Goal: Task Accomplishment & Management: Complete application form

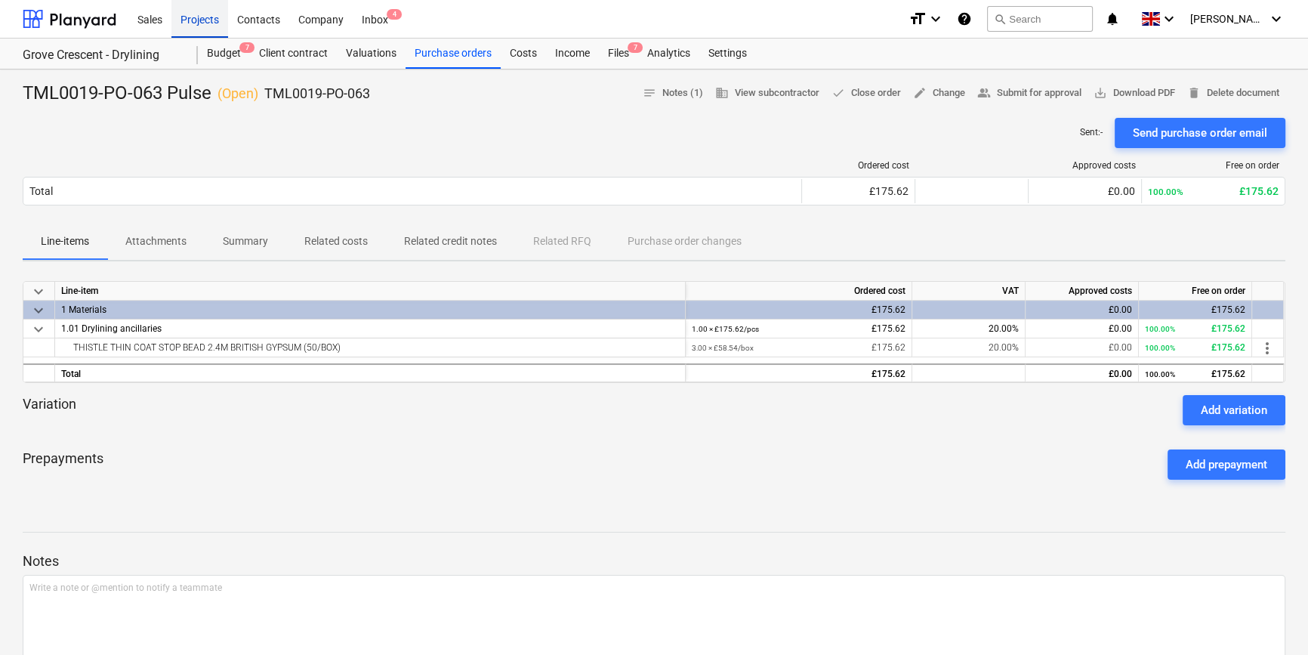
click at [204, 19] on div "Projects" at bounding box center [199, 18] width 57 height 39
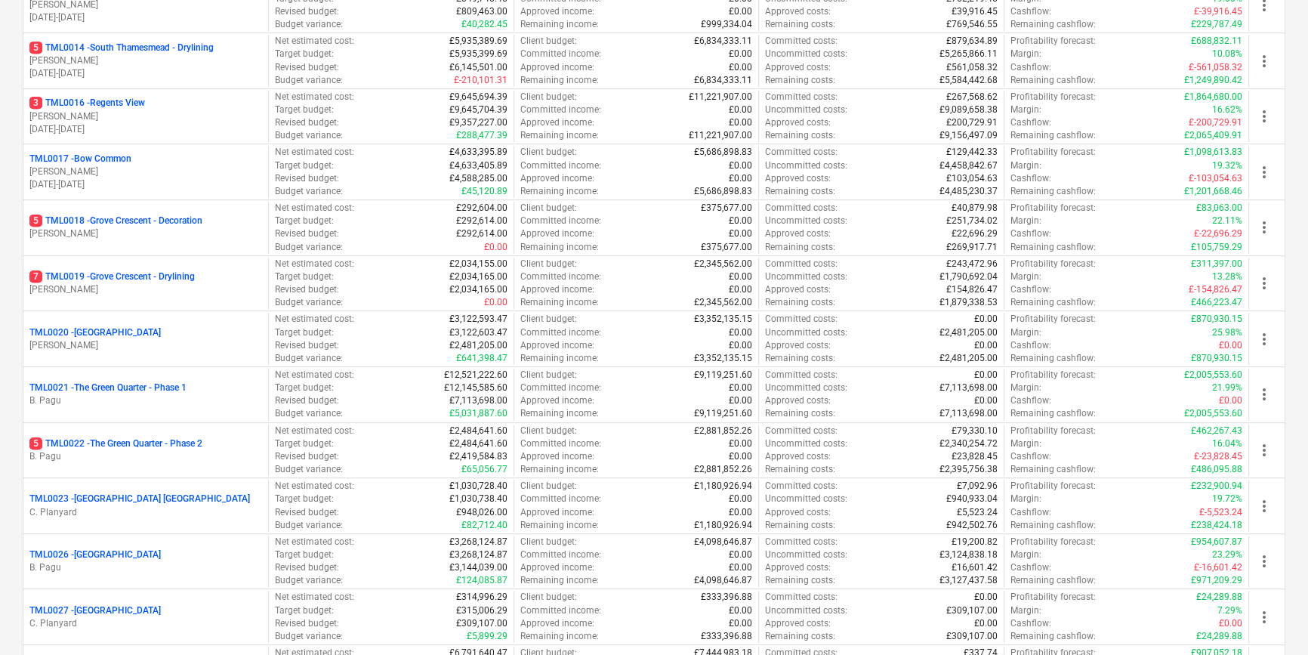
scroll to position [1098, 0]
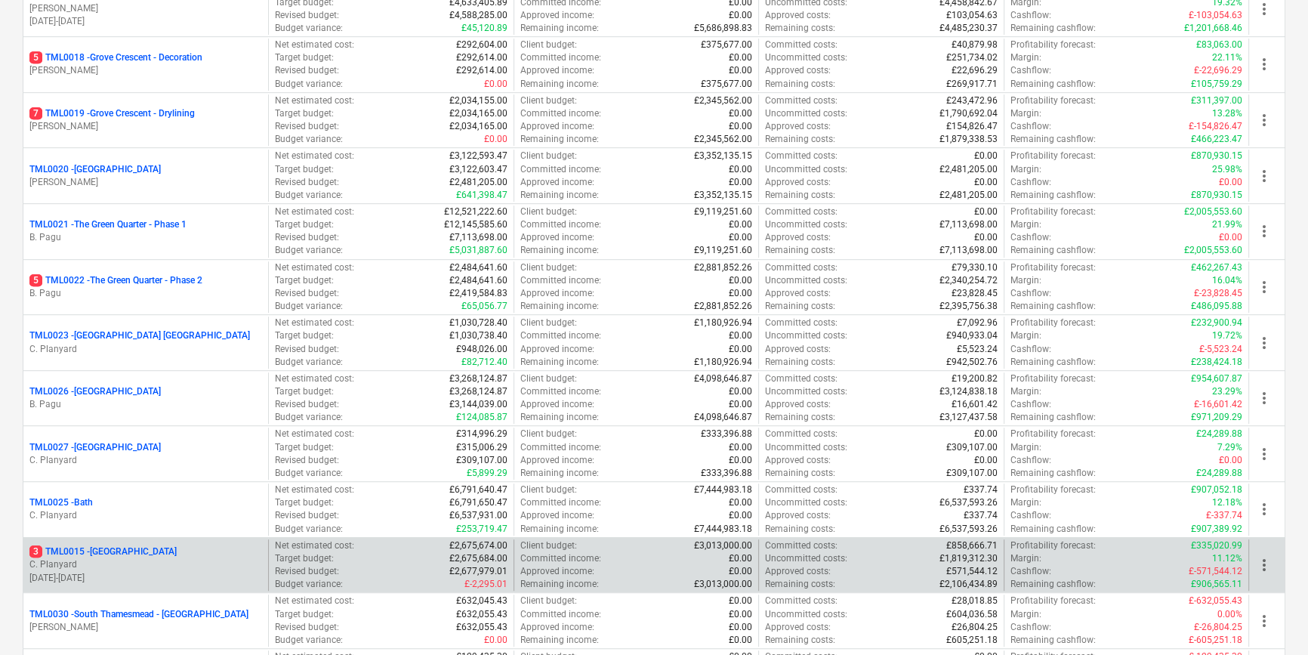
click at [93, 572] on p "[DATE] - [DATE]" at bounding box center [145, 578] width 233 height 13
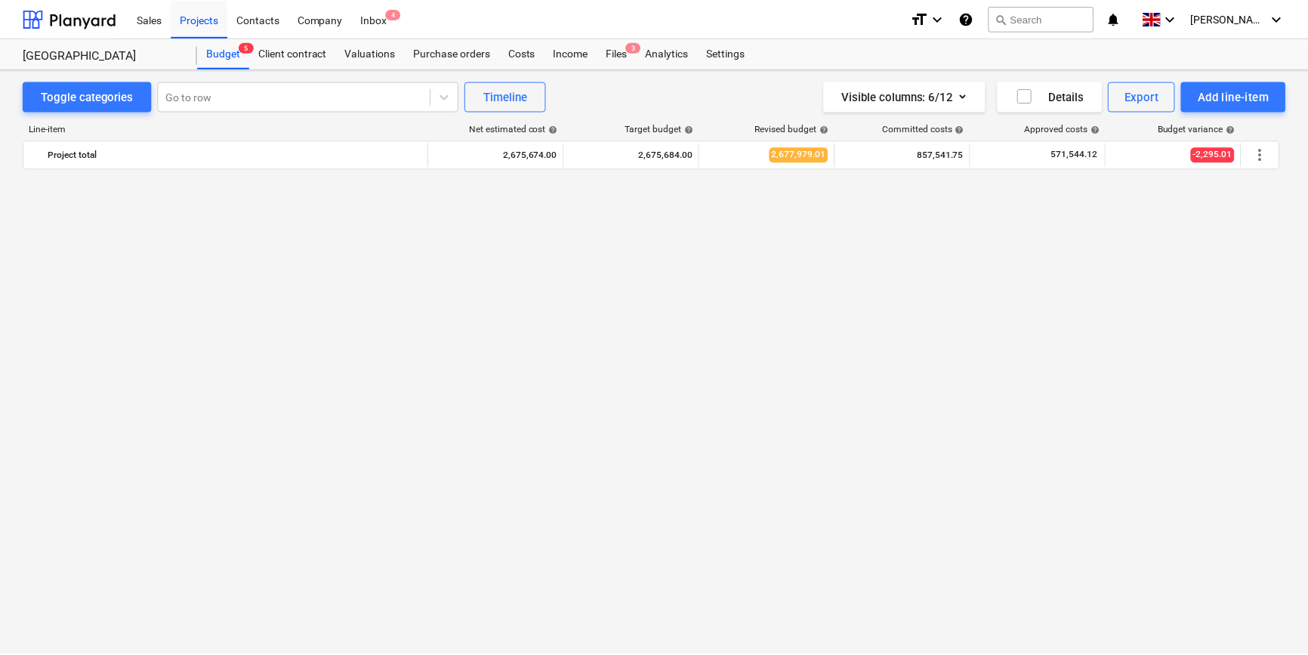
scroll to position [960, 0]
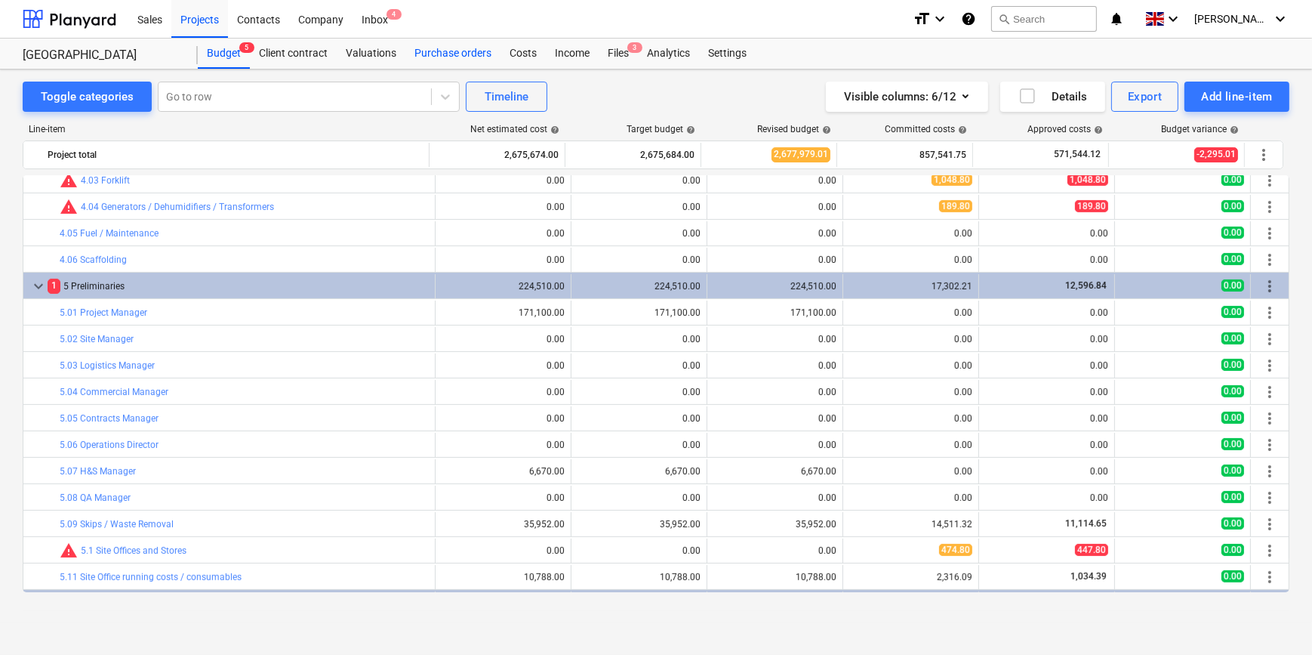
click at [438, 53] on div "Purchase orders" at bounding box center [452, 54] width 95 height 30
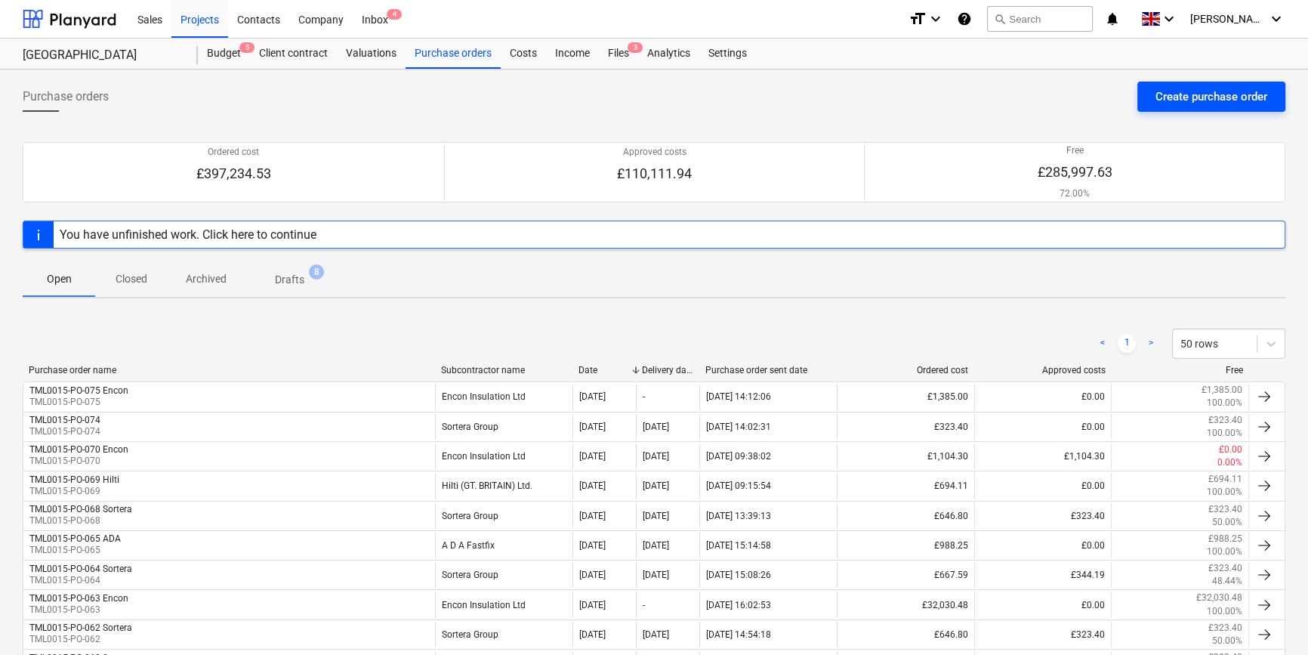
click at [1184, 89] on div "Create purchase order" at bounding box center [1211, 97] width 112 height 20
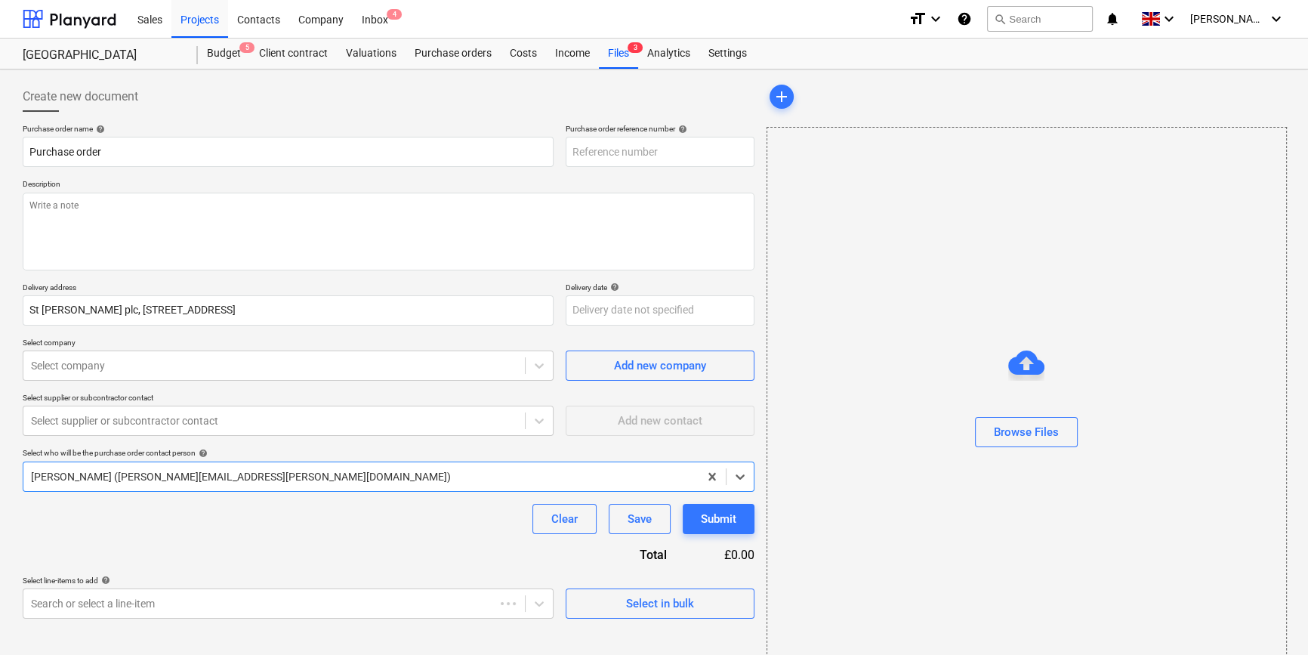
type textarea "x"
type input "TML0015-PO-076"
drag, startPoint x: 657, startPoint y: 151, endPoint x: 571, endPoint y: 152, distance: 86.1
click at [571, 152] on input "TML0015-PO-076" at bounding box center [660, 152] width 189 height 30
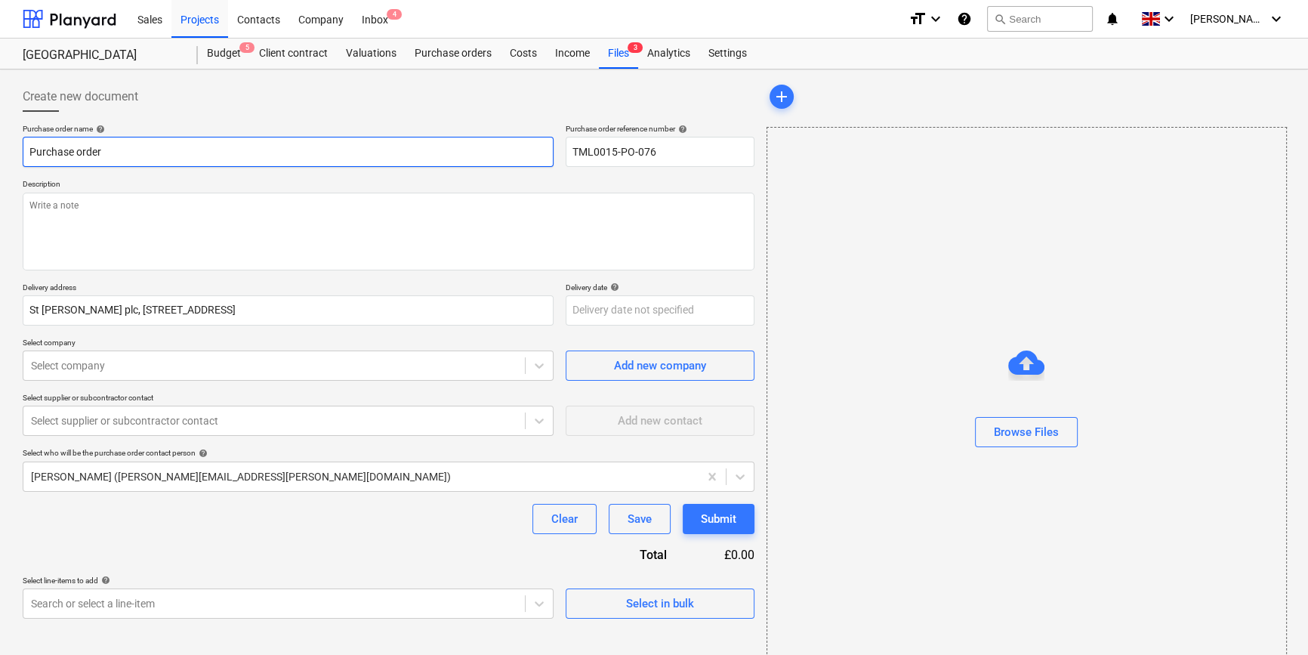
drag, startPoint x: 104, startPoint y: 149, endPoint x: 10, endPoint y: 156, distance: 94.6
click at [10, 156] on div "Create new document Purchase order name help Purchase order Purchase order refe…" at bounding box center [654, 378] width 1308 height 619
type textarea "x"
paste input "TML0015-PO-076"
type textarea "x"
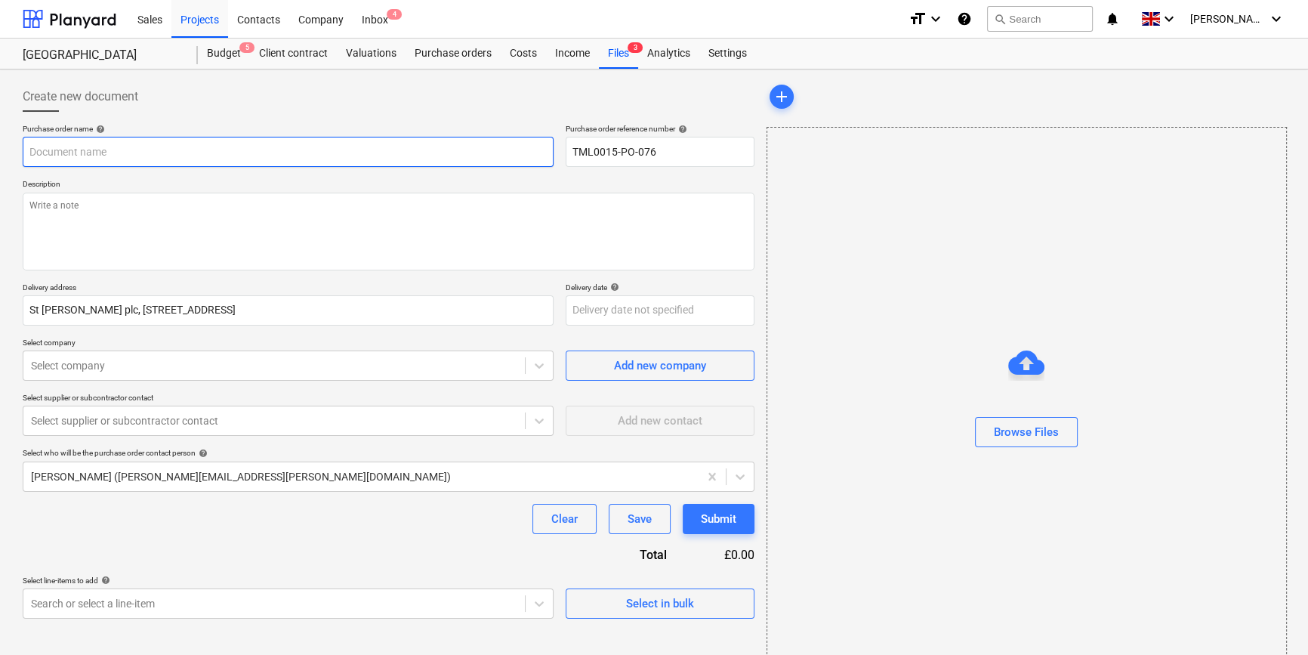
type input "TML0015-PO-076"
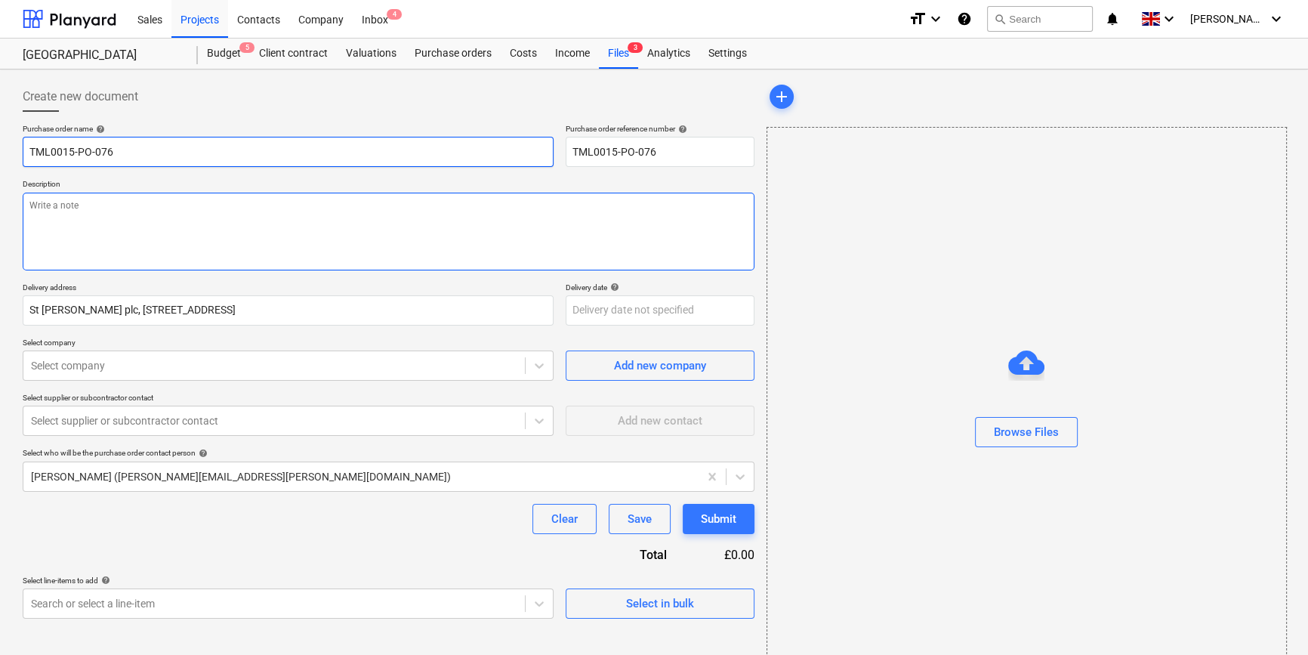
type textarea "x"
type input "TML0015-PO-076"
type textarea "x"
type input "TML0015-PO-076 E"
type textarea "x"
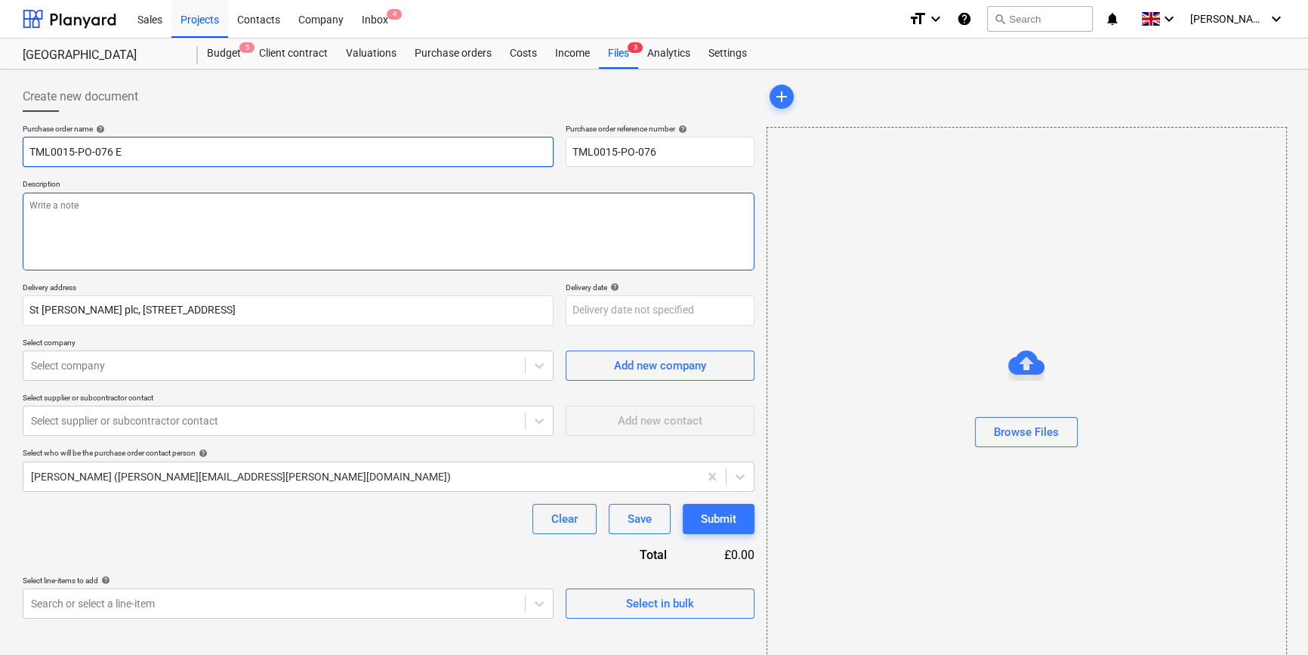
type input "TML0015-PO-076 En"
type textarea "x"
type input "TML0015-PO-076 Enc"
type textarea "x"
type input "TML0015-PO-076 Enco"
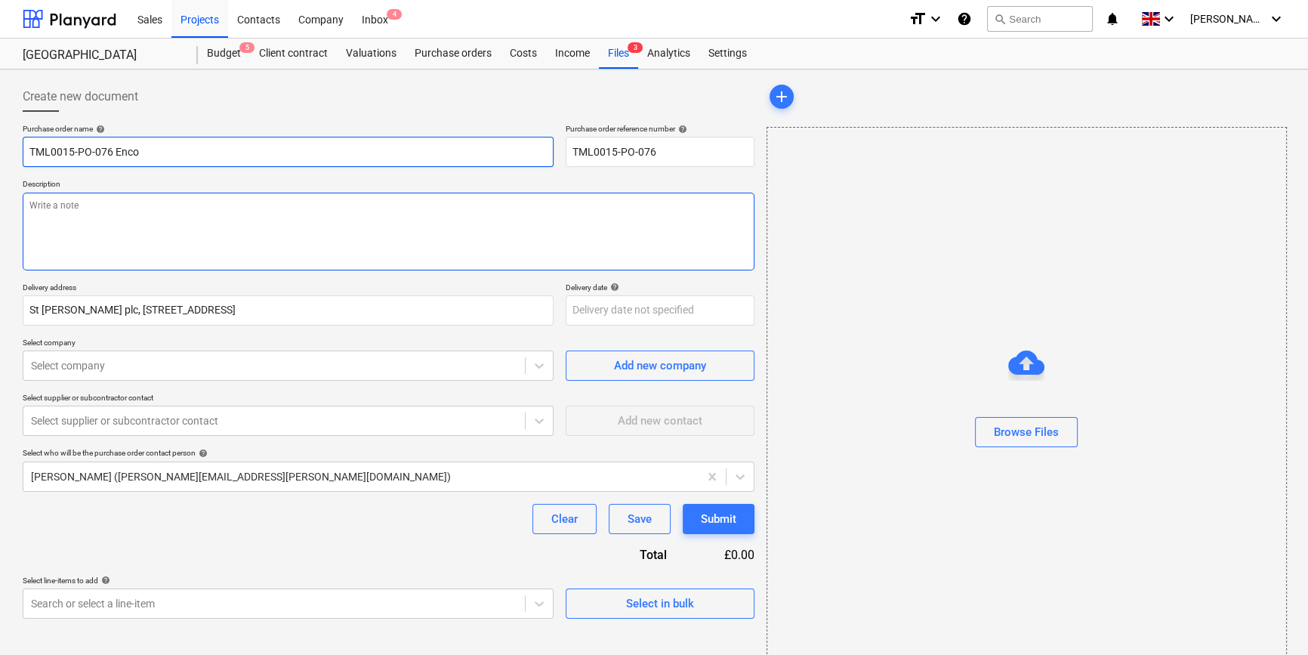
type textarea "x"
type input "TML0015-PO-076 Encon"
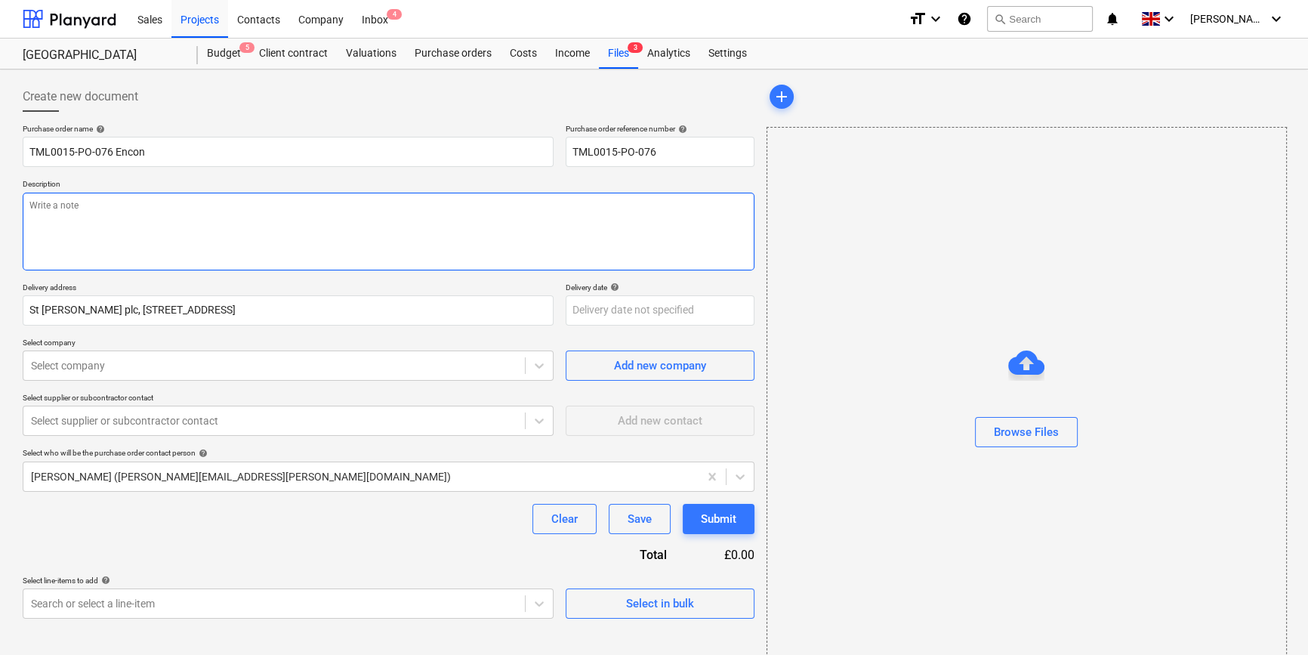
click at [42, 220] on textarea at bounding box center [389, 232] width 732 height 78
type textarea "x"
type textarea "S"
type textarea "x"
type textarea "Si"
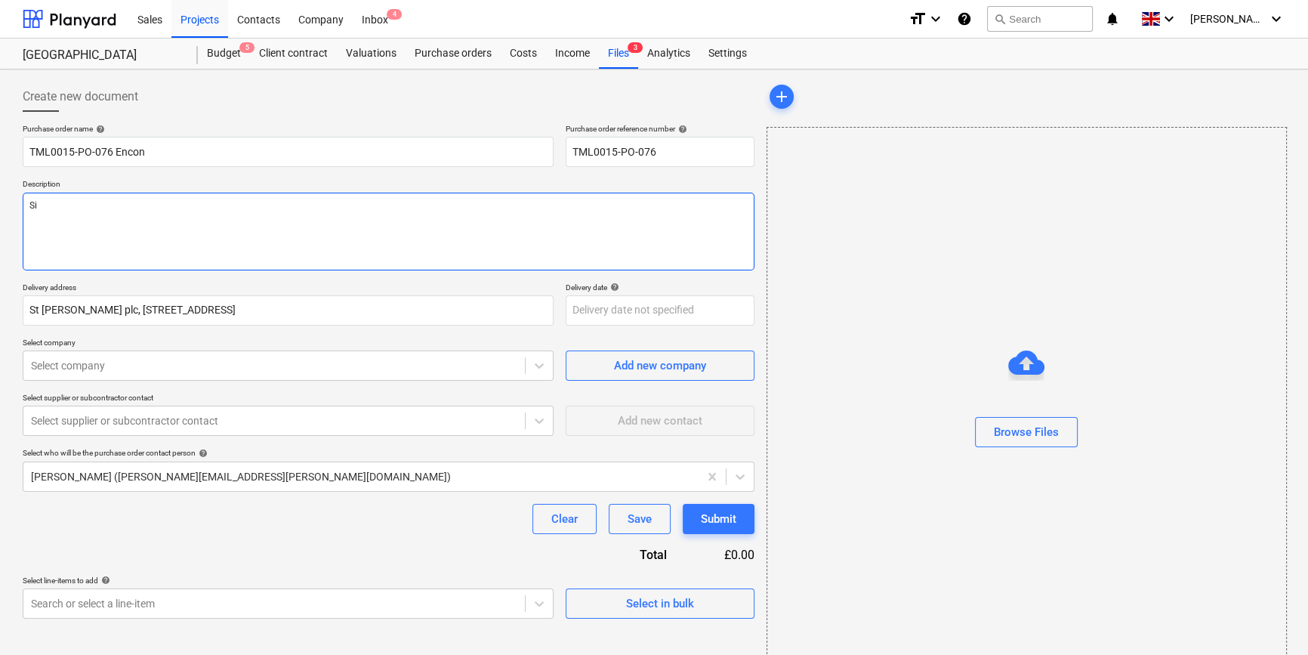
type textarea "x"
type textarea "Sit"
type textarea "x"
type textarea "Site"
type textarea "x"
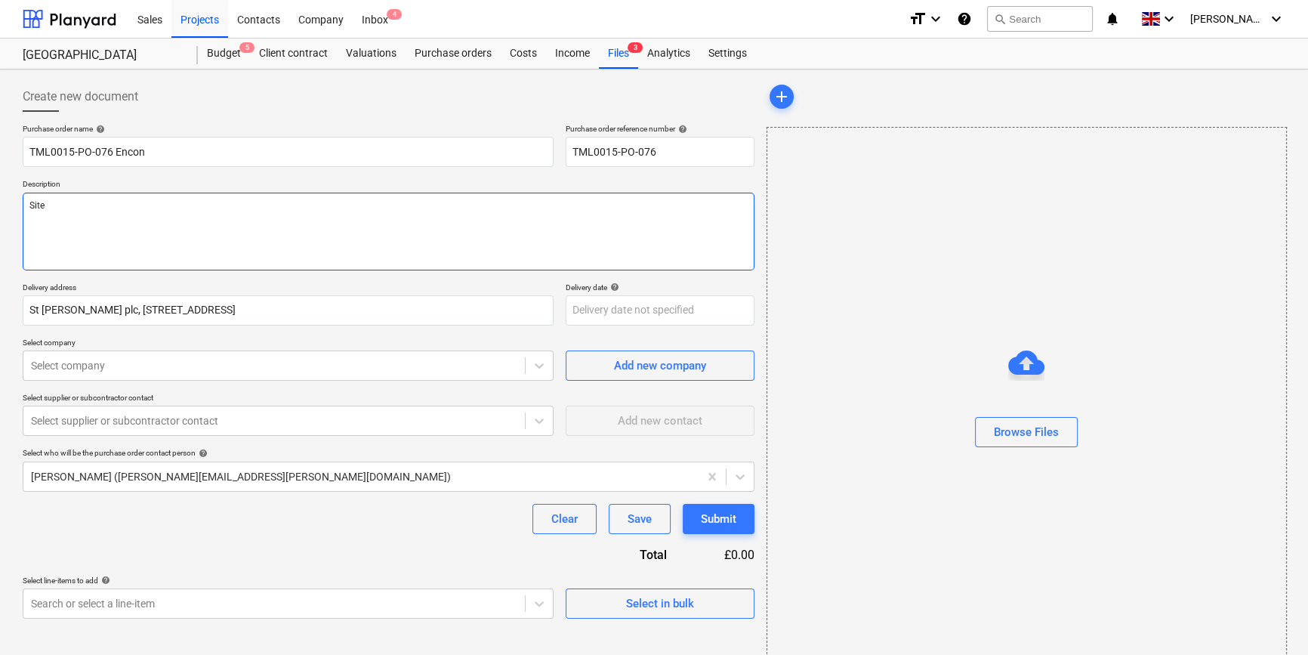
type textarea "Site"
type textarea "x"
type textarea "Site c"
type textarea "x"
type textarea "Site co"
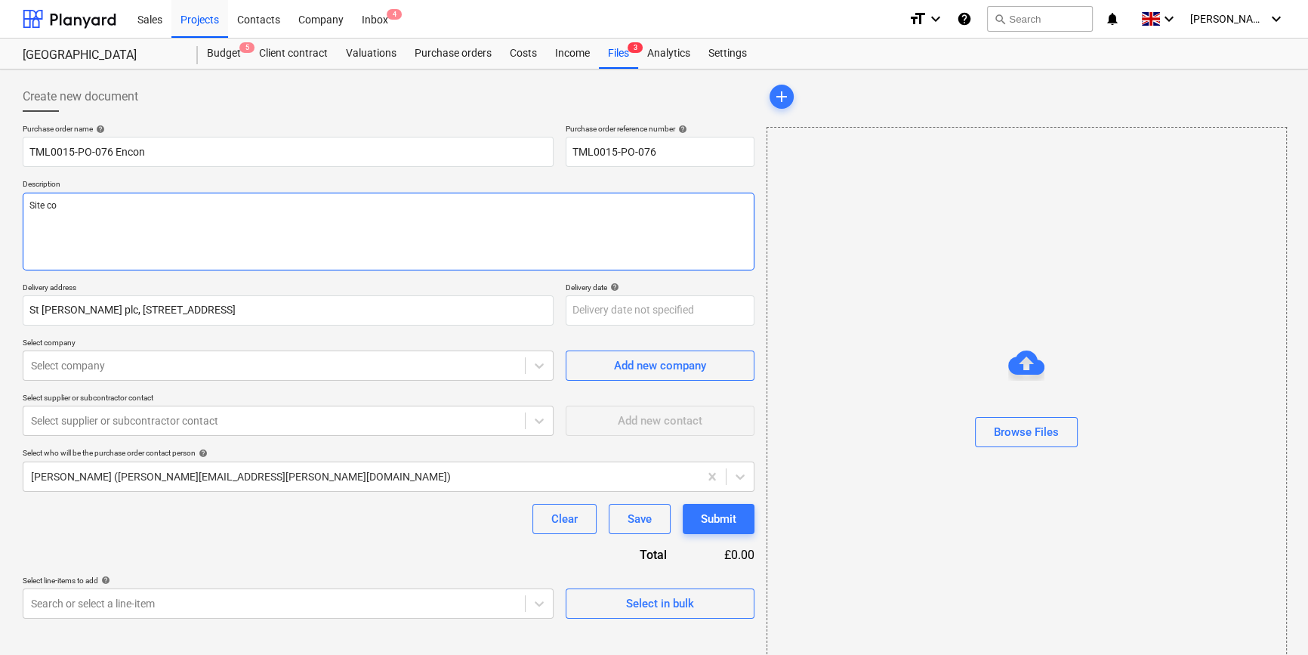
type textarea "x"
type textarea "Site con"
type textarea "x"
type textarea "Site cont"
type textarea "x"
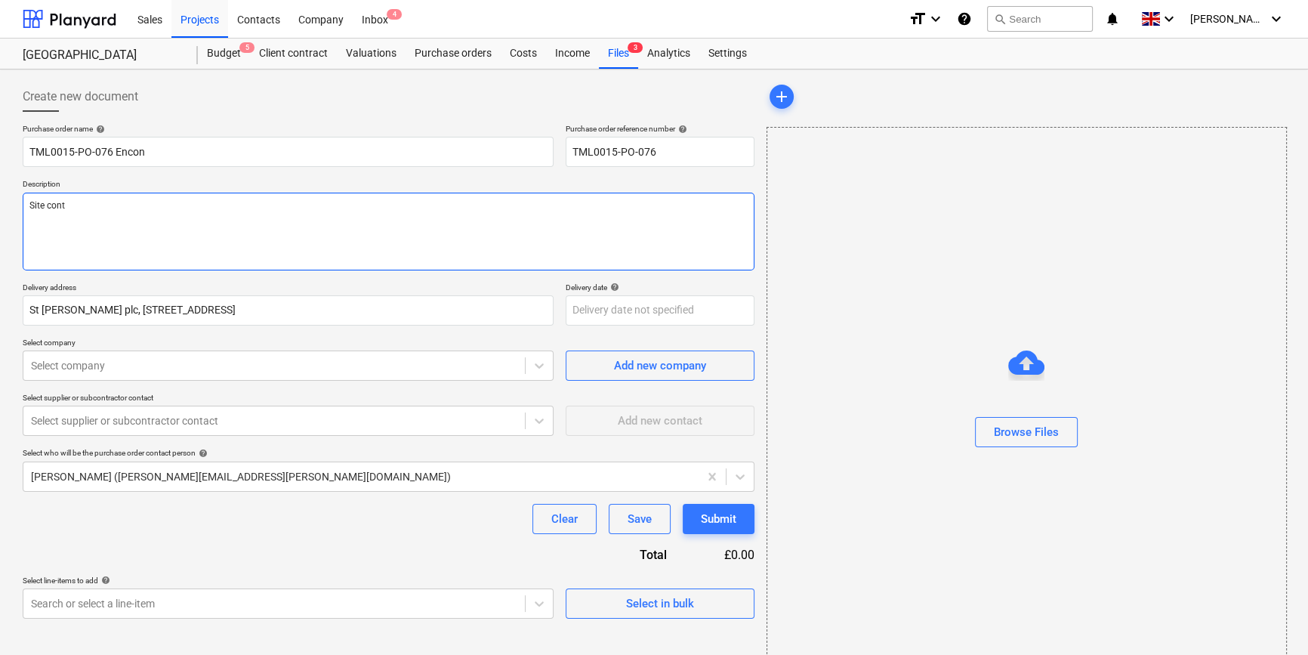
type textarea "Site conta"
type textarea "x"
type textarea "Site contac"
type textarea "x"
type textarea "Site contact"
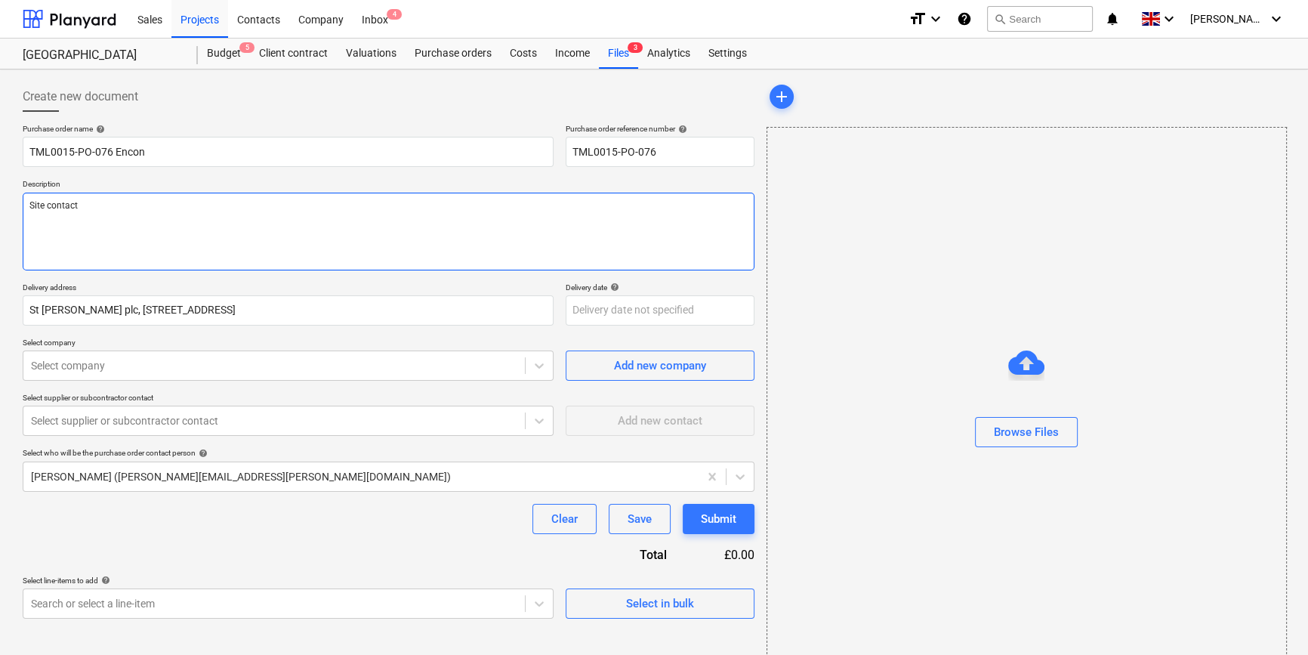
type textarea "x"
type textarea "Site contact"
type textarea "x"
type textarea "Site contact N"
type textarea "x"
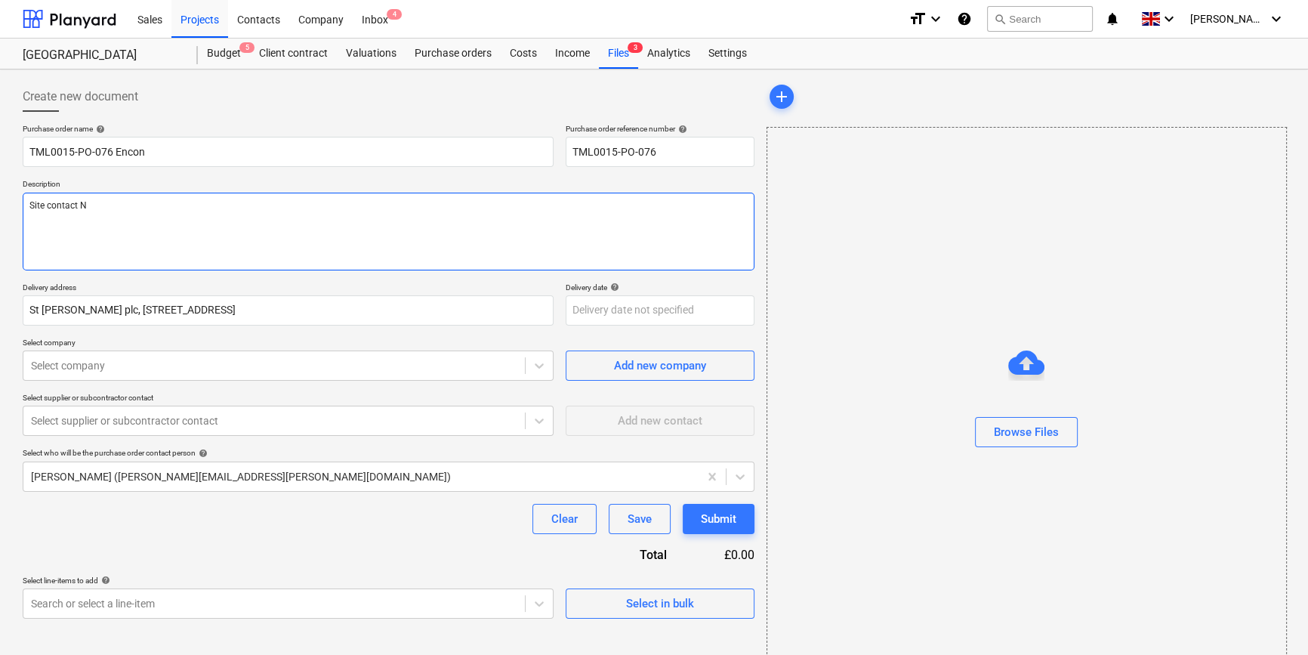
type textarea "Site contact Na"
type textarea "x"
type textarea "Site contact Nar"
type textarea "x"
type textarea "Site contact Narc"
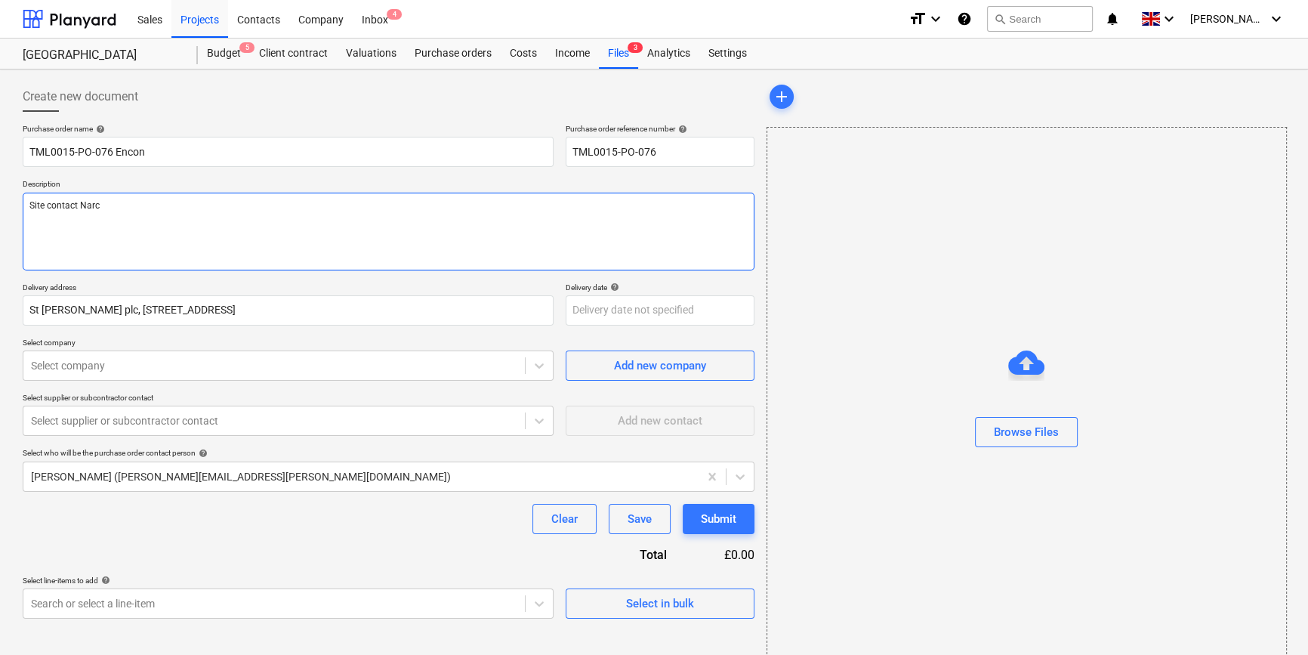
type textarea "x"
type textarea "Site contact [PERSON_NAME]"
type textarea "x"
type textarea "Site contact [PERSON_NAME]"
type textarea "x"
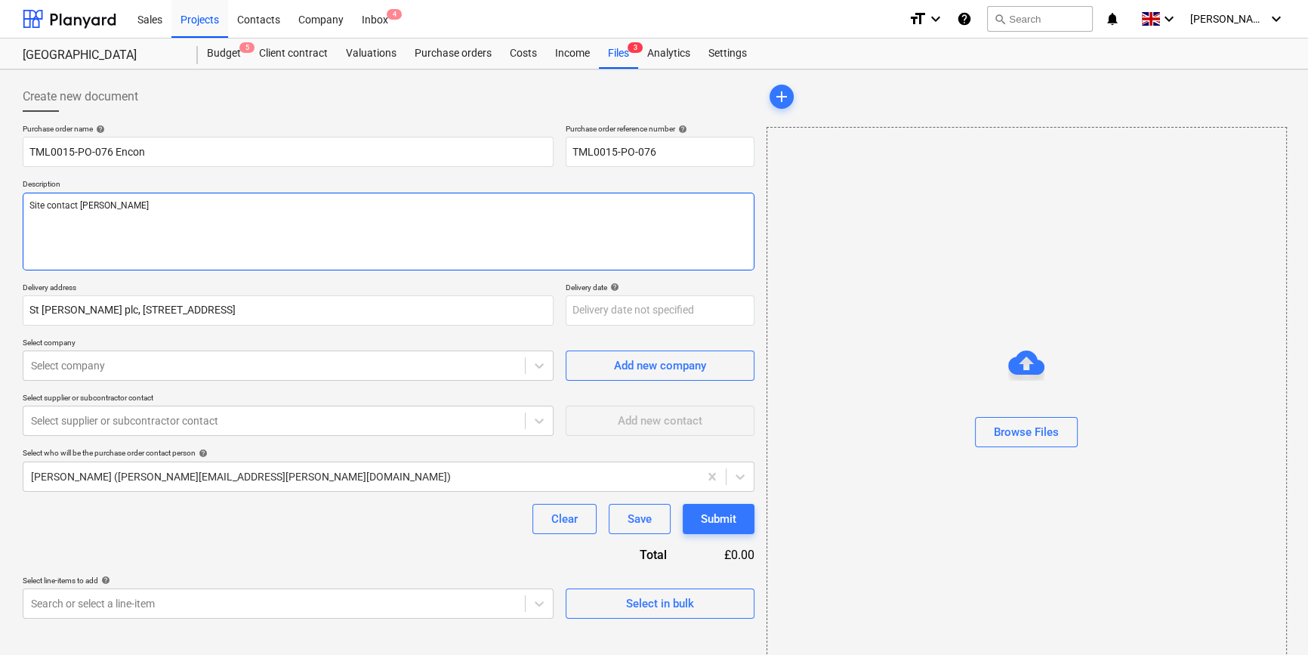
type textarea "Site contact [PERSON_NAME]"
type textarea "x"
type textarea "Site contact Narcis 0"
type textarea "x"
type textarea "Site contact Narcis 07"
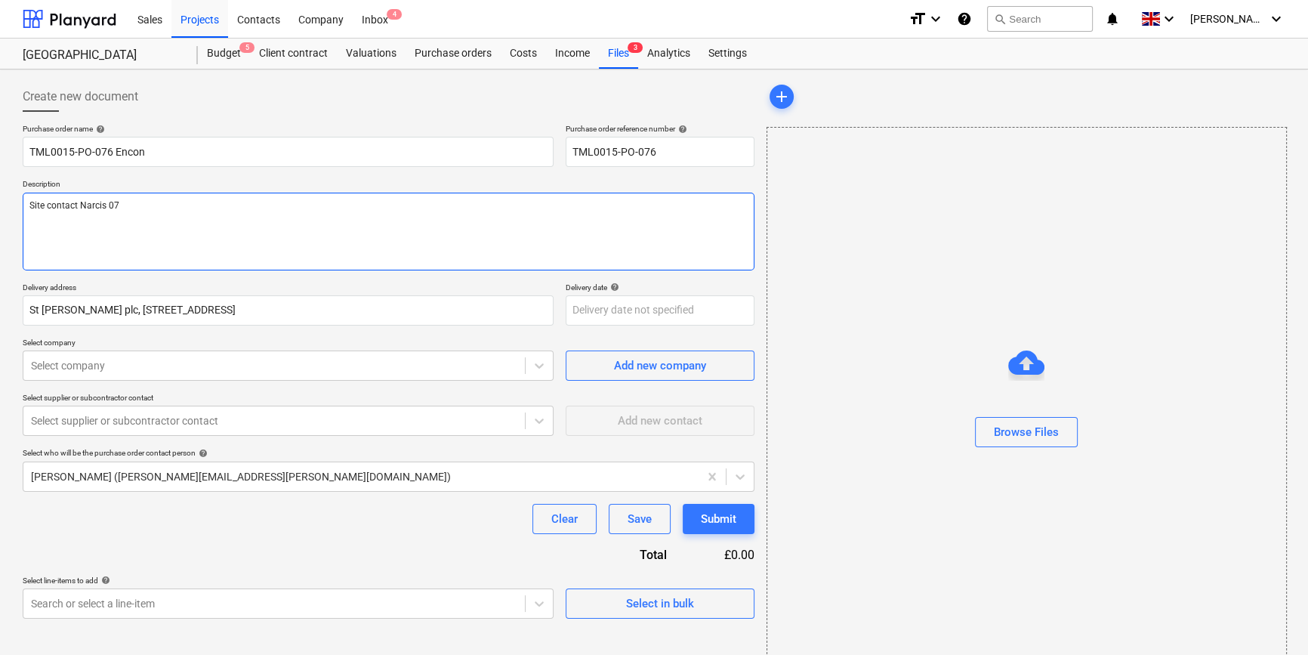
type textarea "x"
type textarea "Site contact [PERSON_NAME] 073"
type textarea "x"
type textarea "Site contact Narcis 0731"
type textarea "x"
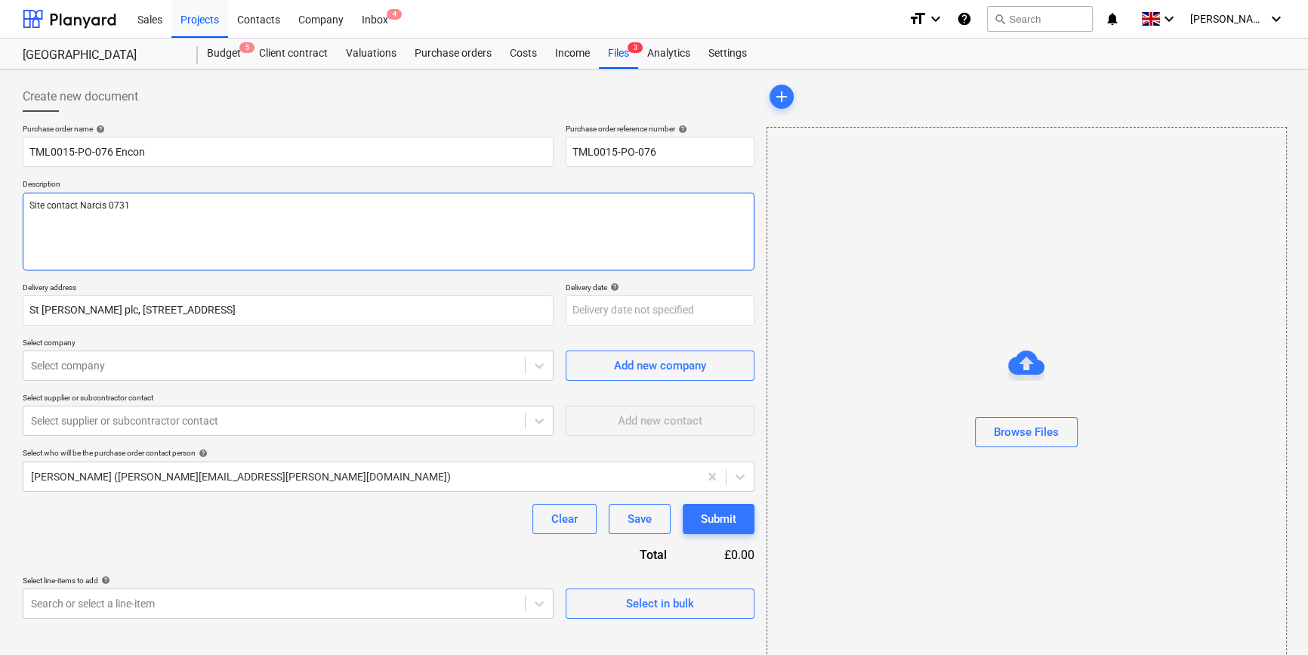
type textarea "Site contact [PERSON_NAME] 07311"
type textarea "x"
type textarea "Site contact [PERSON_NAME] 07311"
type textarea "x"
type textarea "Site contact [PERSON_NAME] 07311 2"
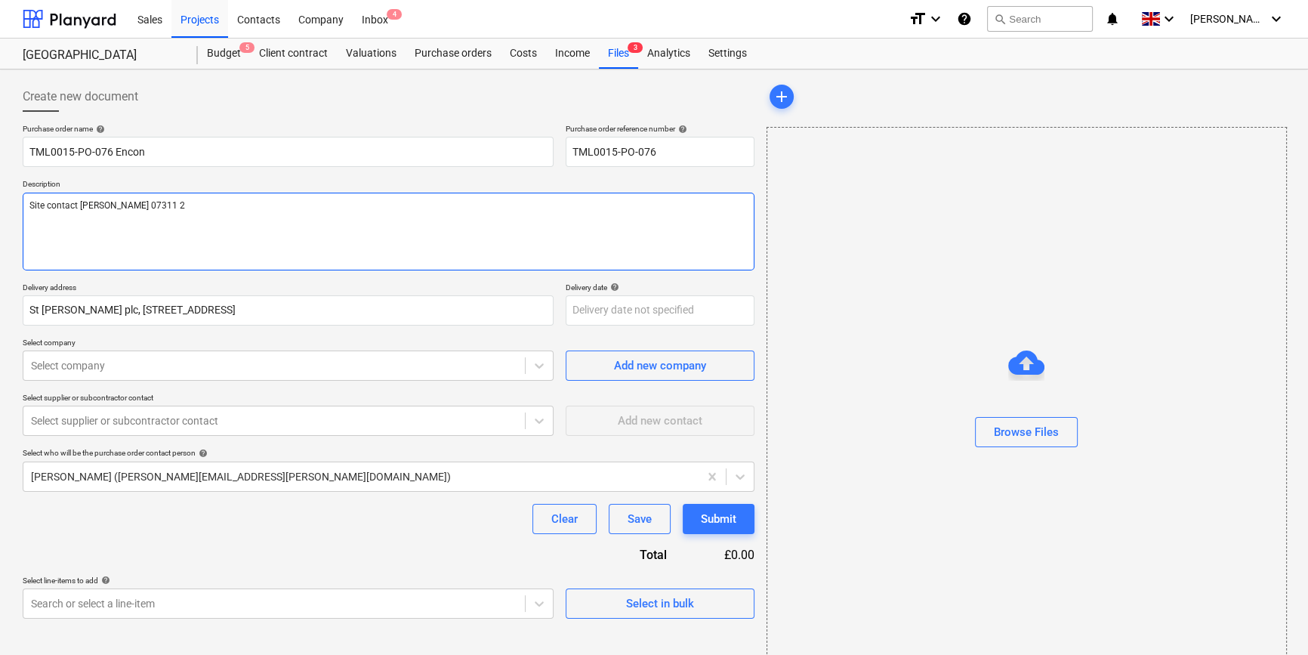
type textarea "x"
type textarea "Site contact [PERSON_NAME] [PHONE_NUMBER]"
type textarea "x"
type textarea "Site contact [PERSON_NAME] [PHONE_NUMBER]"
type textarea "x"
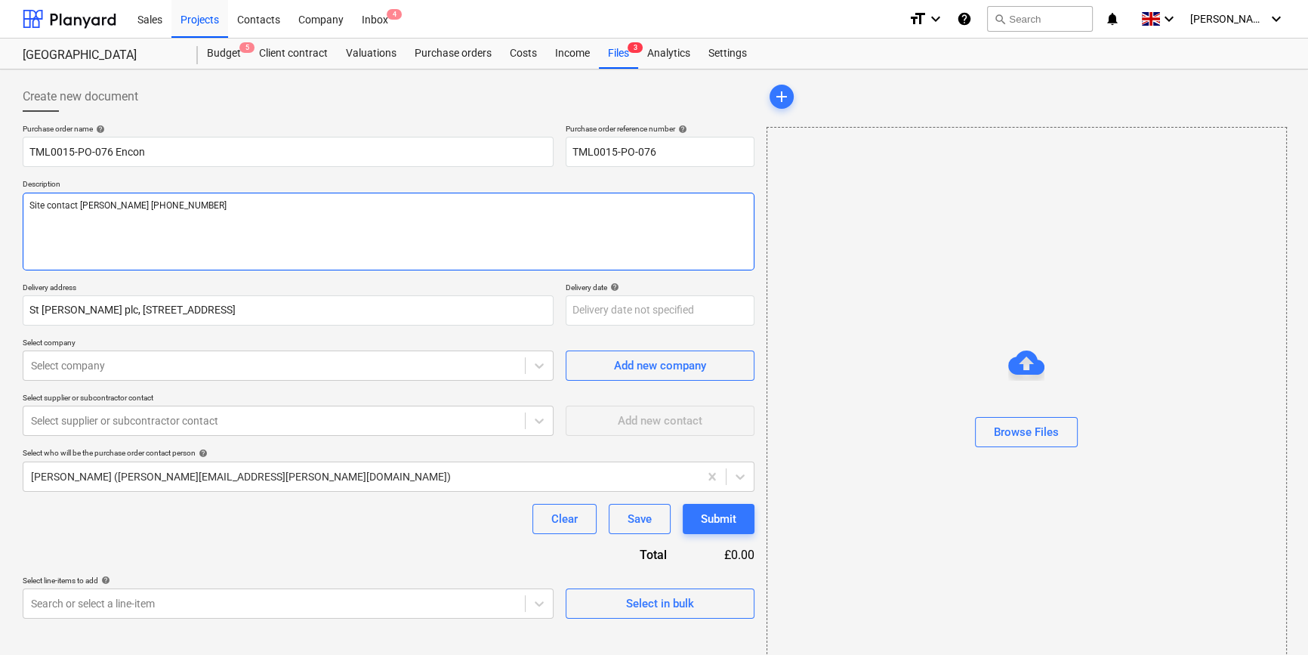
type textarea "Site contact [PERSON_NAME] [PHONE_NUMBER]"
type textarea "x"
type textarea "Site contact [PERSON_NAME] [PHONE_NUMBER]"
type textarea "x"
type textarea "Site contact [PERSON_NAME] [PHONE_NUMBER]"
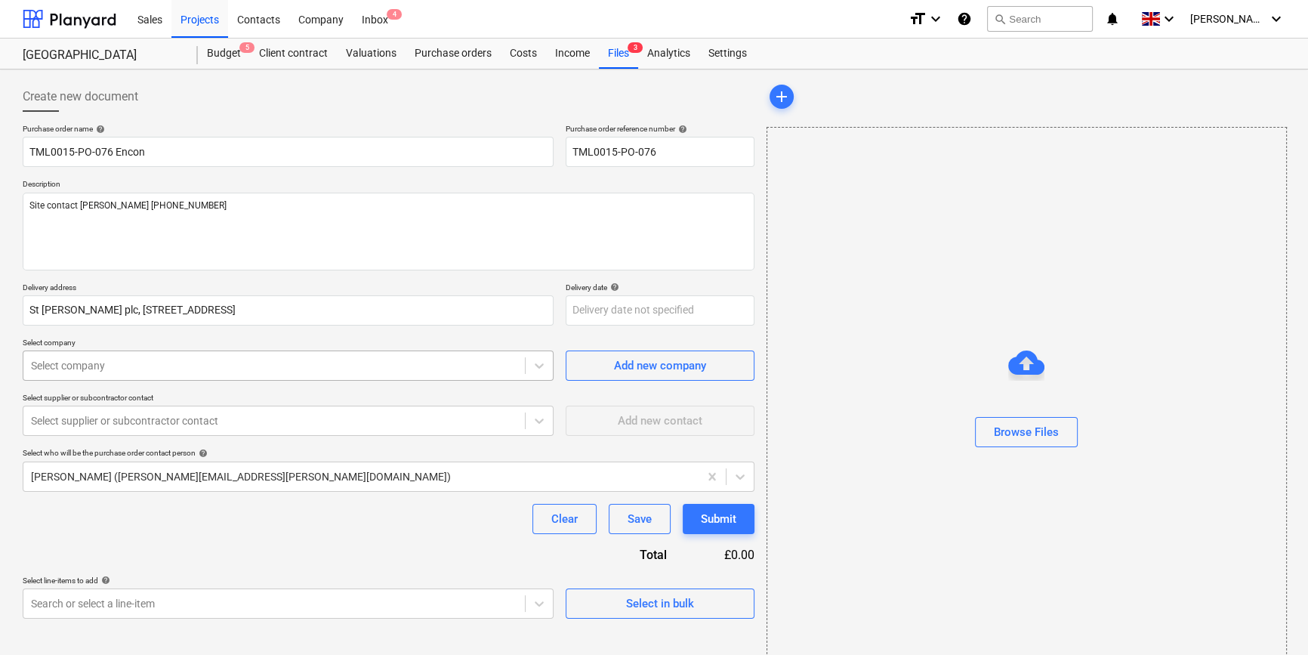
type textarea "x"
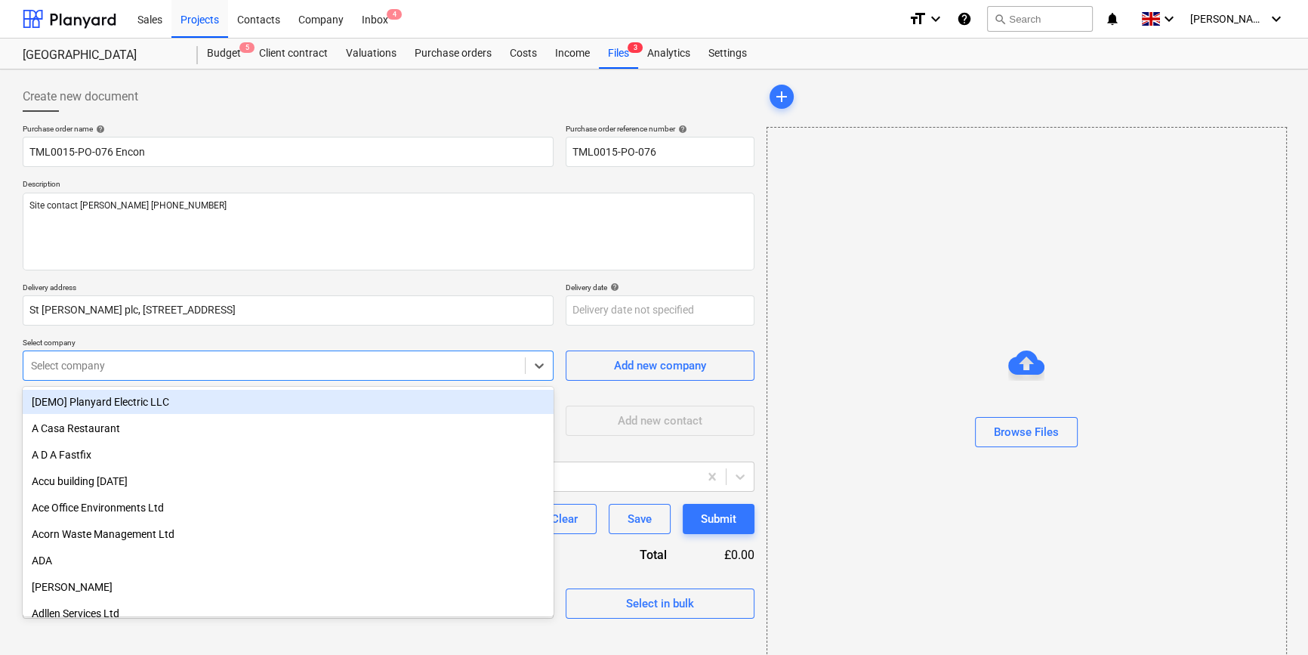
click at [97, 368] on div at bounding box center [274, 365] width 486 height 15
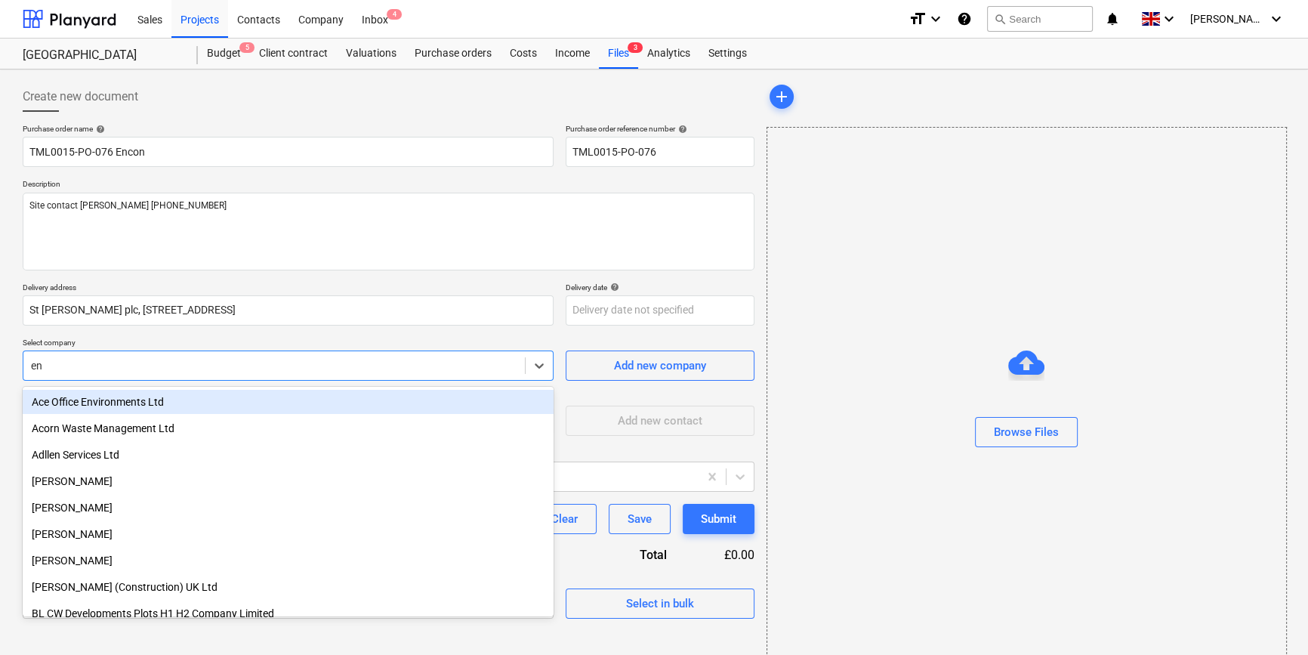
type input "enc"
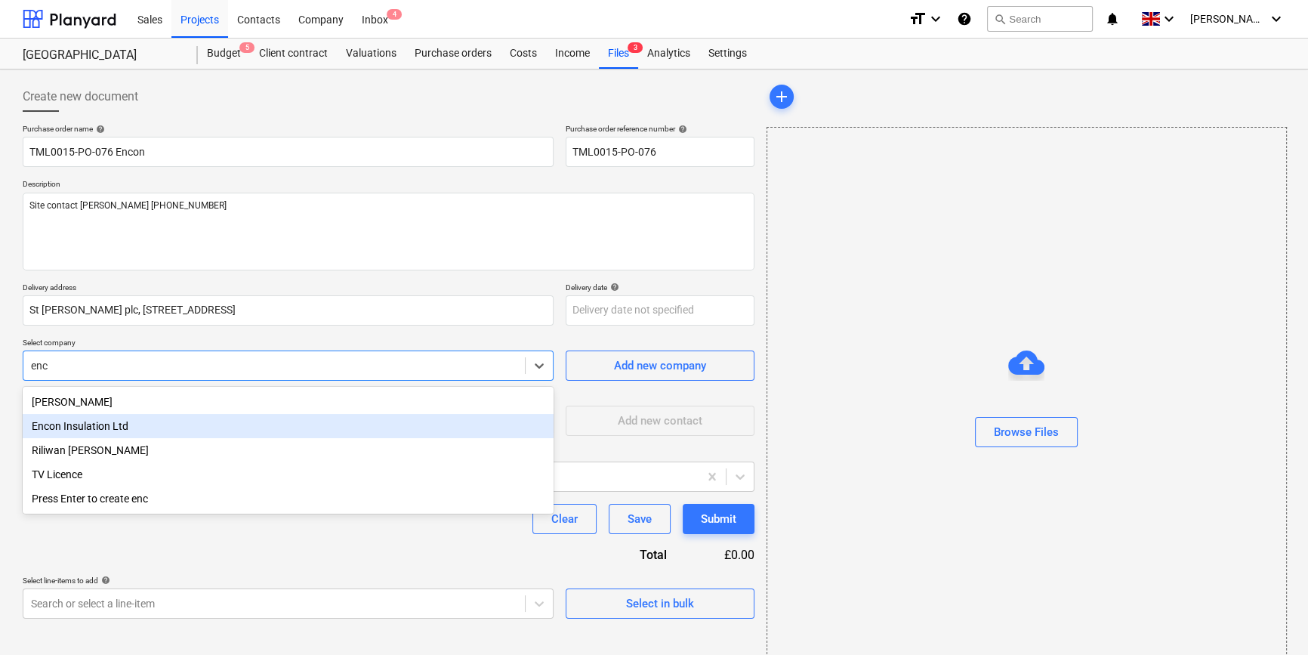
click at [100, 428] on div "Encon Insulation Ltd" at bounding box center [288, 426] width 531 height 24
type textarea "x"
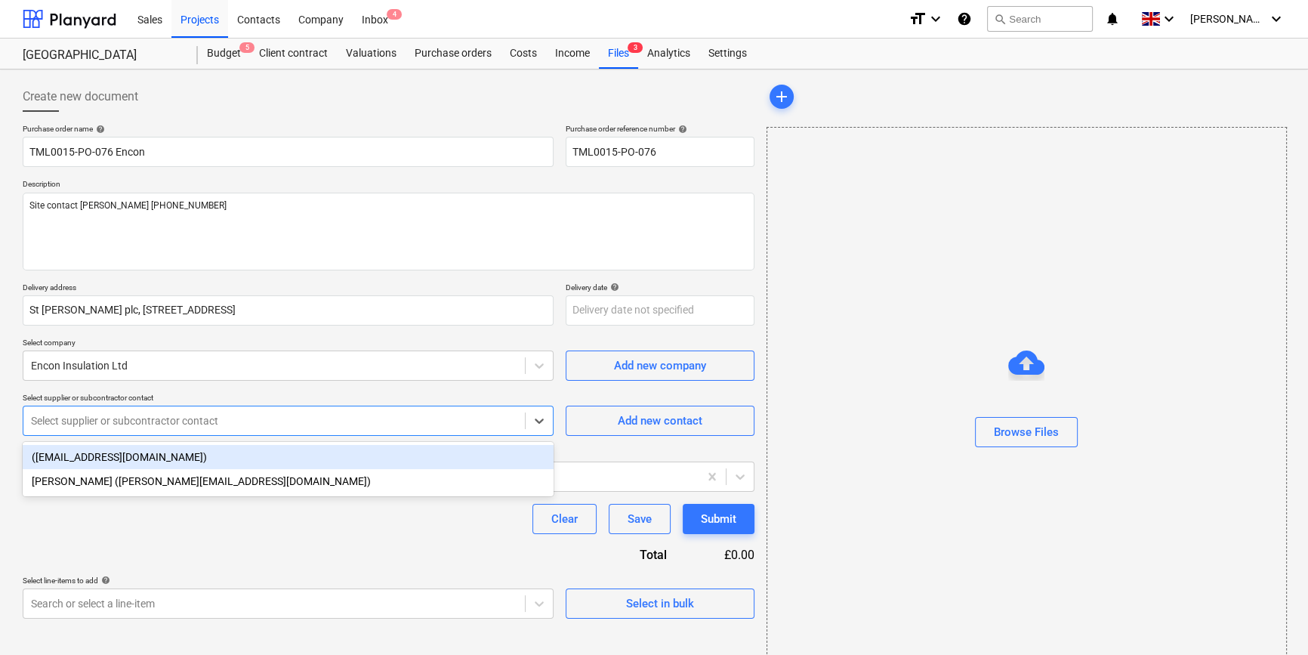
click at [100, 428] on div at bounding box center [274, 420] width 486 height 15
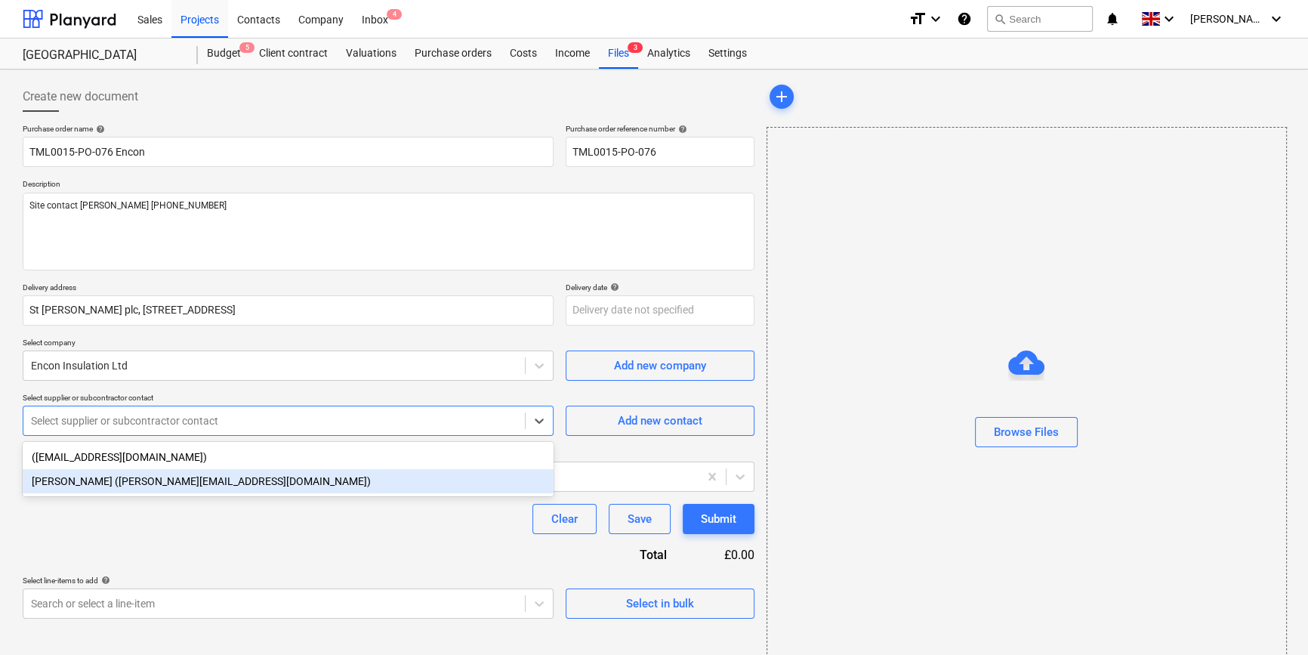
click at [72, 486] on div "[PERSON_NAME] ([PERSON_NAME][EMAIL_ADDRESS][DOMAIN_NAME])" at bounding box center [288, 481] width 531 height 24
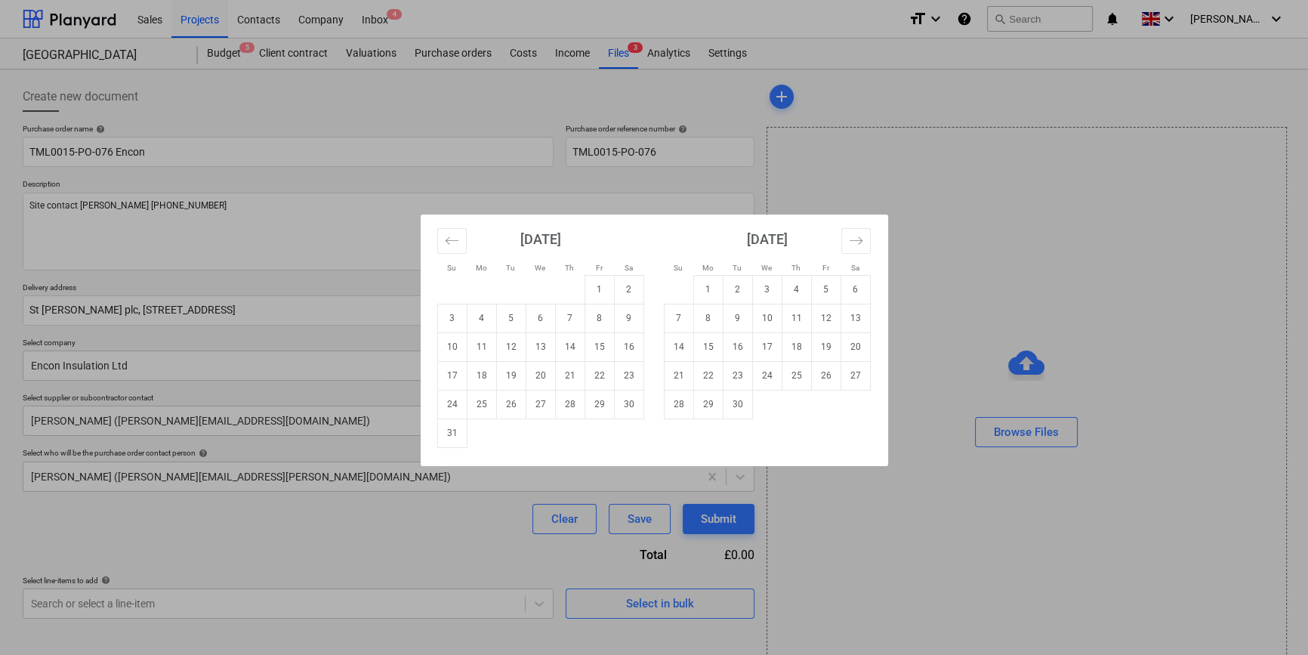
click at [578, 310] on body "Sales Projects Contacts Company Inbox 4 format_size keyboard_arrow_down help se…" at bounding box center [654, 327] width 1308 height 655
click at [506, 402] on td "26" at bounding box center [510, 404] width 29 height 29
type textarea "x"
type input "[DATE]"
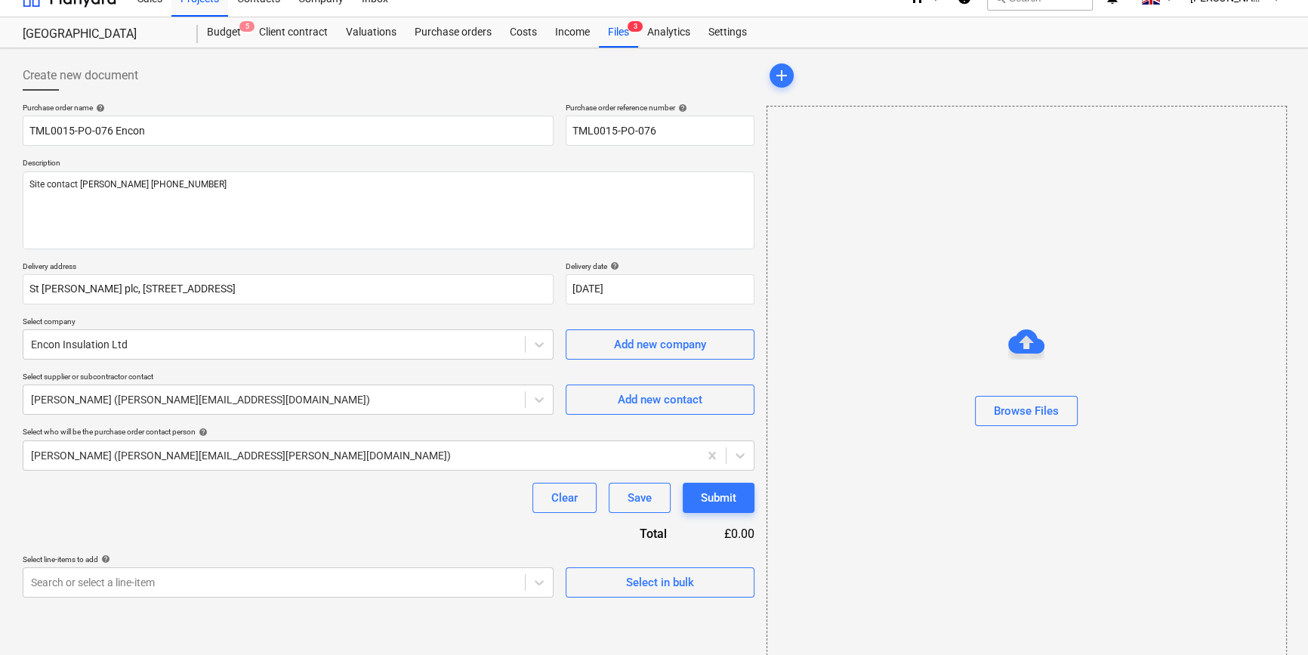
scroll to position [32, 0]
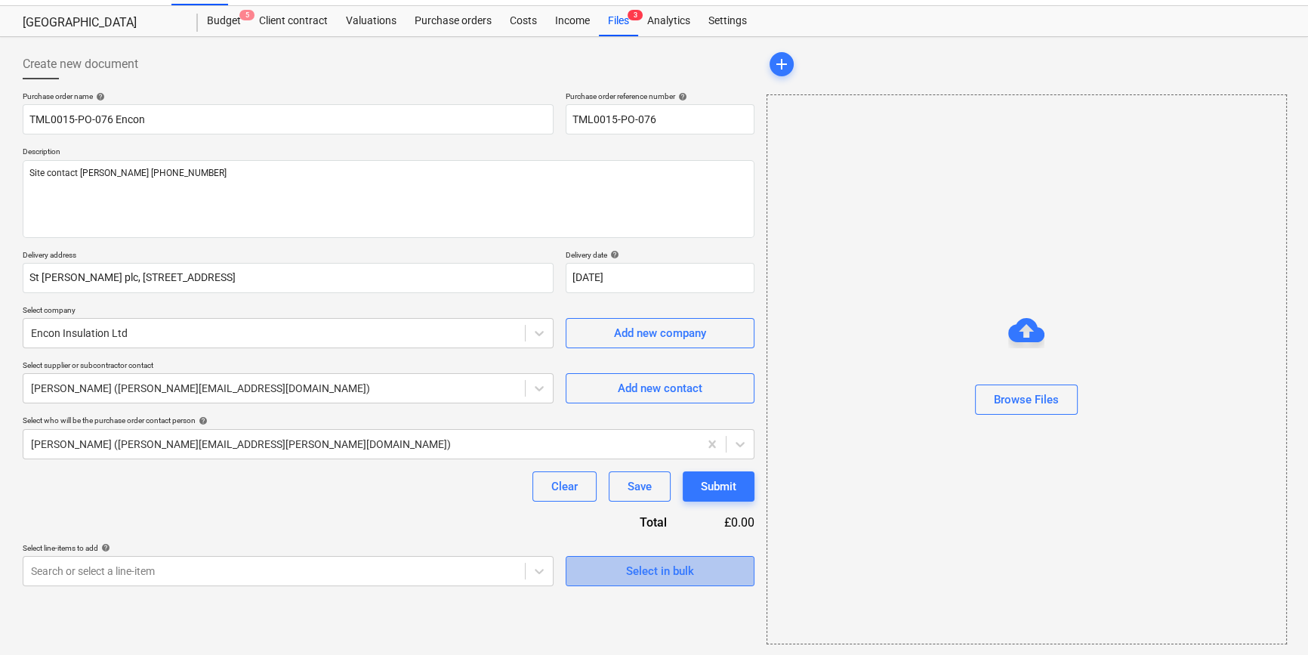
click at [652, 572] on div "Select in bulk" at bounding box center [660, 571] width 68 height 20
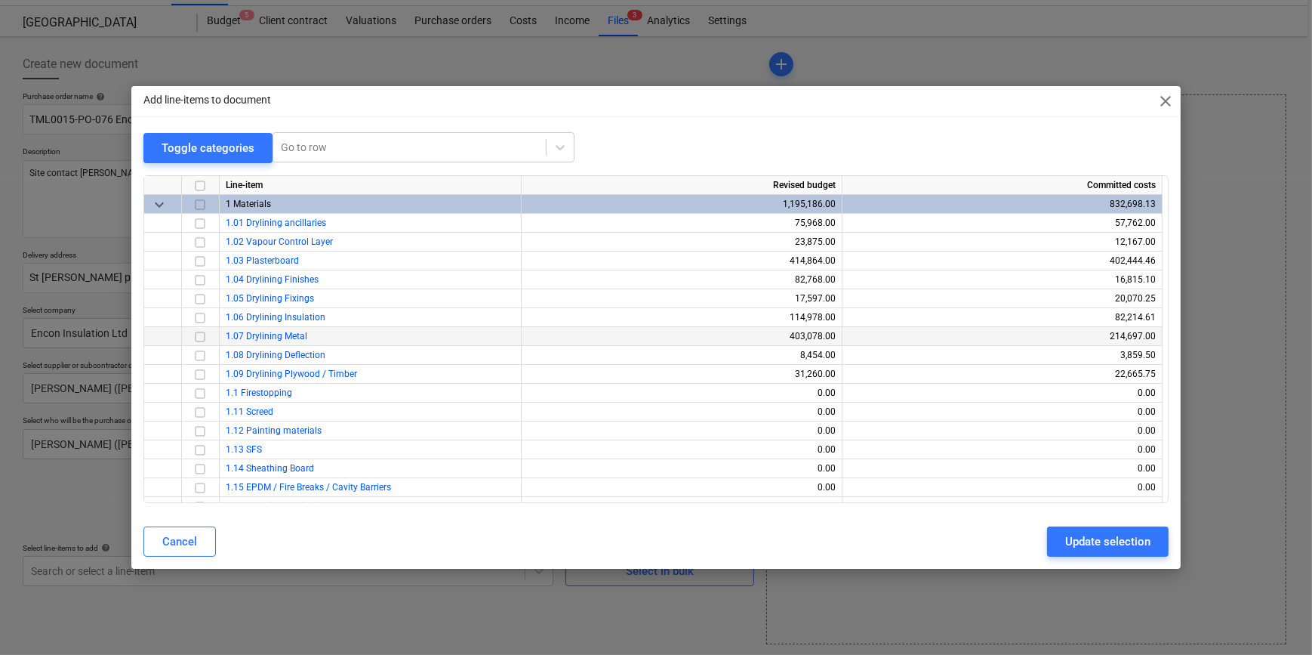
click at [196, 336] on input "checkbox" at bounding box center [200, 336] width 18 height 18
click at [199, 279] on input "checkbox" at bounding box center [200, 279] width 18 height 18
click at [1077, 544] on div "Update selection" at bounding box center [1107, 542] width 85 height 20
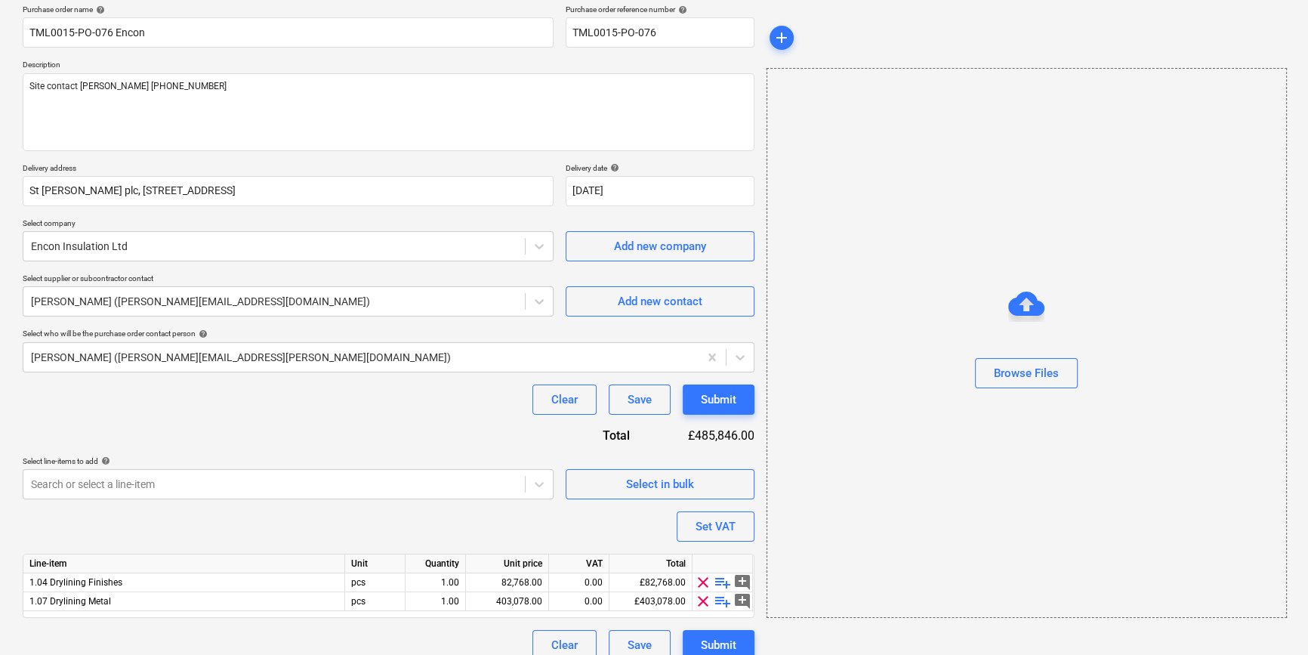
scroll to position [136, 0]
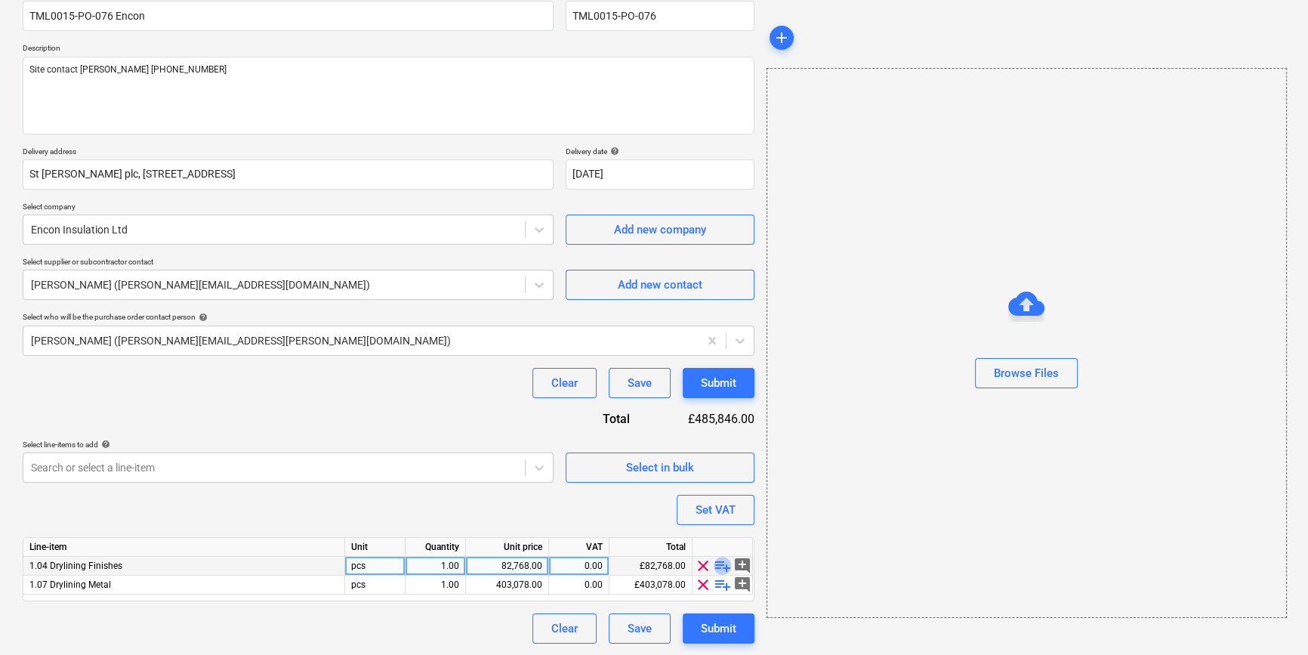
click at [719, 566] on span "playlist_add" at bounding box center [722, 565] width 18 height 18
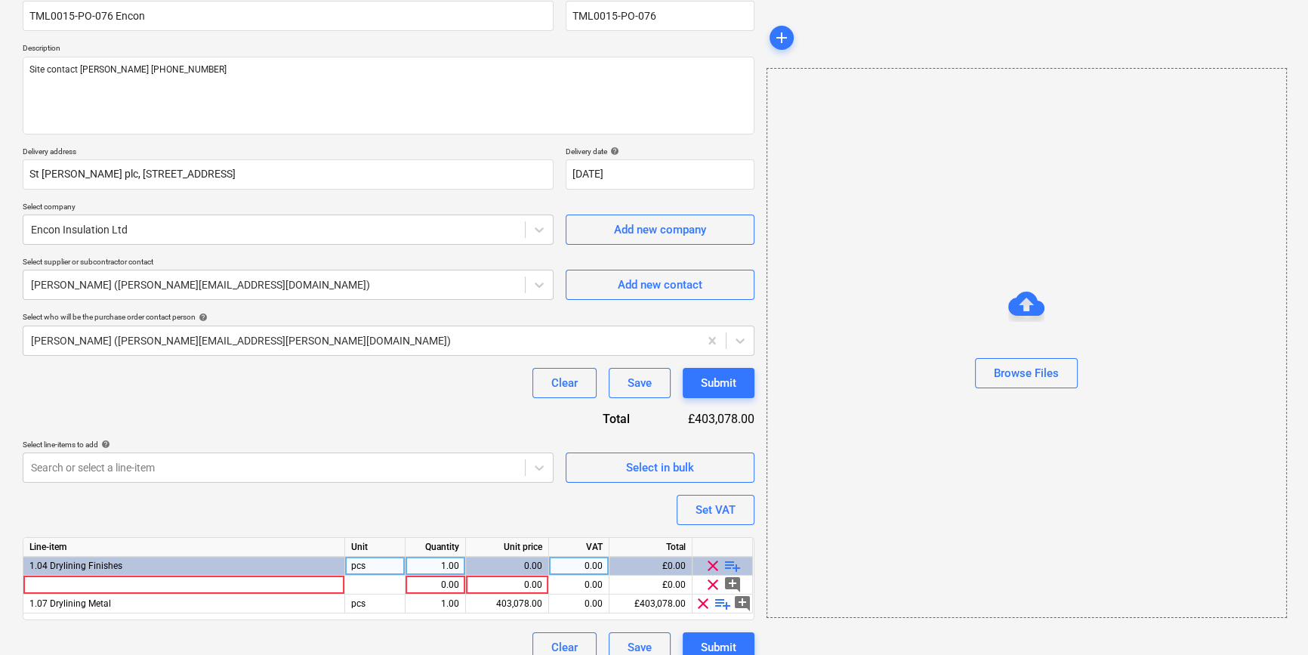
type textarea "x"
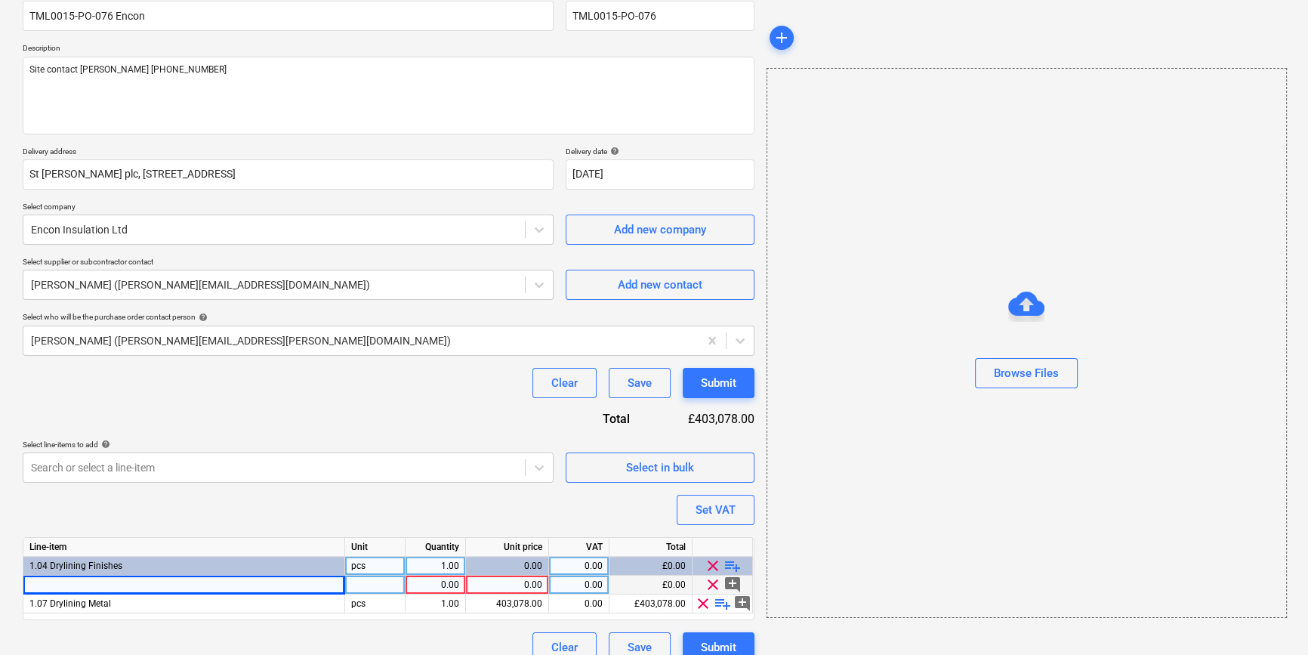
drag, startPoint x: 69, startPoint y: 588, endPoint x: 52, endPoint y: 579, distance: 18.9
click at [52, 579] on div at bounding box center [184, 584] width 322 height 19
click at [52, 579] on input at bounding box center [183, 584] width 321 height 18
type input "Gyproc ready mixed joint cement"
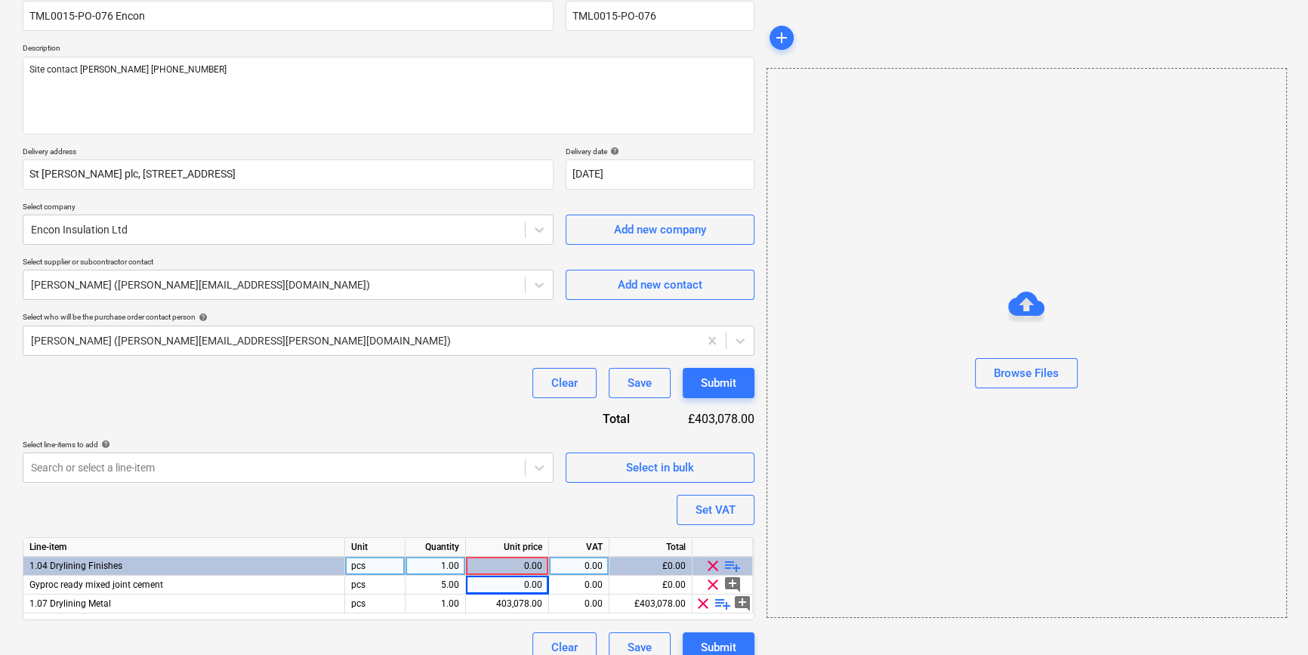
type textarea "x"
type input "26.87"
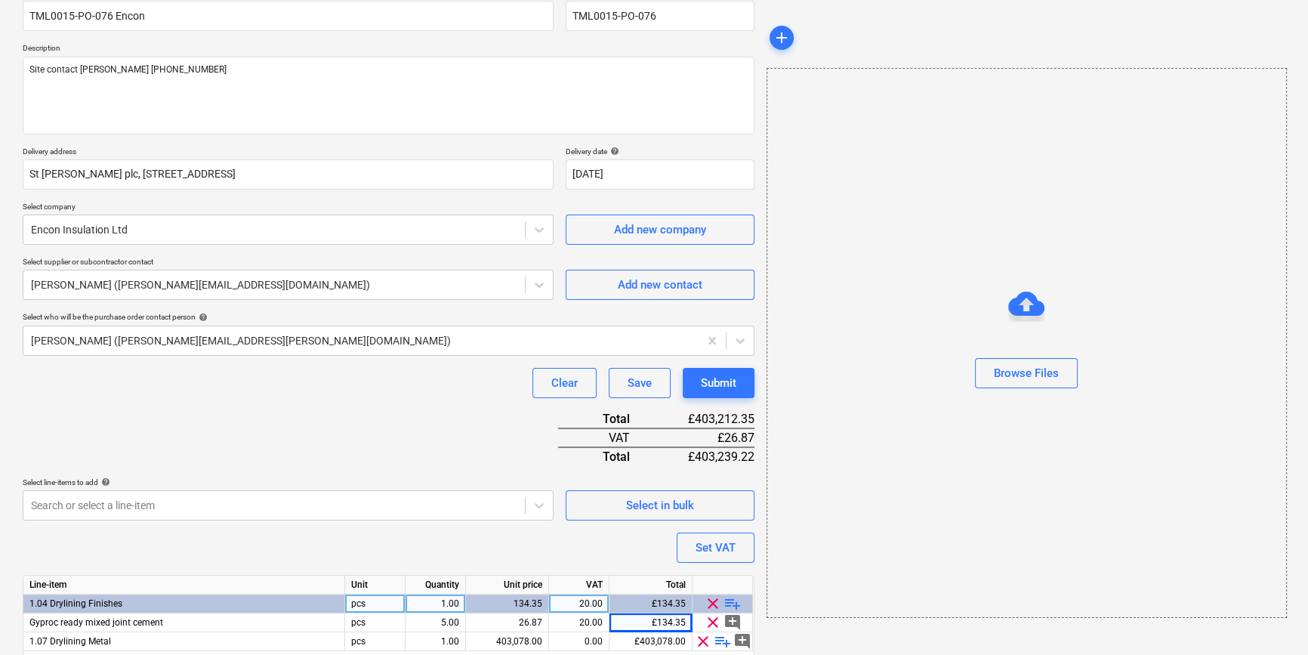
scroll to position [193, 0]
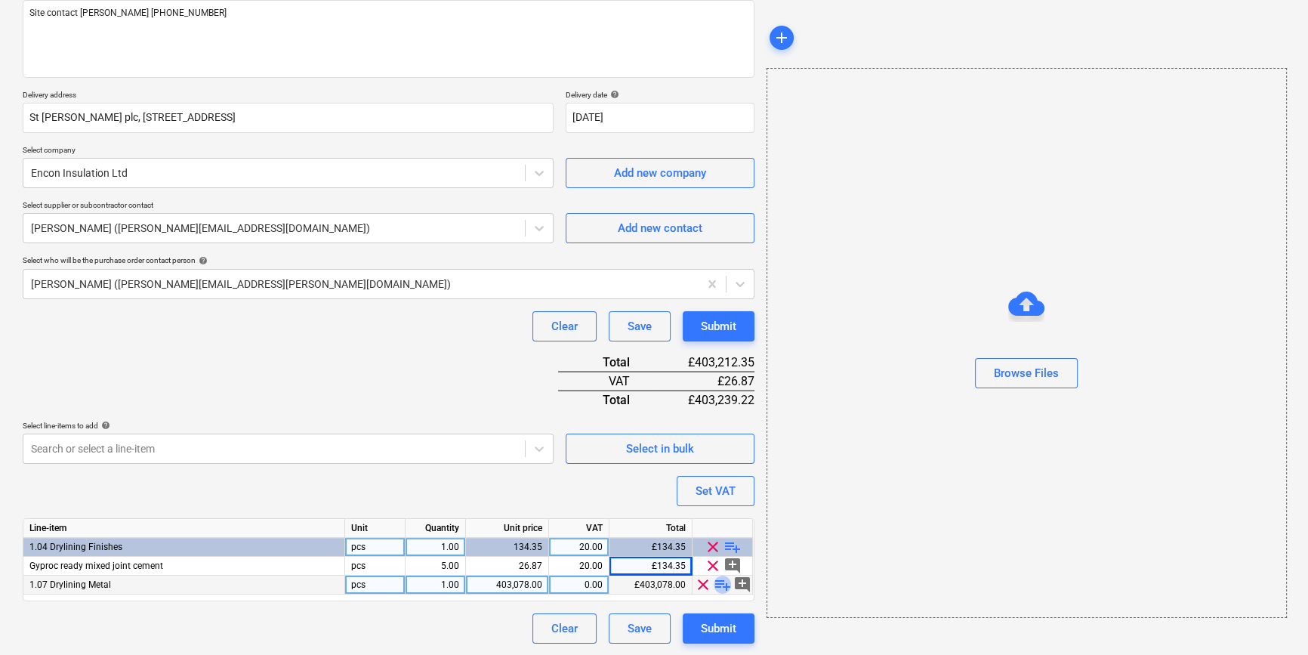
click at [722, 584] on span "playlist_add" at bounding box center [722, 584] width 18 height 18
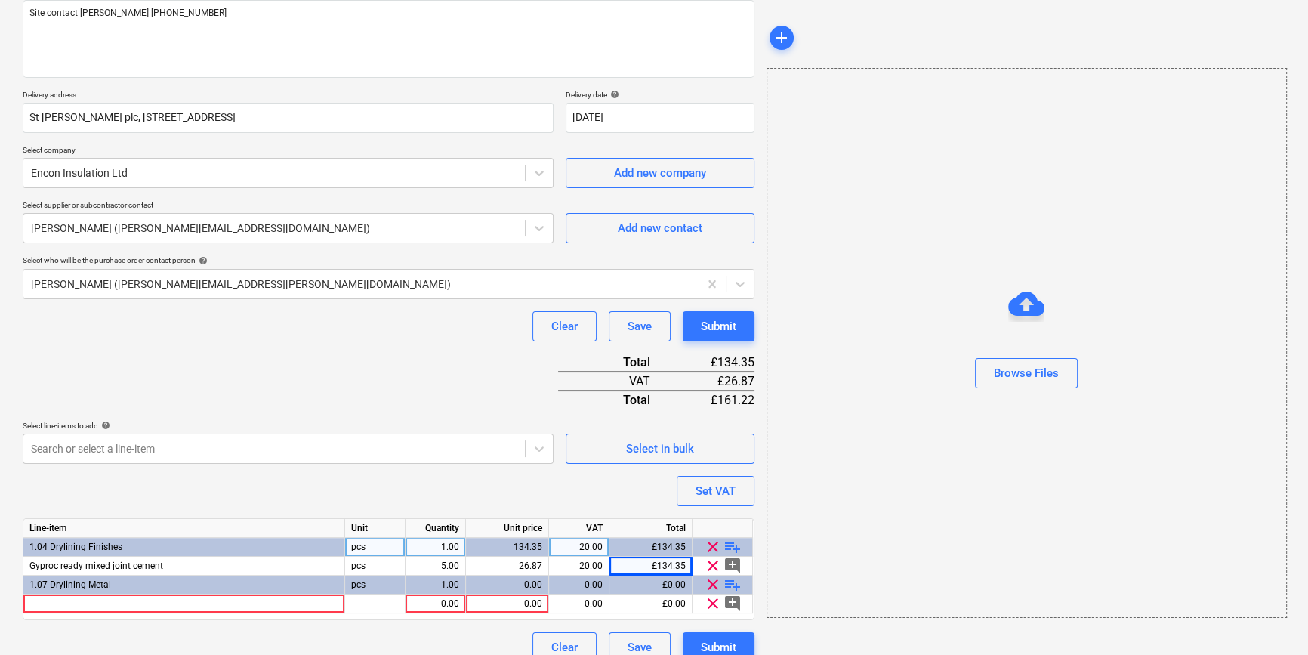
type textarea "x"
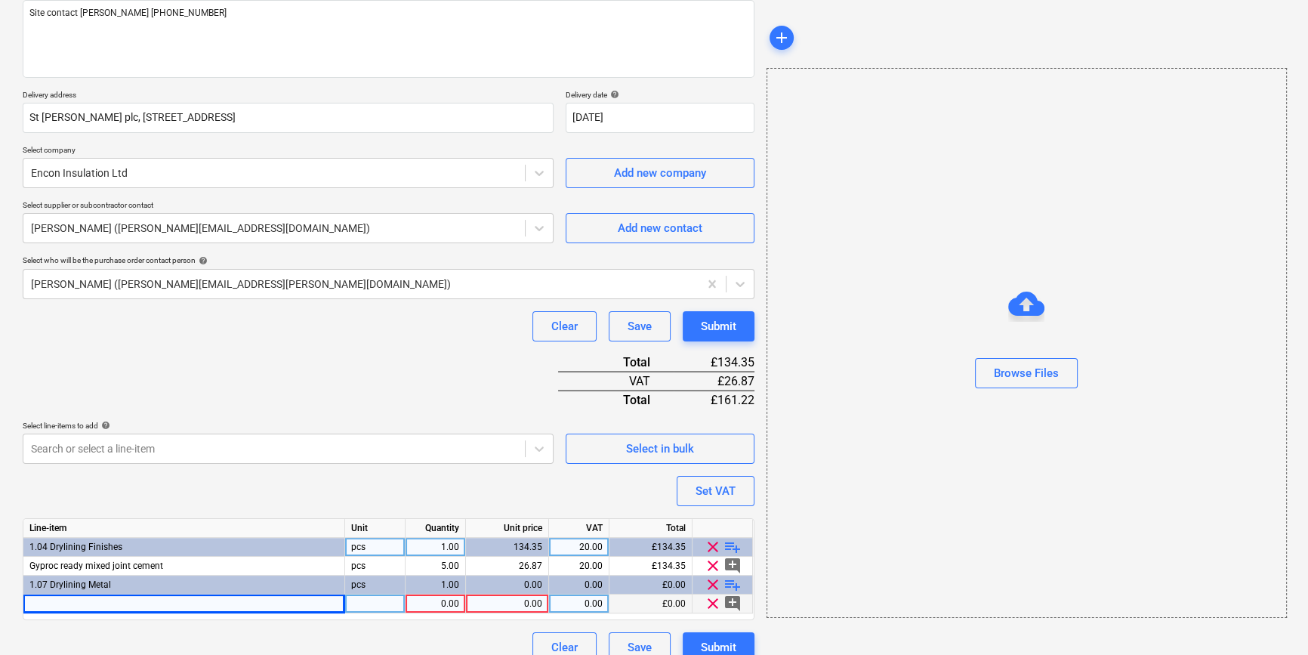
click at [56, 604] on div at bounding box center [184, 603] width 322 height 19
type input "Gypframe MF5"
type textarea "x"
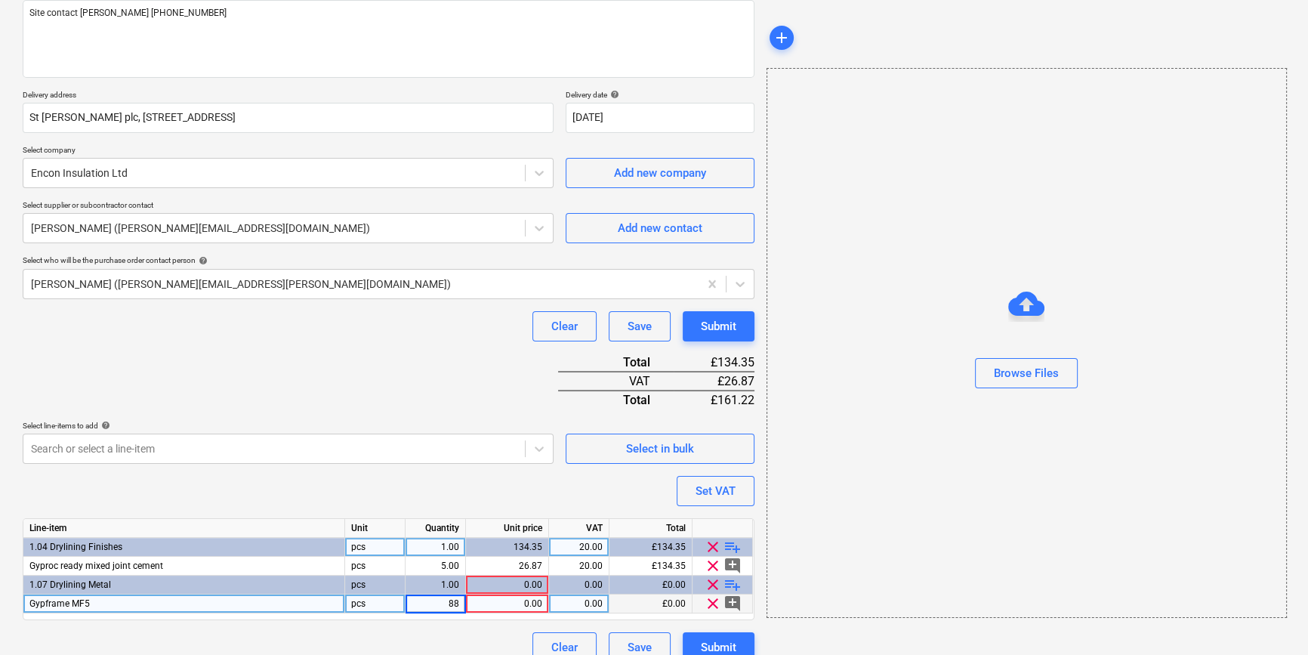
type input "880"
type textarea "x"
type input "3.53"
type textarea "x"
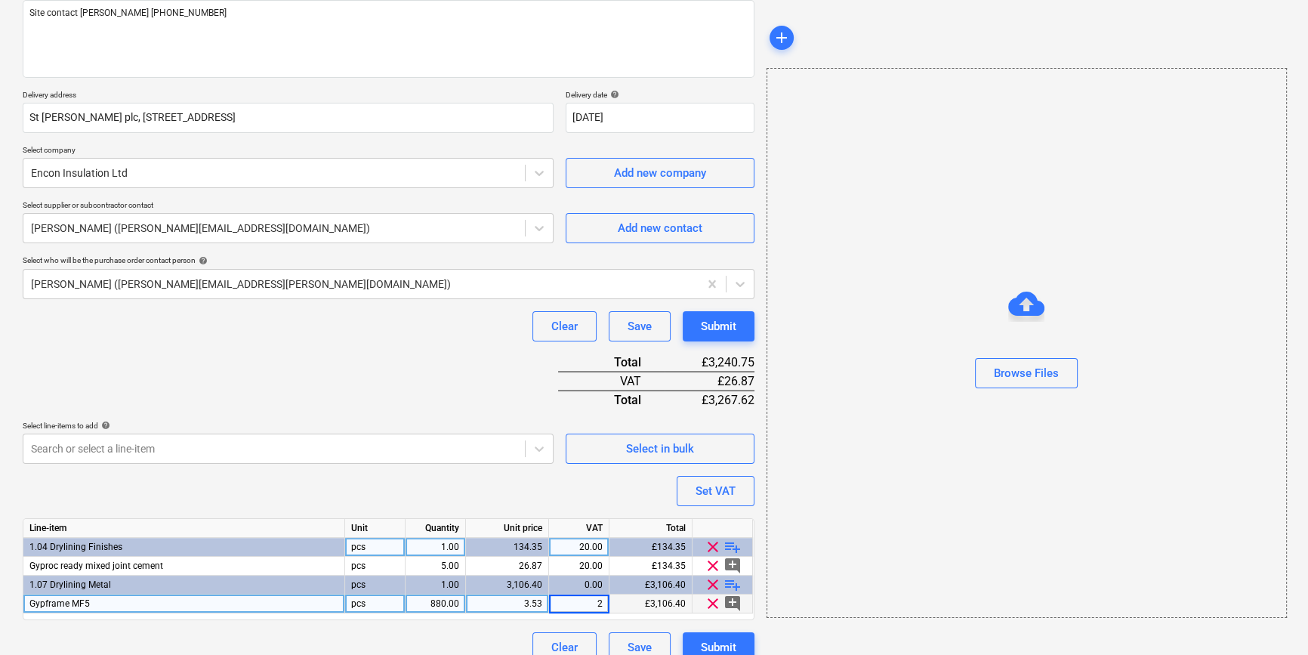
type input "20"
click at [734, 584] on span "playlist_add" at bounding box center [732, 584] width 18 height 18
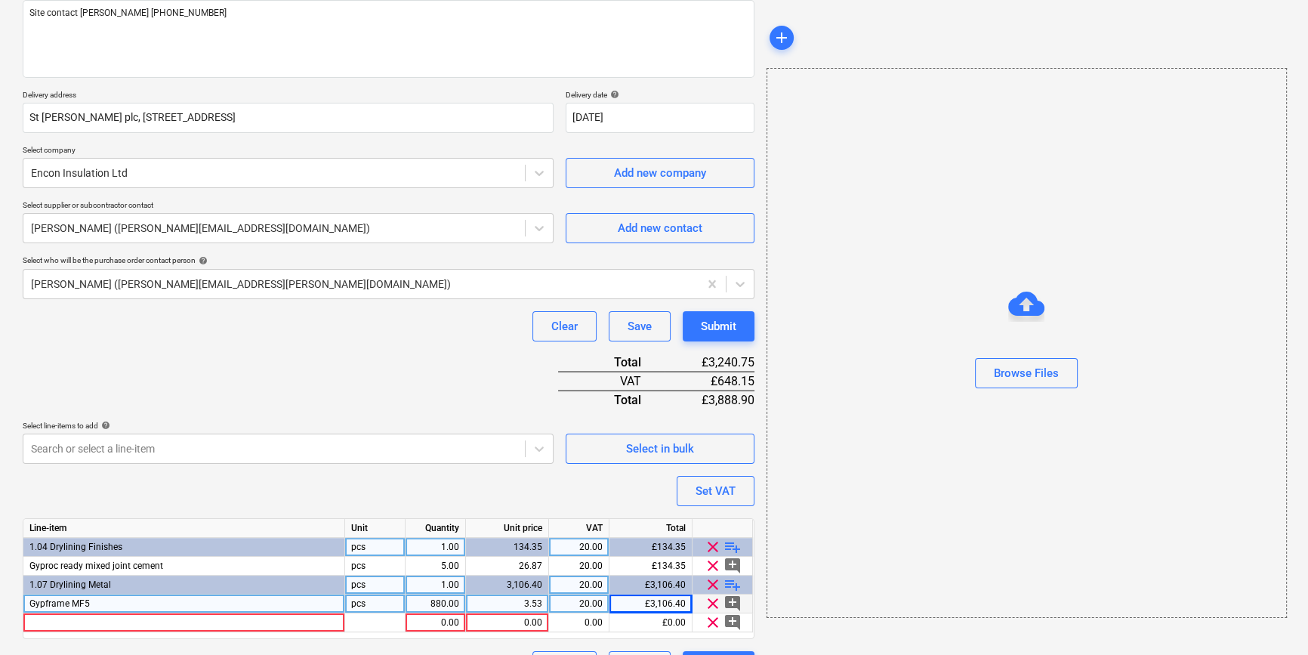
type textarea "x"
click at [45, 623] on div at bounding box center [184, 622] width 322 height 19
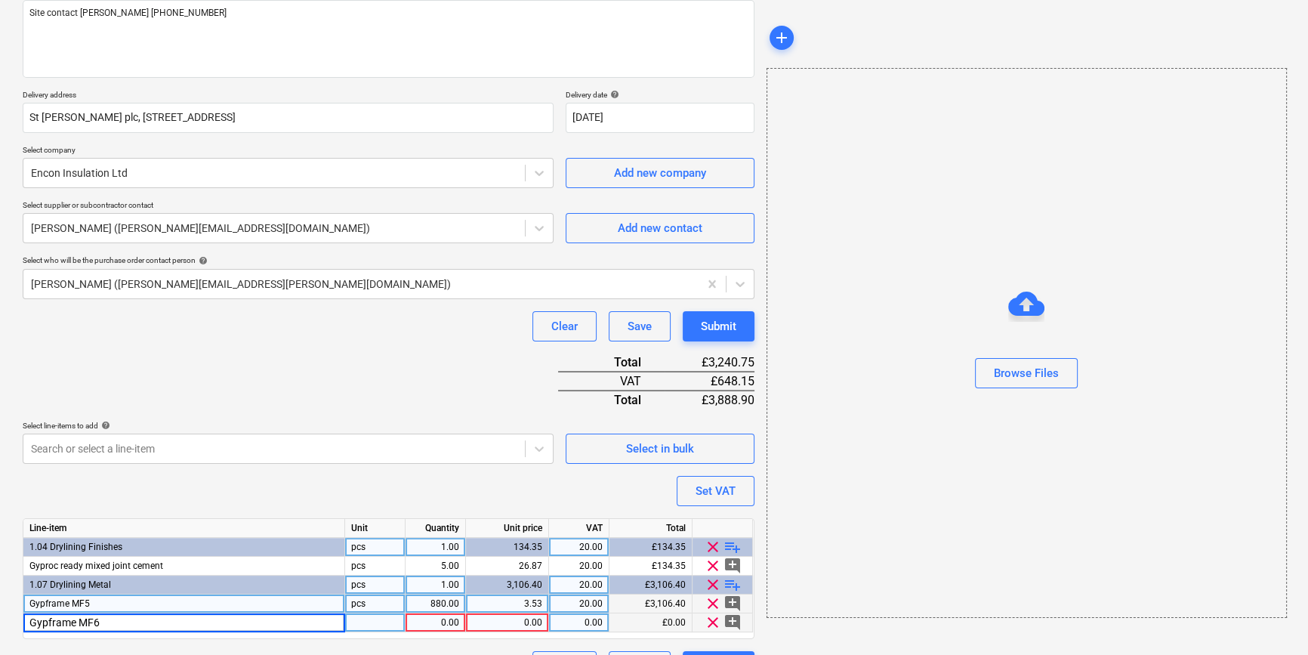
type input "Gypframe MF6a"
type textarea "x"
type input "250"
type textarea "x"
type input "2.77"
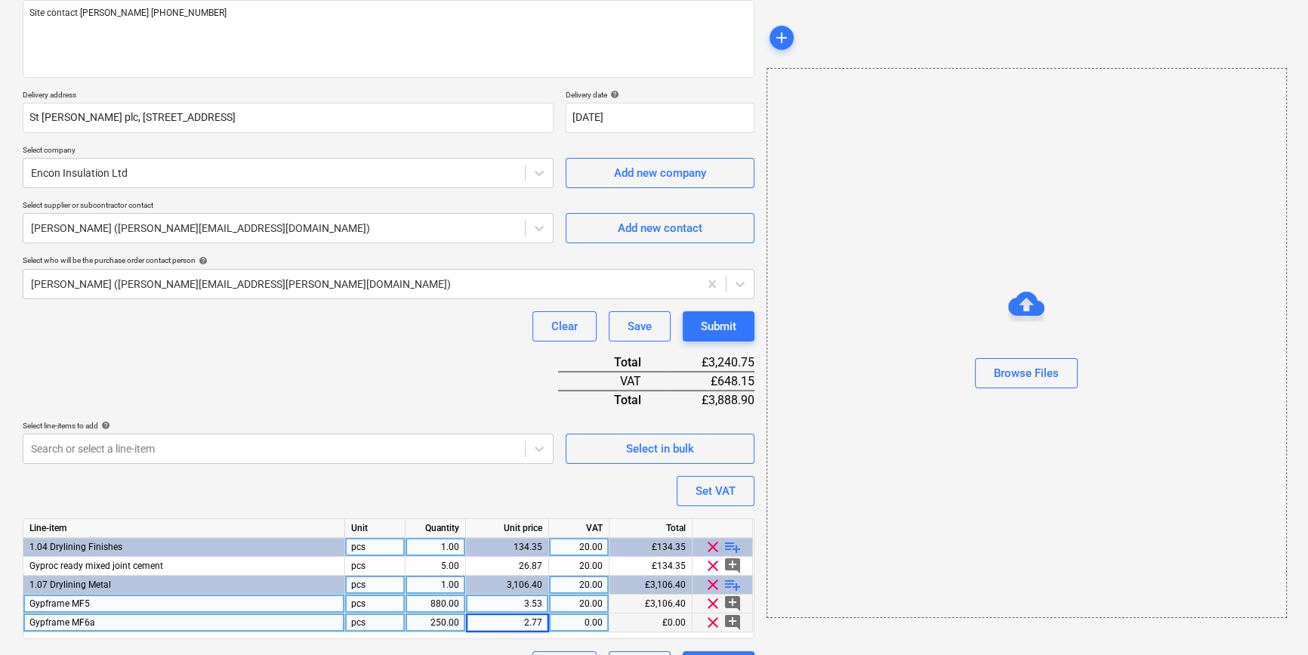
type textarea "x"
type input "20"
click at [728, 580] on span "playlist_add" at bounding box center [732, 584] width 18 height 18
type textarea "x"
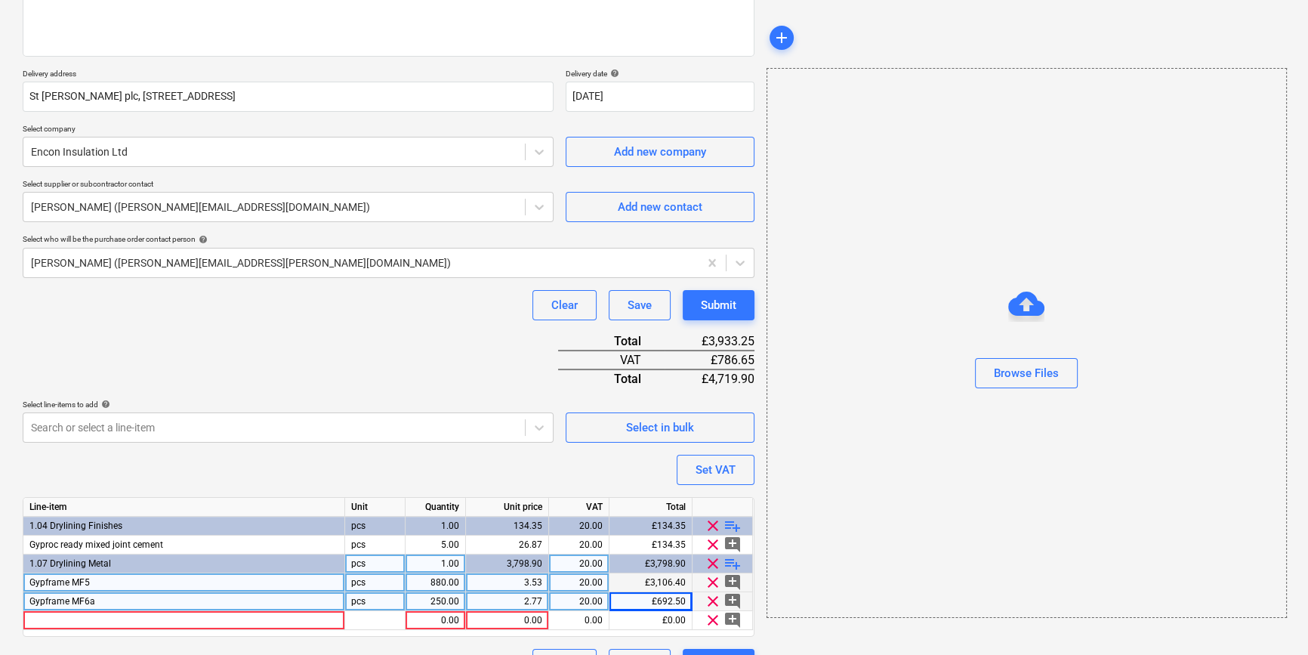
scroll to position [249, 0]
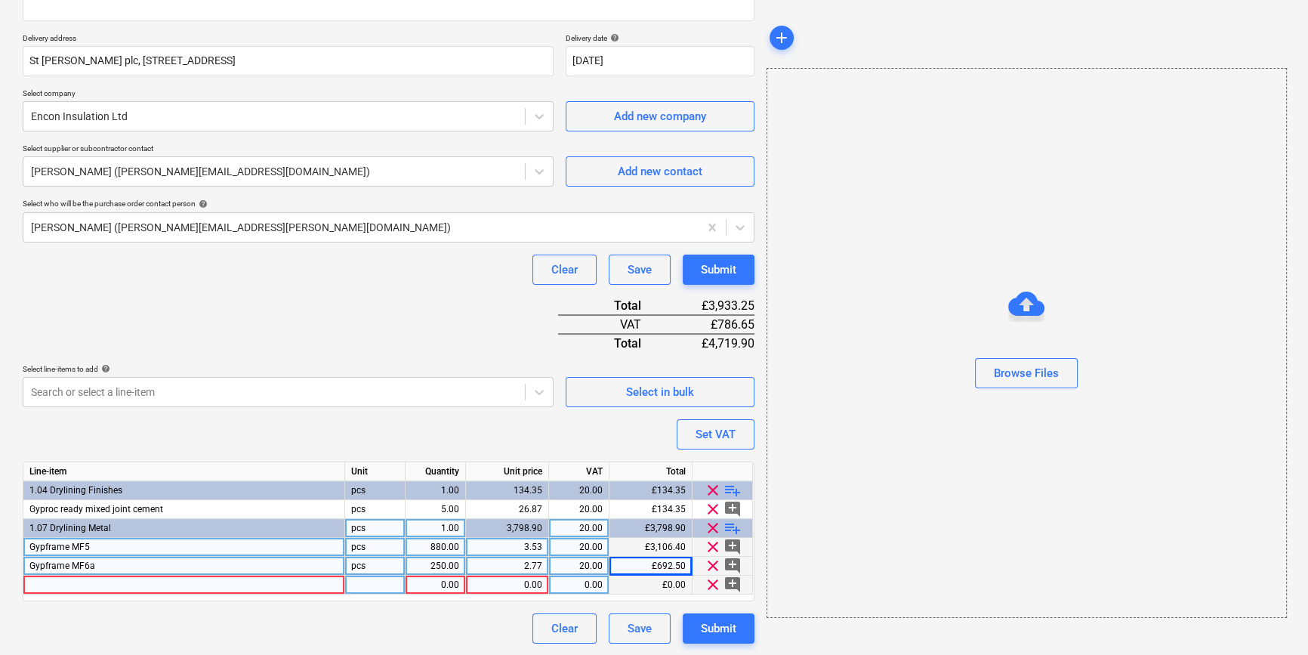
click at [52, 581] on div at bounding box center [184, 584] width 322 height 19
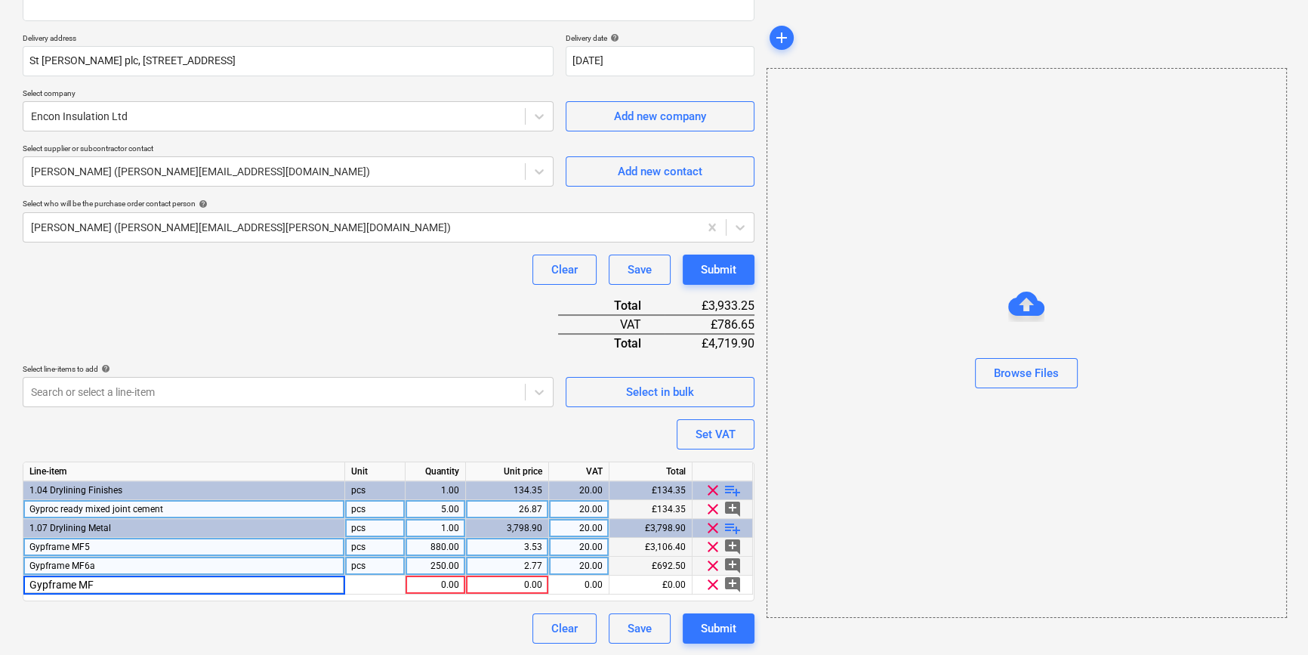
type input "Gypframe MF7"
type textarea "x"
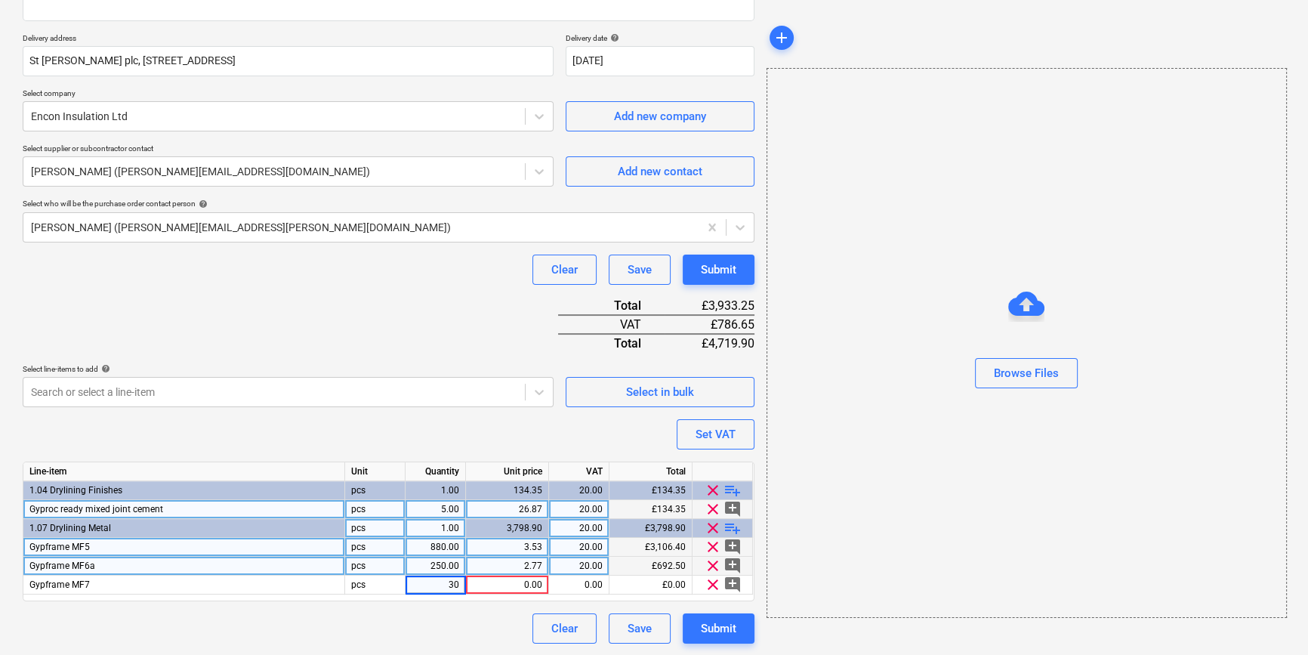
type input "300"
type textarea "x"
type input "20"
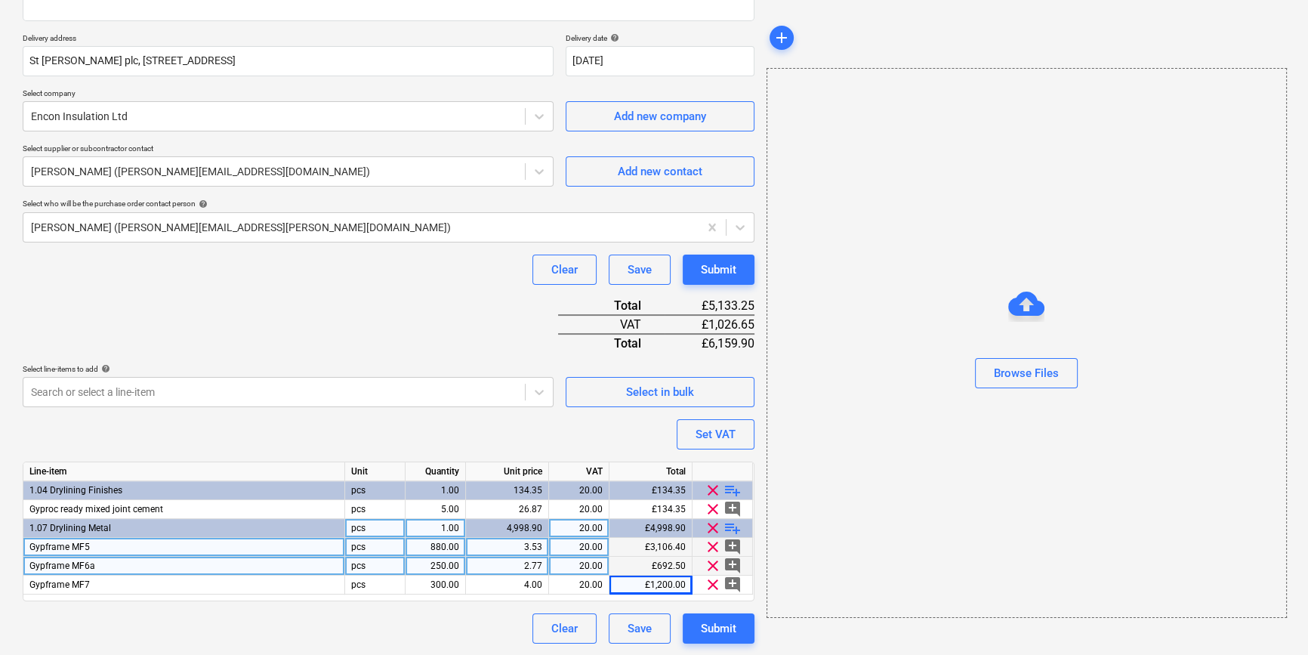
click at [727, 524] on span "playlist_add" at bounding box center [732, 528] width 18 height 18
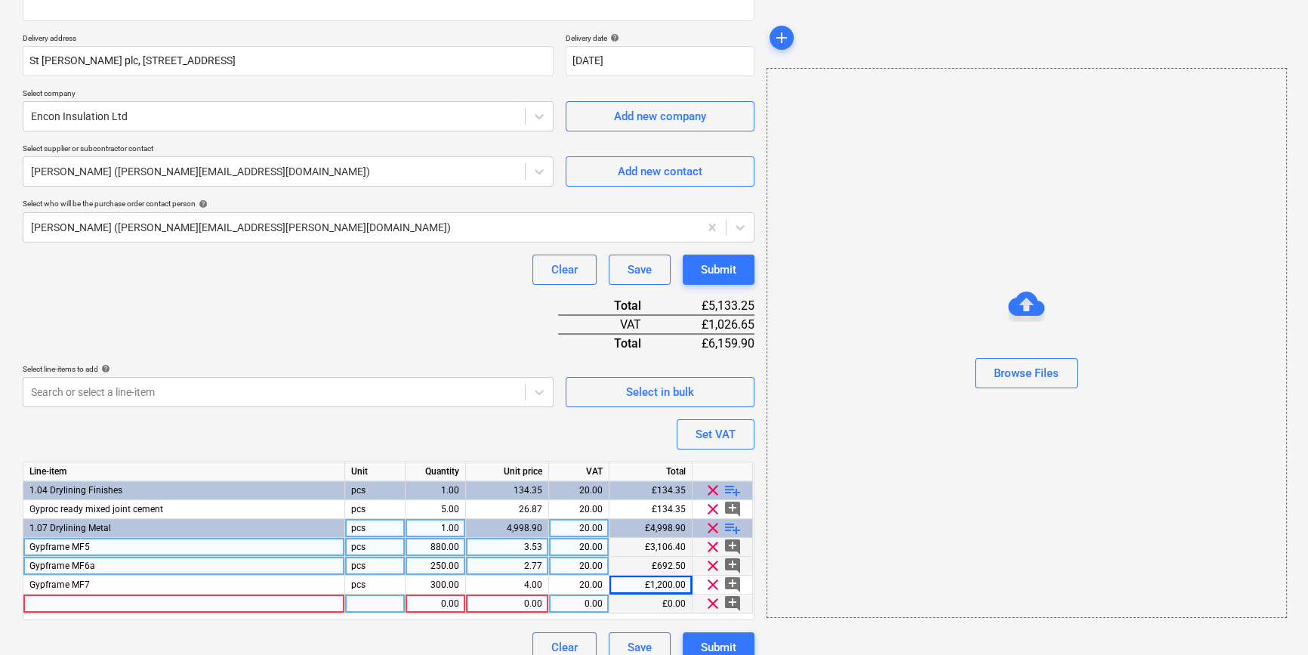
click at [91, 607] on div at bounding box center [184, 603] width 322 height 19
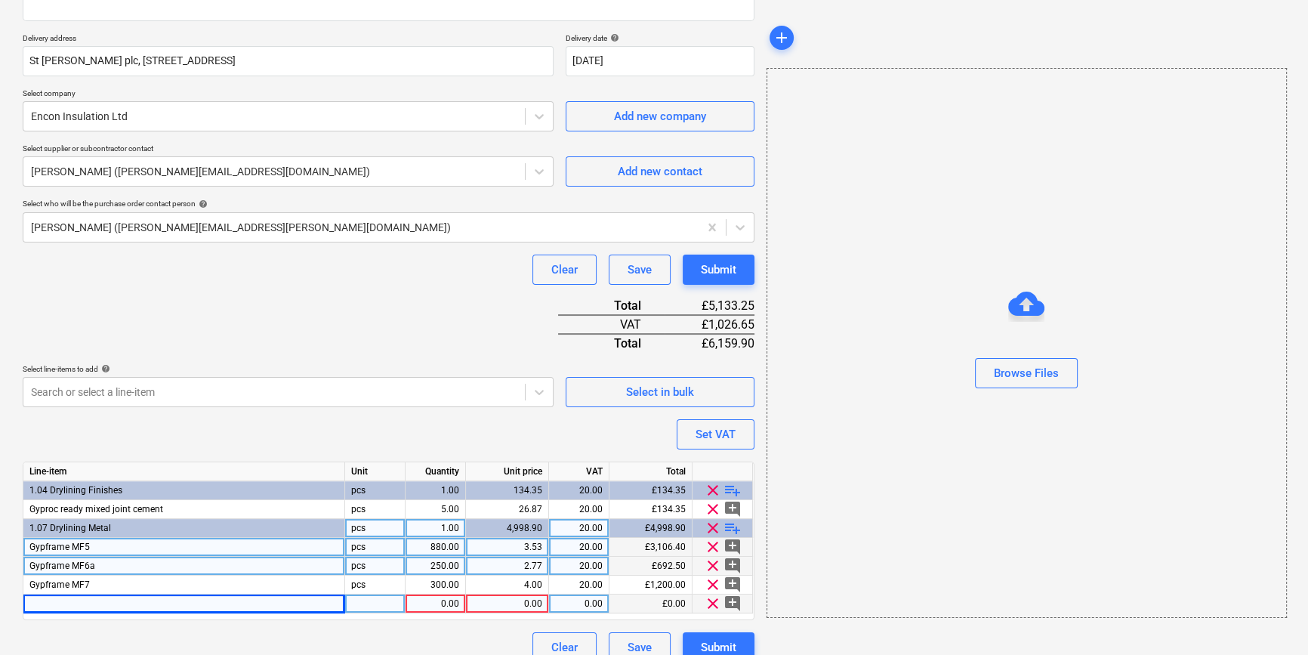
type textarea "x"
click at [42, 601] on div at bounding box center [184, 603] width 322 height 19
type input "Gypframe FEA1 2900mm"
type textarea "x"
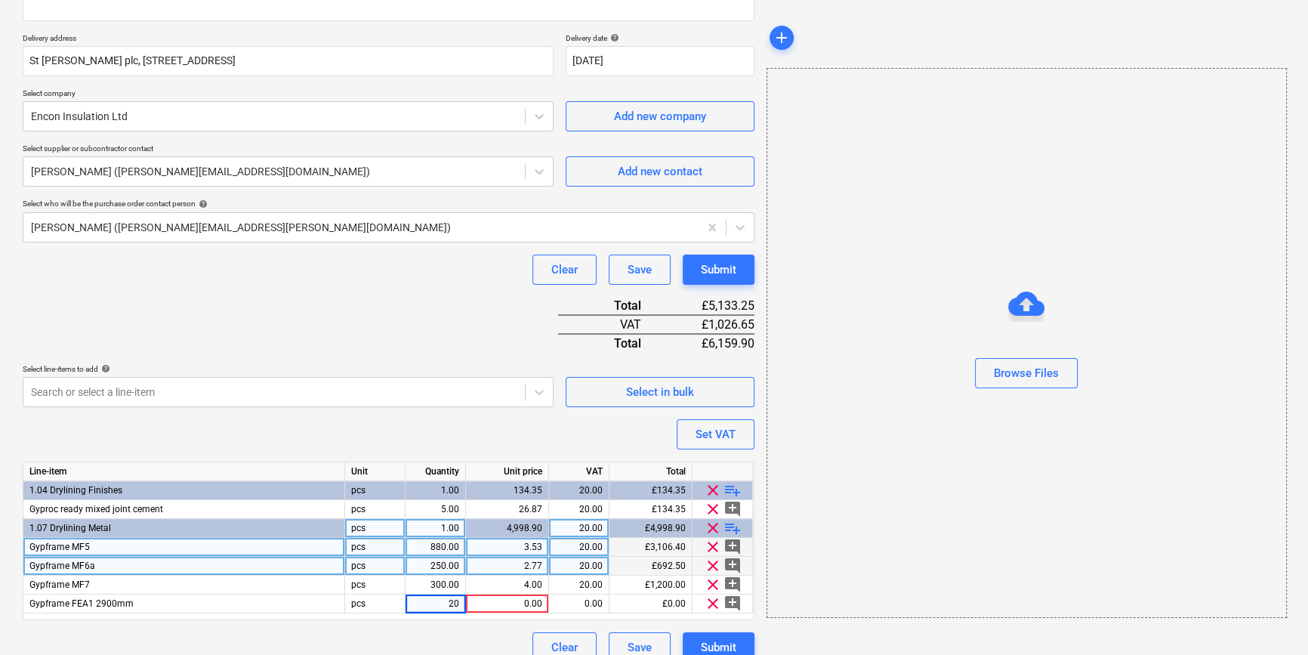
type input "200"
type textarea "x"
type input "2.12"
type textarea "x"
type input "20"
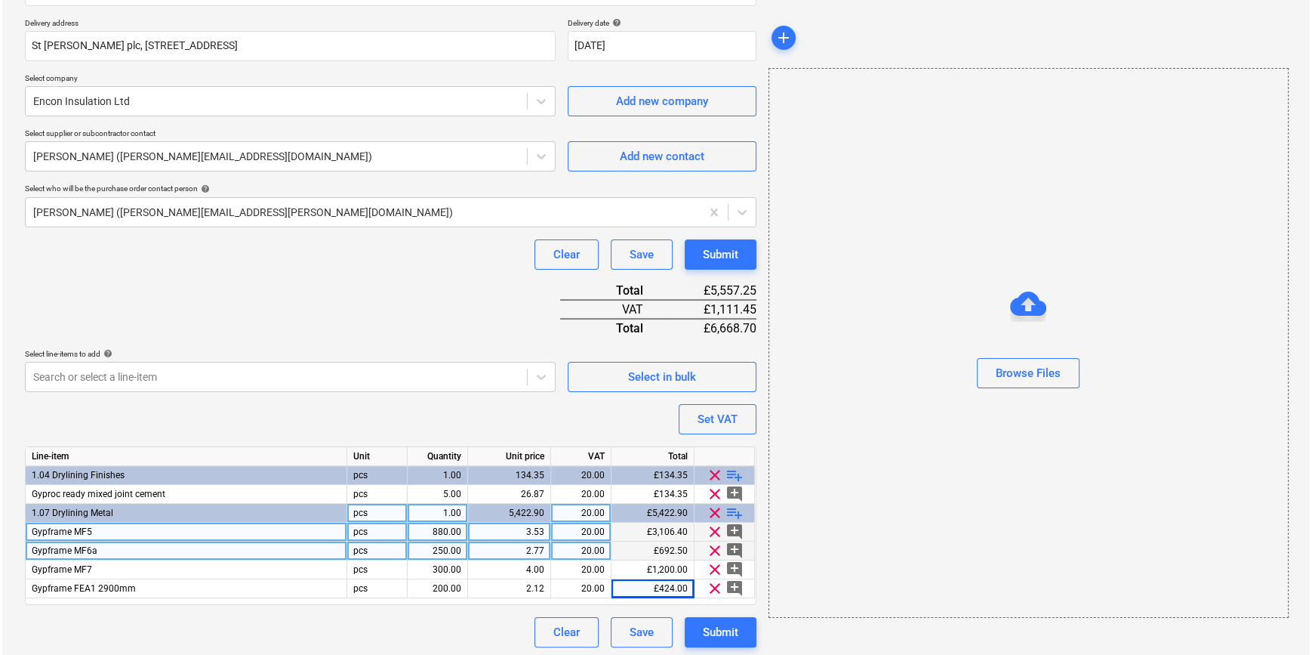
scroll to position [268, 0]
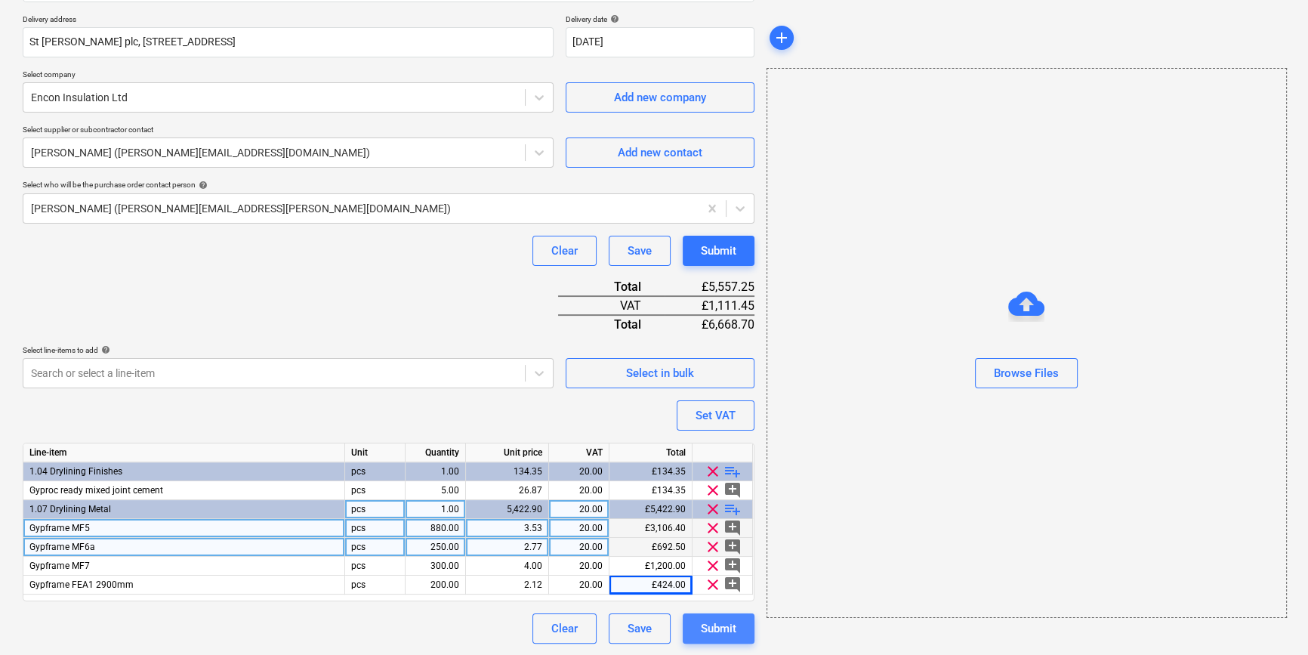
click at [711, 628] on div "Submit" at bounding box center [718, 628] width 35 height 20
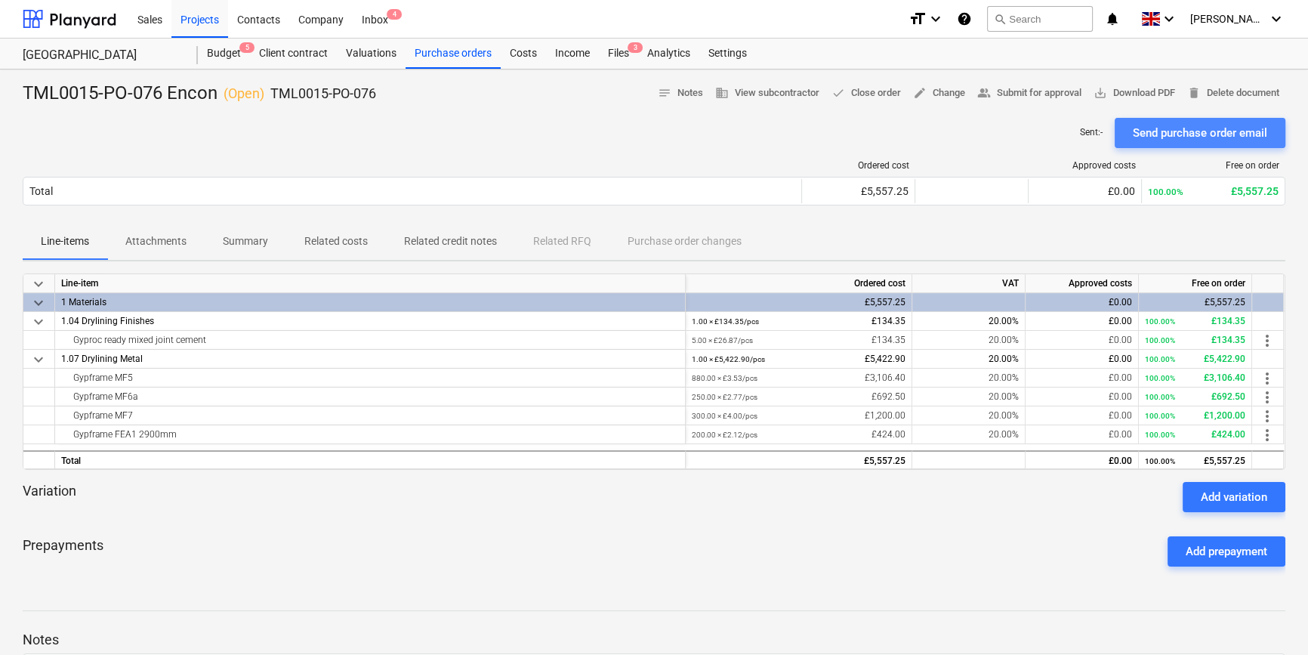
click at [1166, 132] on div "Send purchase order email" at bounding box center [1200, 133] width 134 height 20
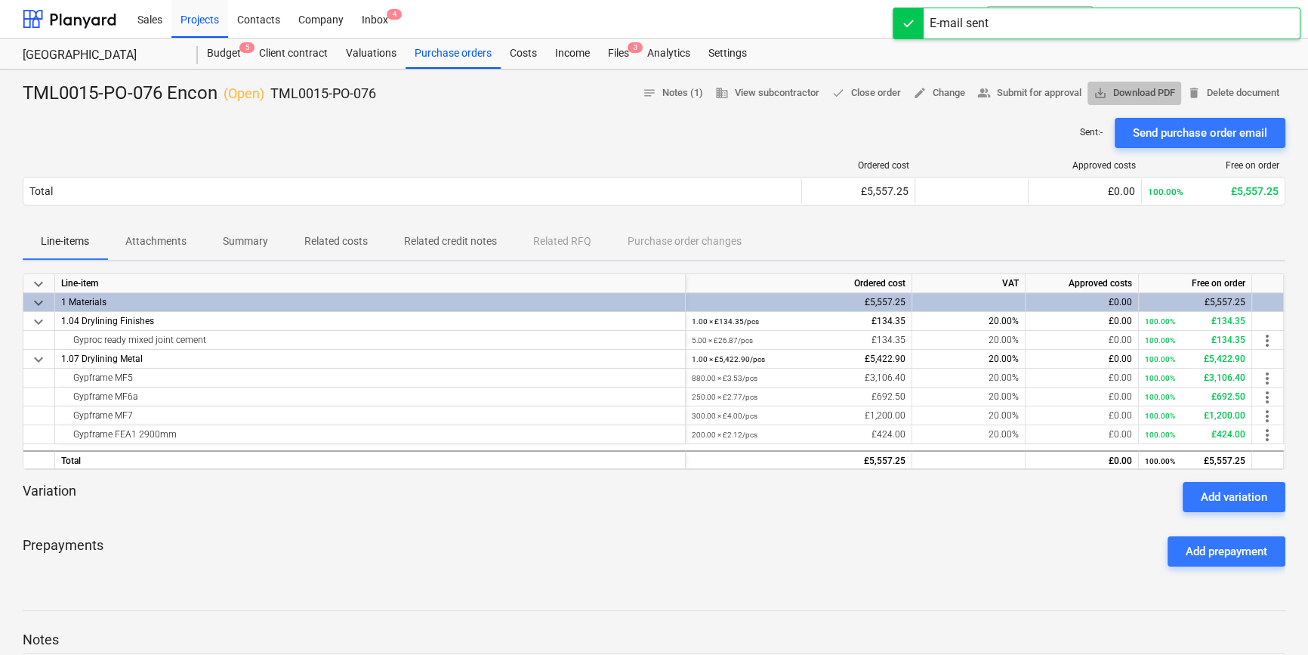
click at [1146, 96] on span "save_alt Download PDF" at bounding box center [1134, 93] width 82 height 17
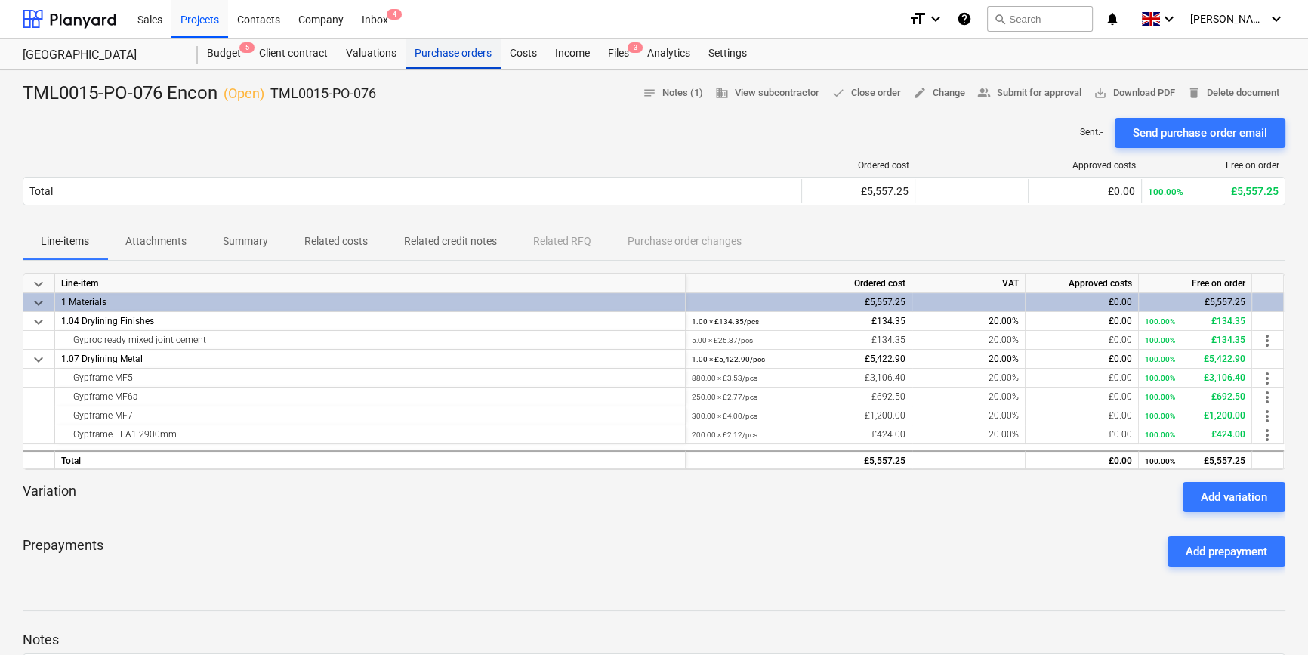
click at [456, 57] on div "Purchase orders" at bounding box center [452, 54] width 95 height 30
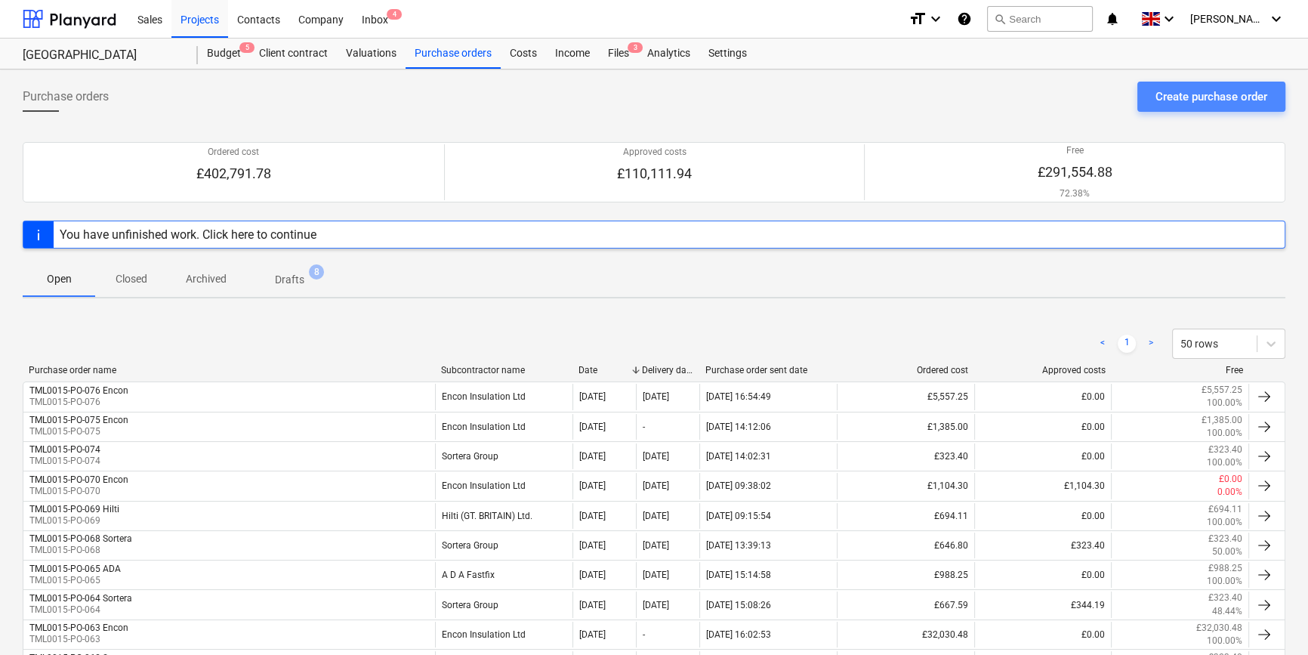
click at [1176, 94] on div "Create purchase order" at bounding box center [1211, 97] width 112 height 20
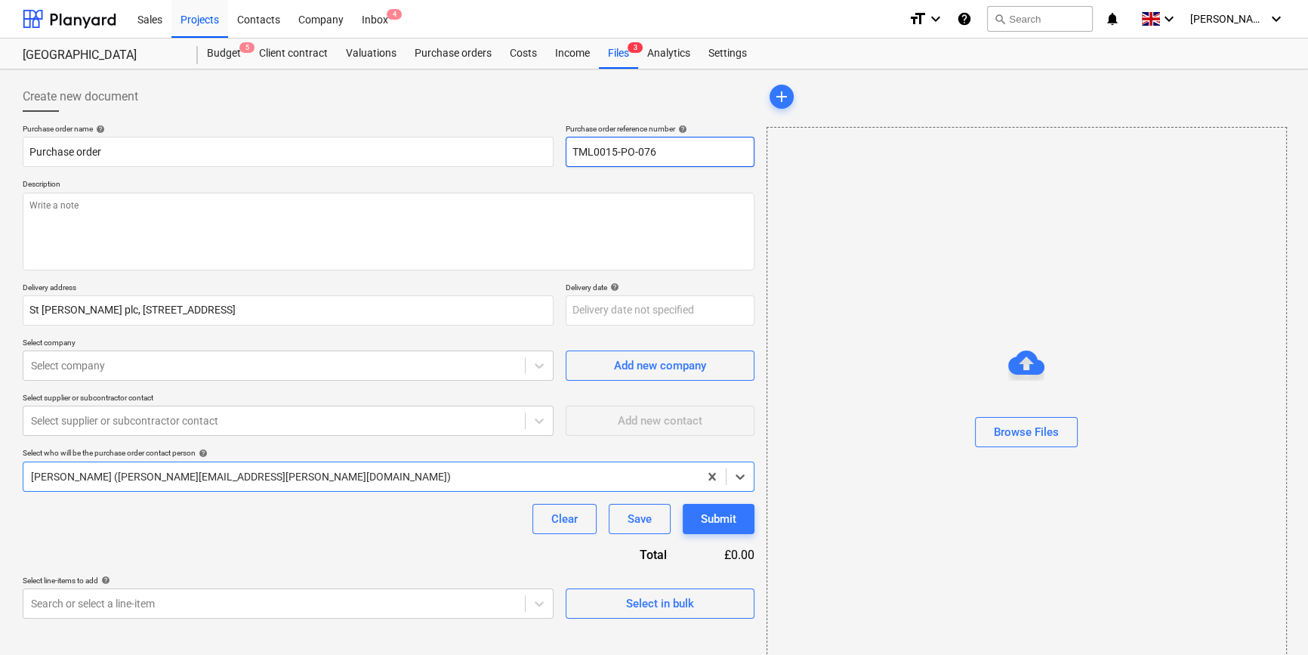
click at [667, 154] on input "TML0015-PO-076" at bounding box center [660, 152] width 189 height 30
type textarea "x"
type input "TML0015-PO-07"
type textarea "x"
drag, startPoint x: 664, startPoint y: 151, endPoint x: 571, endPoint y: 156, distance: 93.7
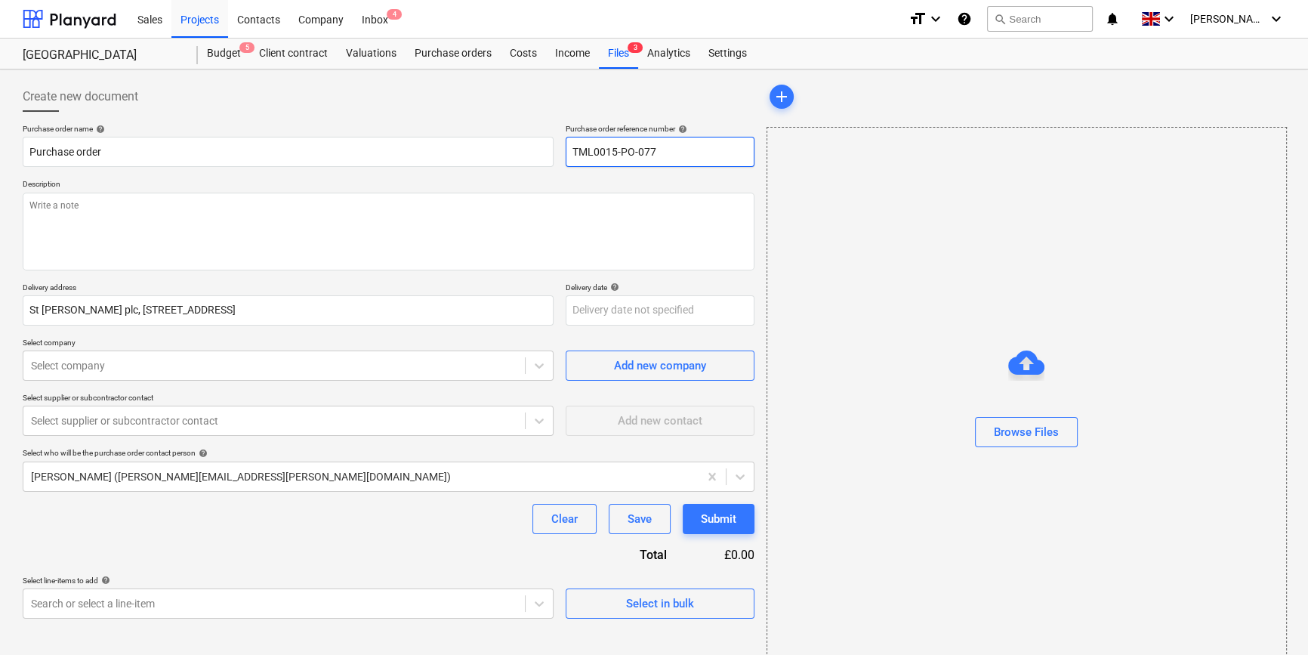
click at [571, 156] on input "TML0015-PO-077" at bounding box center [660, 152] width 189 height 30
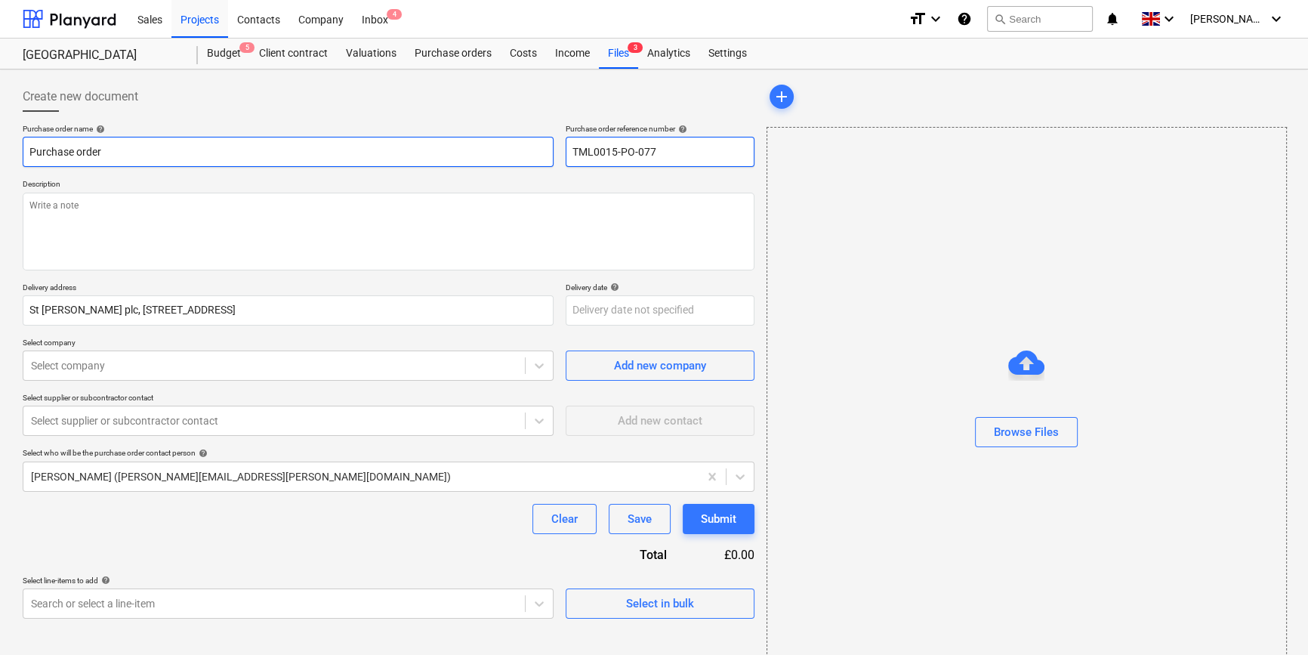
type input "TML0015-PO-077"
drag, startPoint x: 103, startPoint y: 150, endPoint x: 107, endPoint y: 161, distance: 11.2
click at [101, 156] on input "Purchase order" at bounding box center [288, 152] width 531 height 30
click at [107, 161] on input "Purchase order" at bounding box center [288, 152] width 531 height 30
drag, startPoint x: 105, startPoint y: 153, endPoint x: 11, endPoint y: 154, distance: 93.6
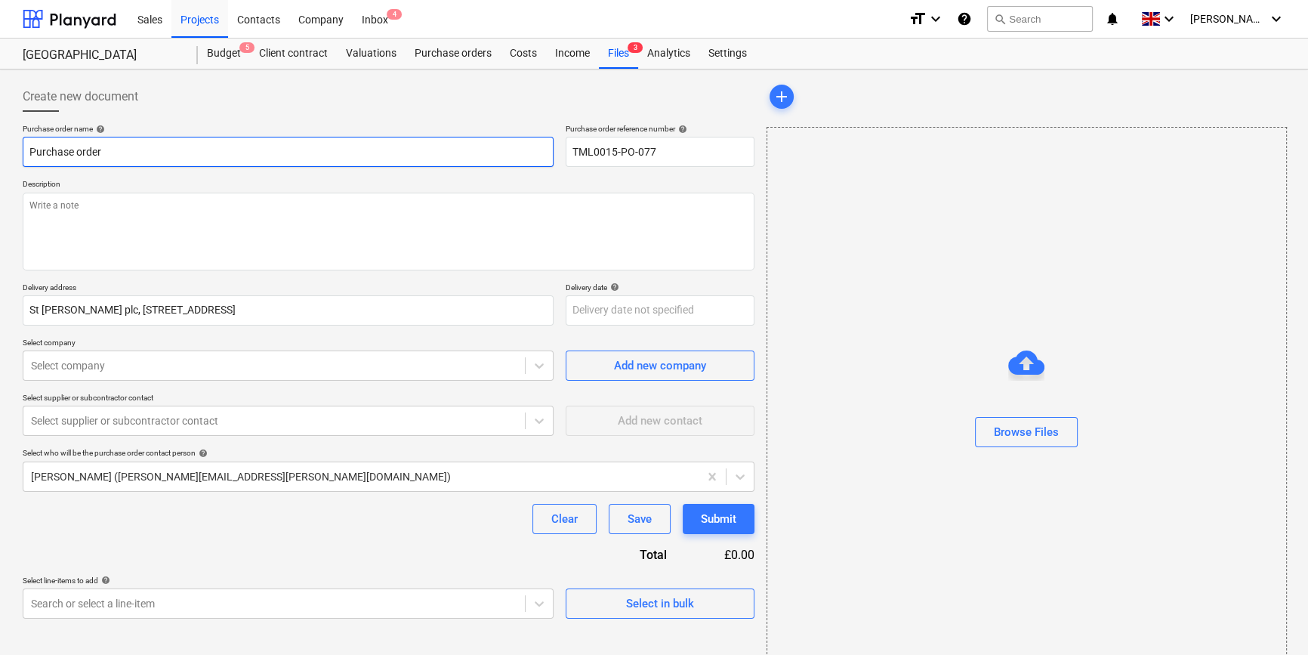
click at [11, 154] on div "Create new document Purchase order name help Purchase order Purchase order refe…" at bounding box center [654, 378] width 1308 height 619
type textarea "x"
paste input "TML0015-PO-077"
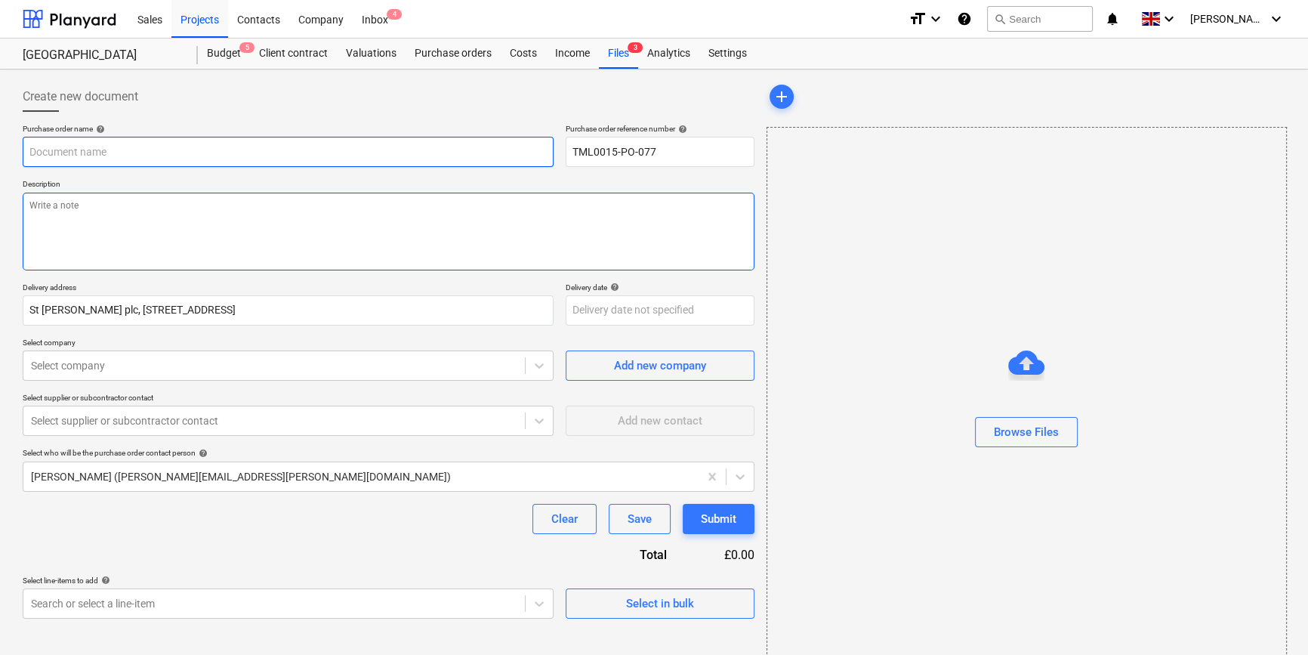
type textarea "x"
type input "TML0015-PO-077"
type textarea "x"
type input "TML0015-PO-077"
type textarea "x"
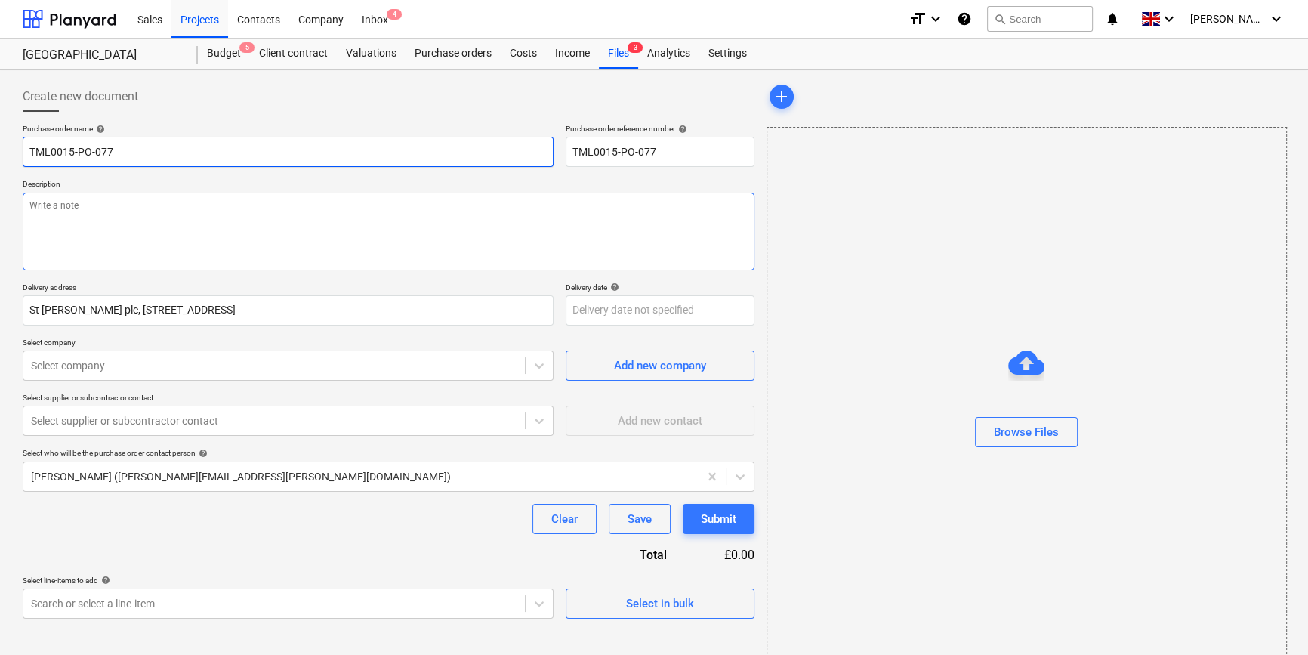
type input "TML0015-PO-077 E"
type textarea "x"
type input "TML0015-PO-077 ET"
type textarea "x"
type input "TML0015-PO-077 ETA"
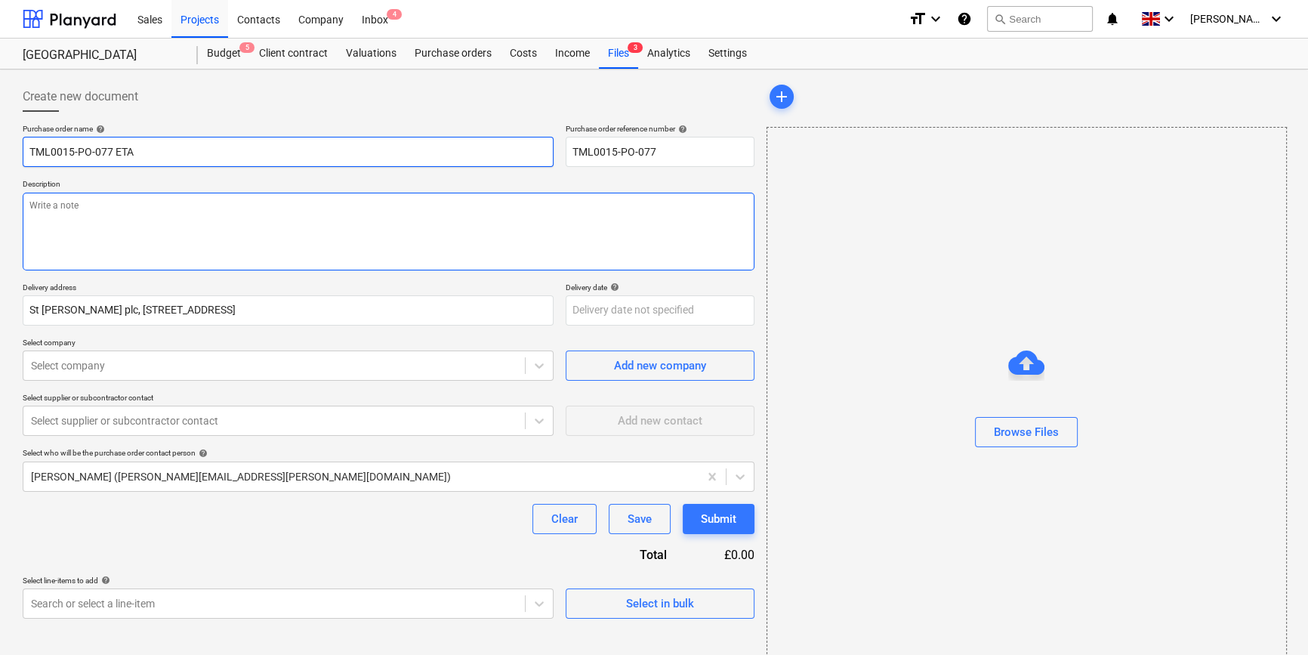
type textarea "x"
type input "TML0015-PO-077 ETAG"
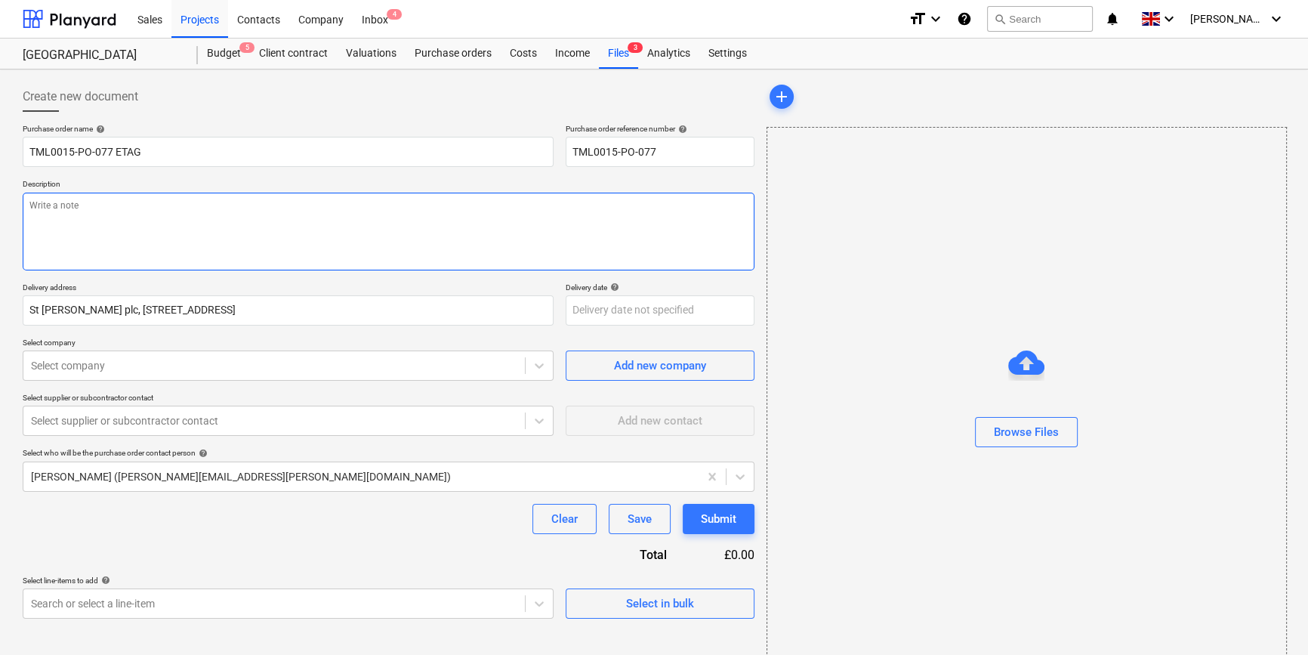
click at [36, 213] on textarea at bounding box center [389, 232] width 732 height 78
type textarea "x"
type textarea "S"
type textarea "x"
type textarea "Si"
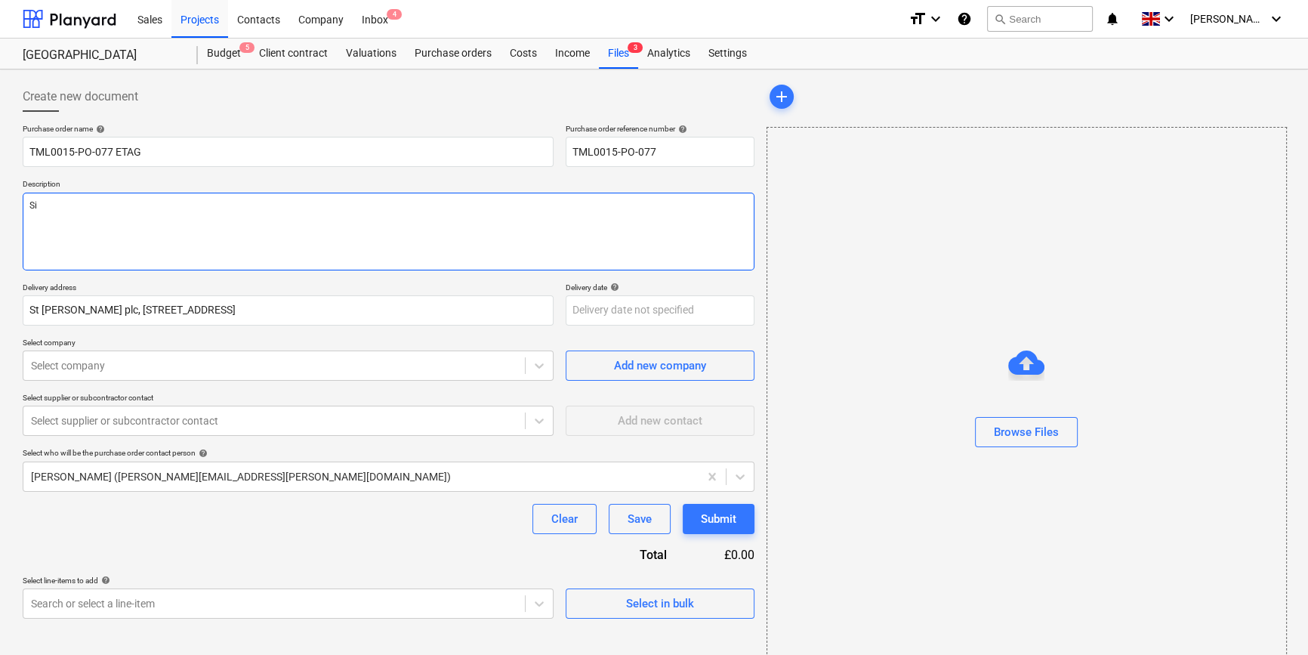
type textarea "x"
type textarea "Sit"
type textarea "x"
type textarea "Site"
type textarea "x"
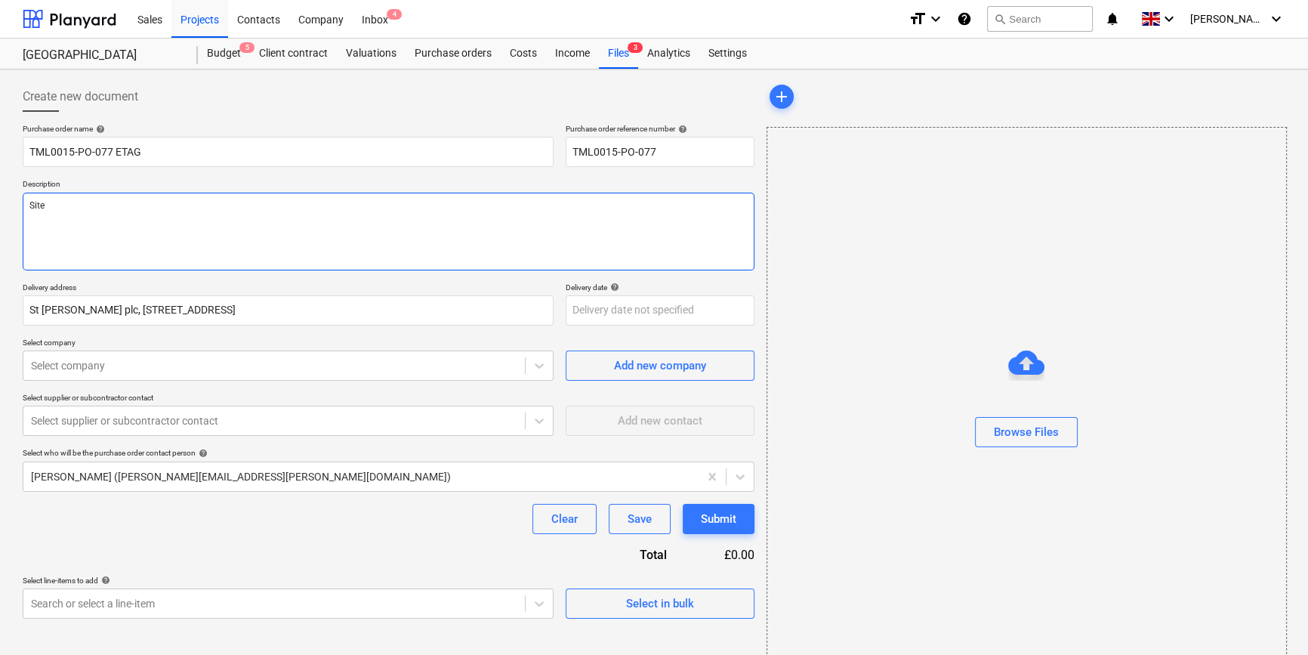
type textarea "Site"
type textarea "x"
type textarea "Site c"
type textarea "x"
type textarea "Site co"
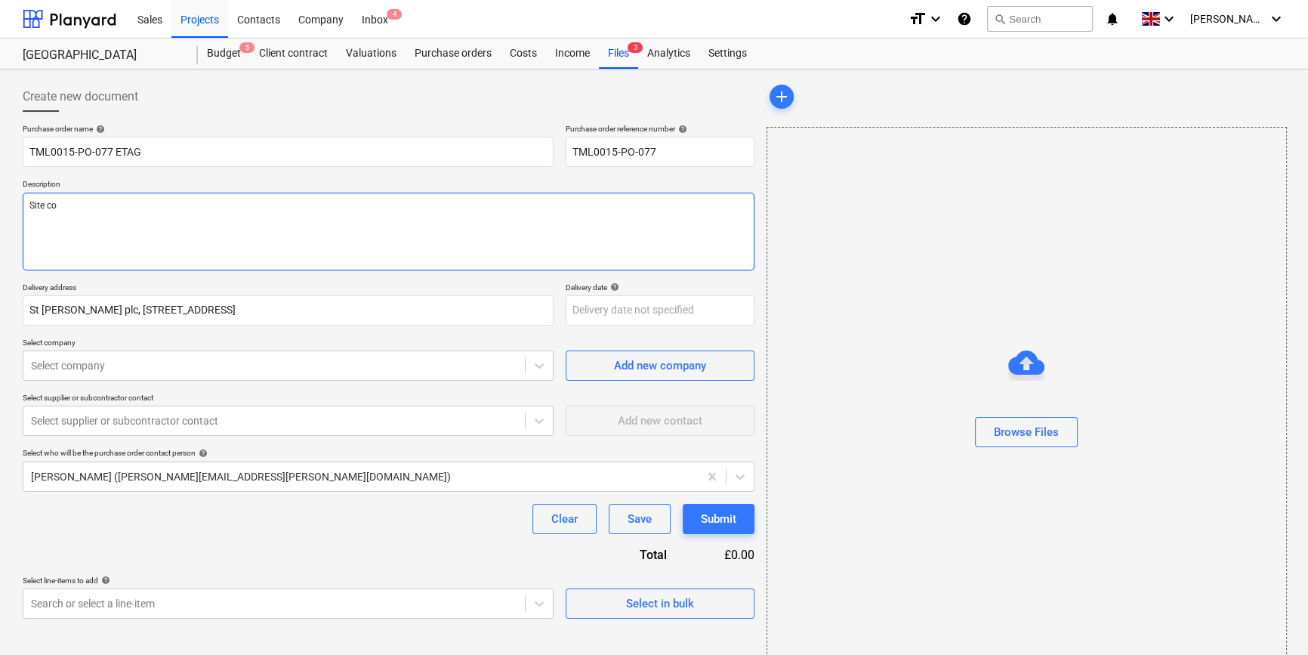
type textarea "x"
type textarea "Site con"
type textarea "x"
type textarea "Site cont"
type textarea "x"
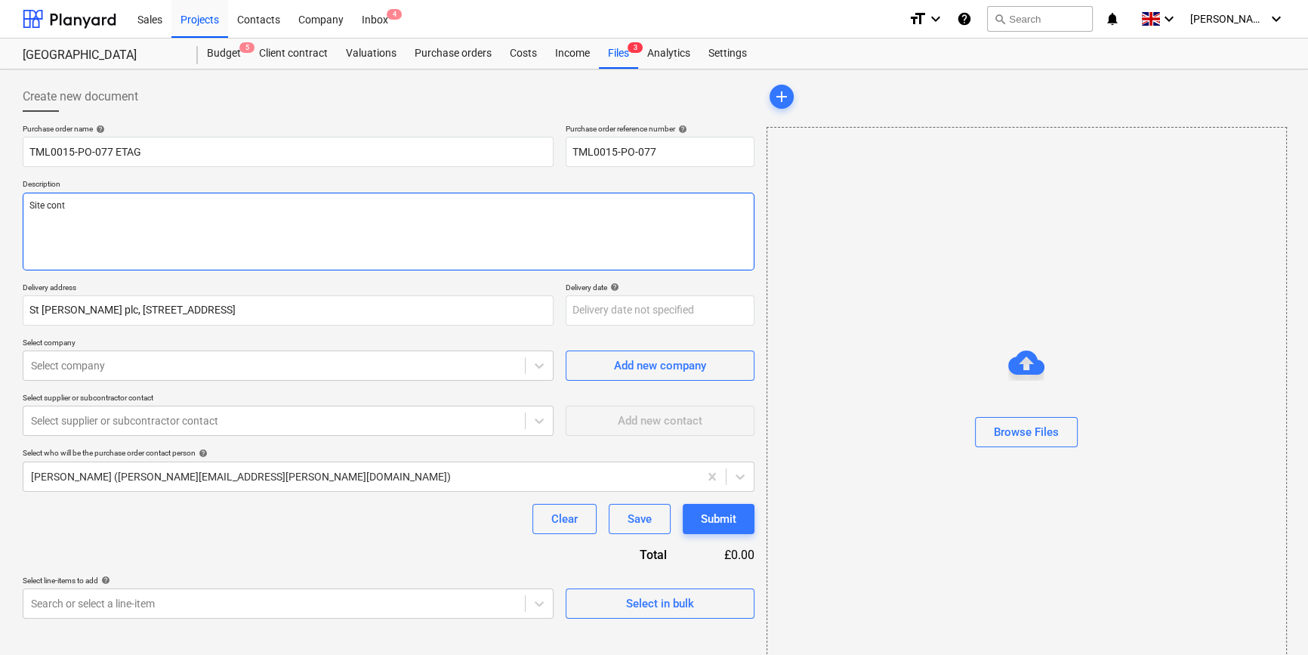
type textarea "Site conta"
type textarea "x"
type textarea "Site contac"
type textarea "x"
type textarea "Site contact"
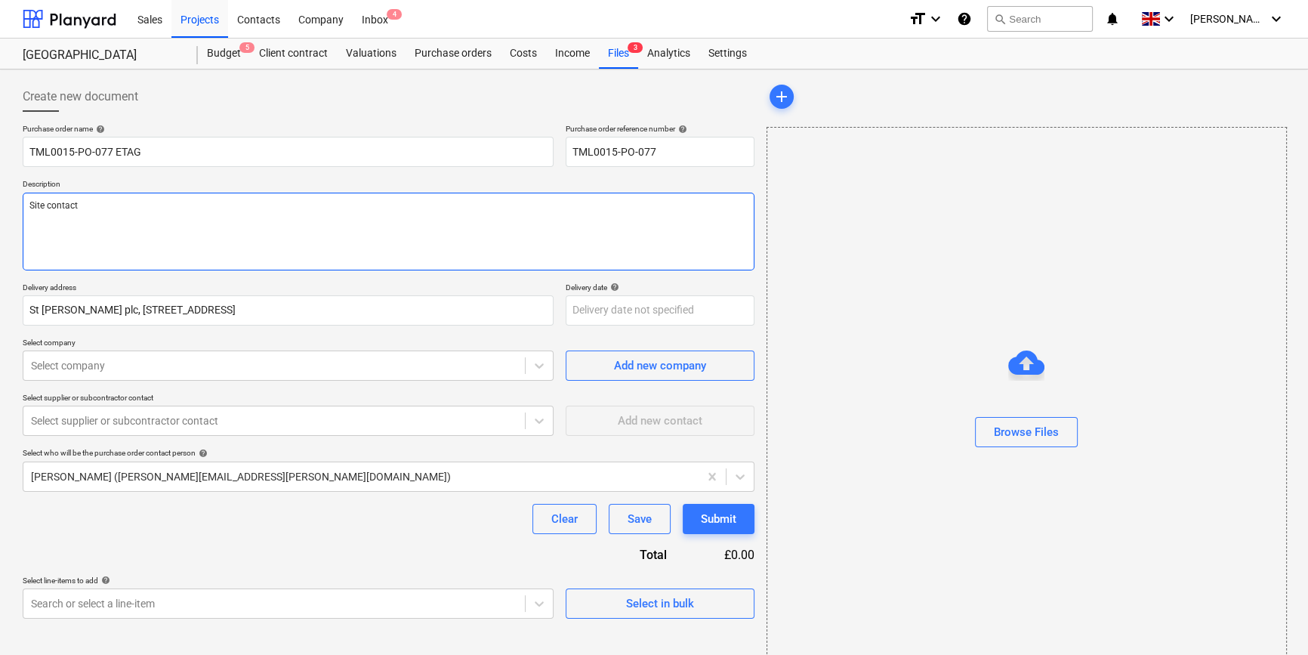
type textarea "x"
type textarea "Site contact"
type textarea "x"
type textarea "Site contact N"
type textarea "x"
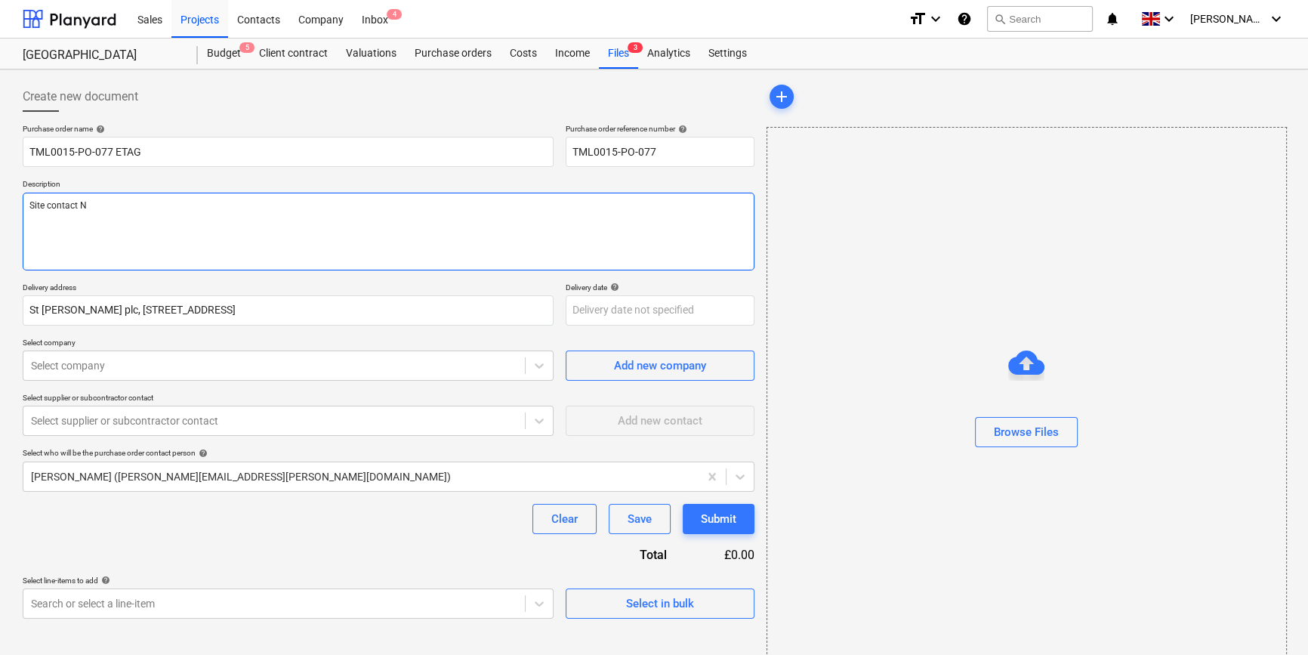
type textarea "Site contact Na"
type textarea "x"
type textarea "Site contact Nar"
type textarea "x"
type textarea "Site contact Narc"
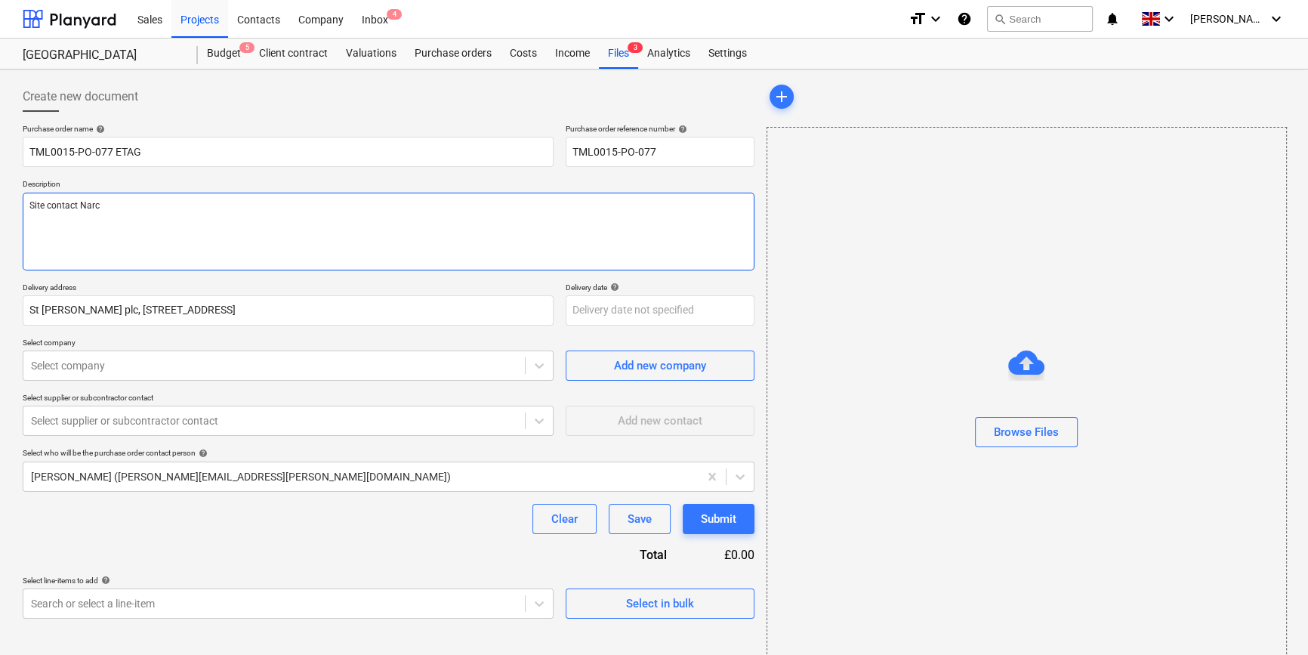
type textarea "x"
type textarea "Site contact [PERSON_NAME]"
type textarea "x"
type textarea "Site contact [PERSON_NAME]"
type textarea "x"
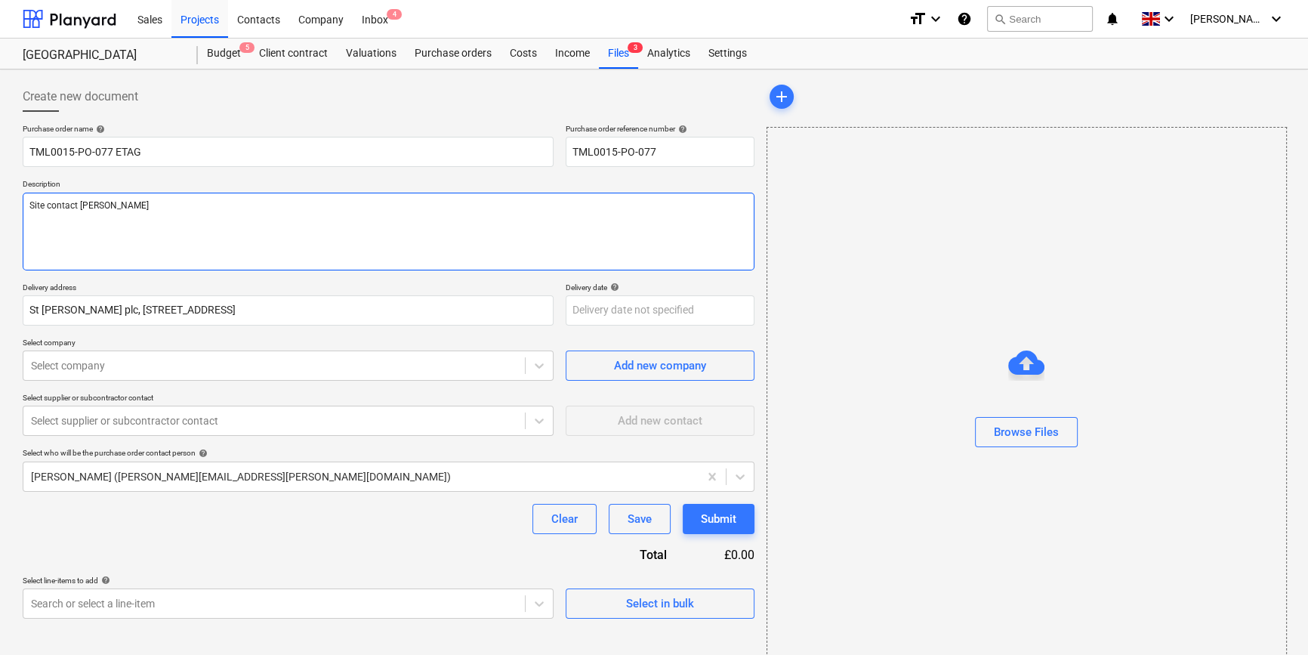
type textarea "Site contact [PERSON_NAME]"
type textarea "x"
type textarea "Site contact Narcis 0"
type textarea "x"
type textarea "Site contact Narcis 07"
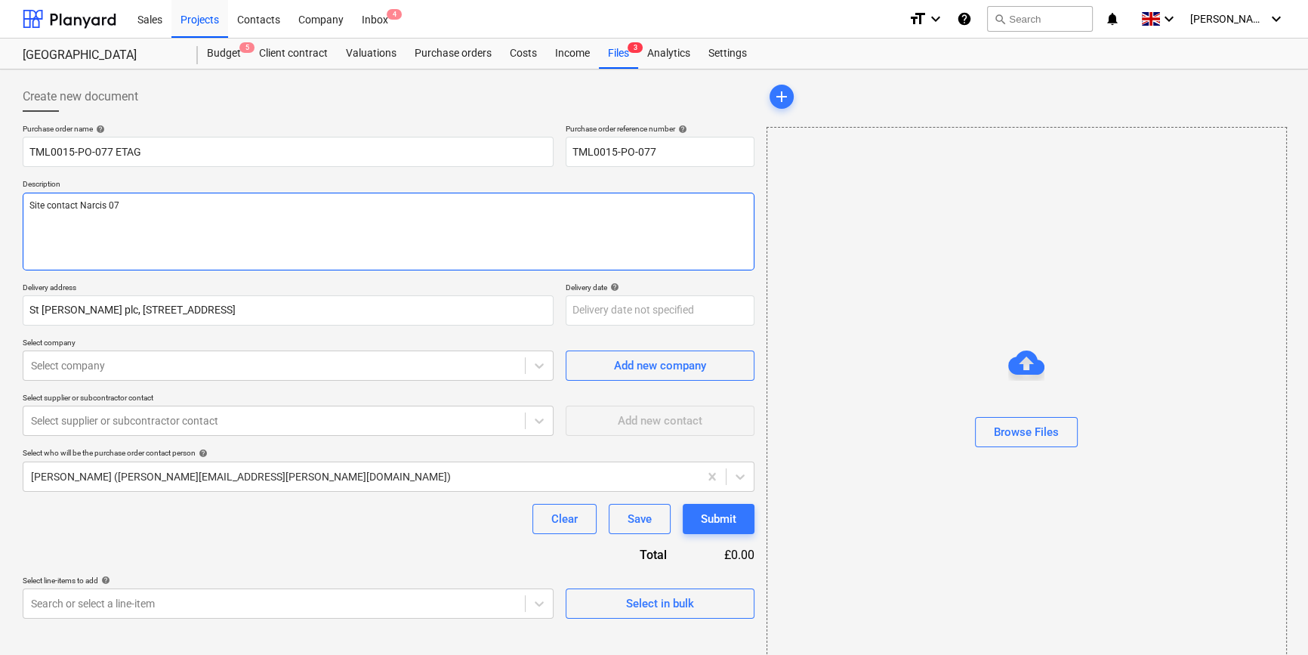
type textarea "x"
type textarea "Site contact [PERSON_NAME] 073"
type textarea "x"
type textarea "Site contact Narcis 0731"
type textarea "x"
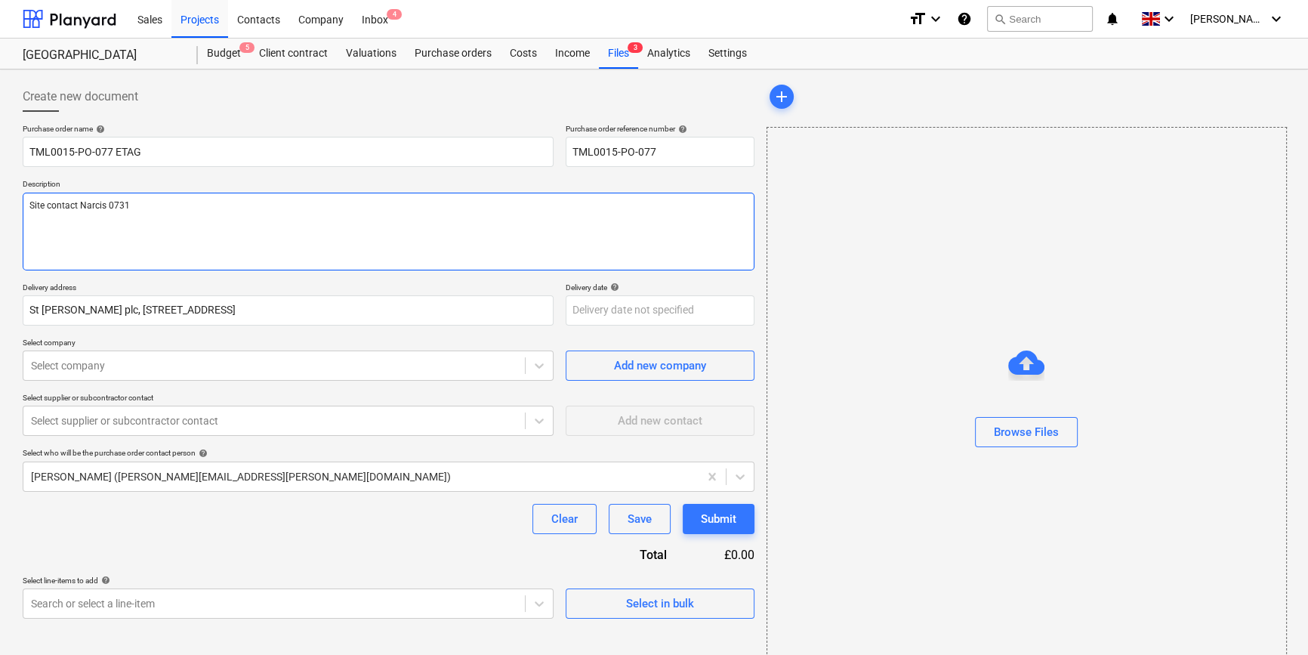
type textarea "Site contact [PERSON_NAME] 07311"
type textarea "x"
type textarea "Site contact [PERSON_NAME] 07311"
type textarea "x"
type textarea "Site contact [PERSON_NAME] 07311 2"
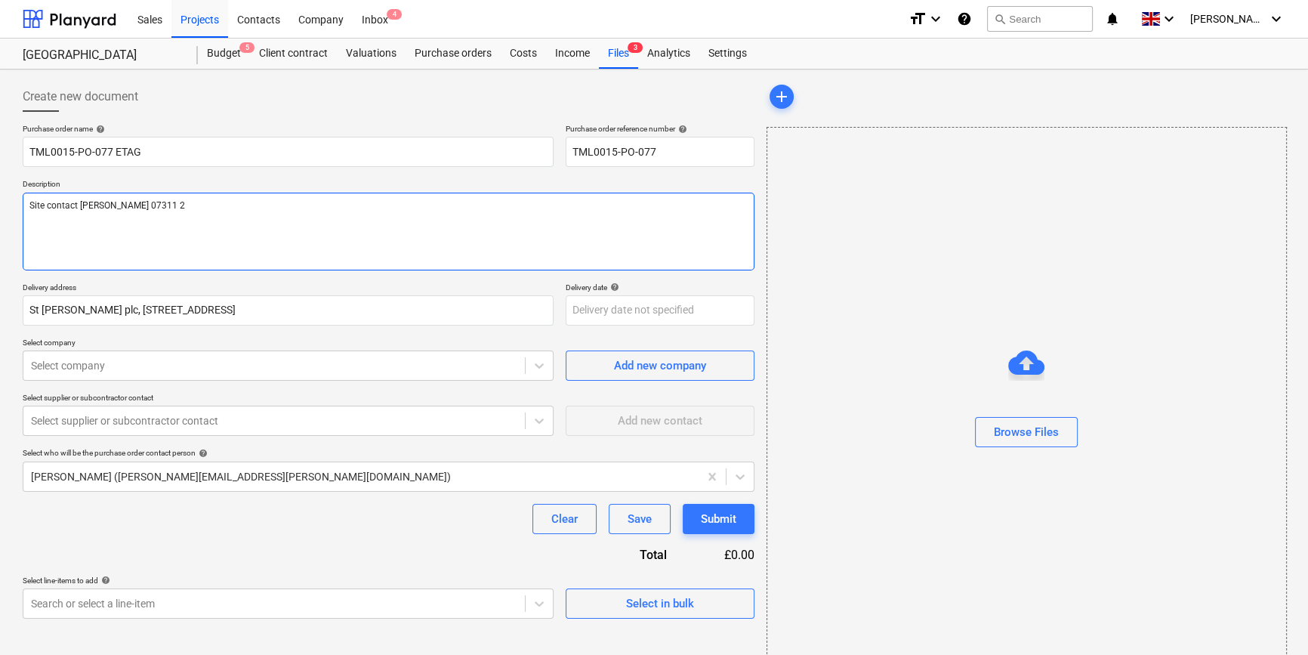
type textarea "x"
type textarea "Site contact [PERSON_NAME] [PHONE_NUMBER]"
type textarea "x"
type textarea "Site contact [PERSON_NAME] [PHONE_NUMBER]"
type textarea "x"
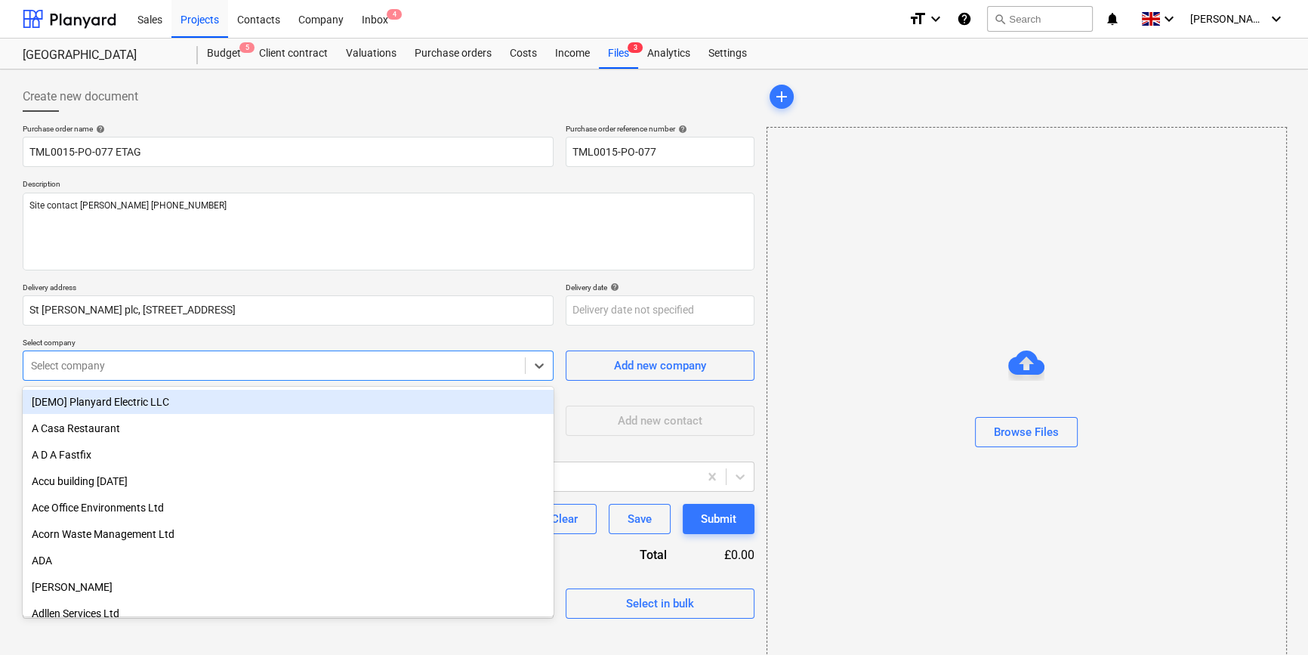
click at [125, 364] on div at bounding box center [274, 365] width 486 height 15
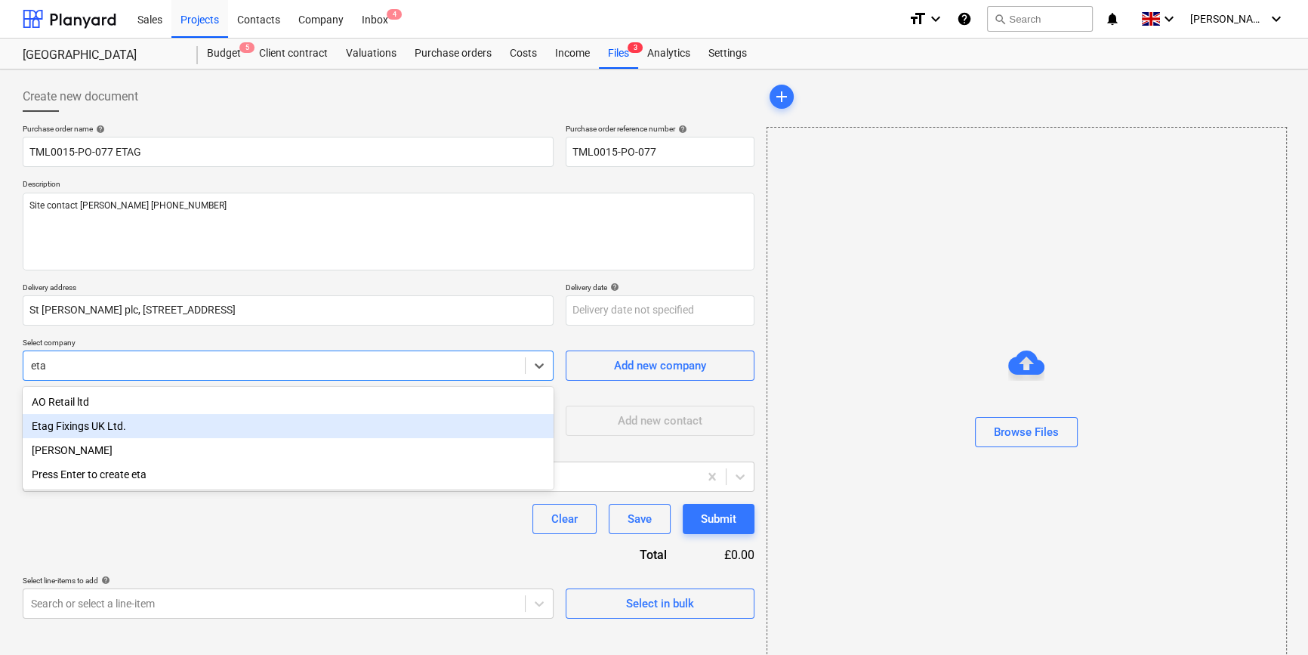
click at [120, 423] on div "Etag Fixings UK Ltd." at bounding box center [288, 426] width 531 height 24
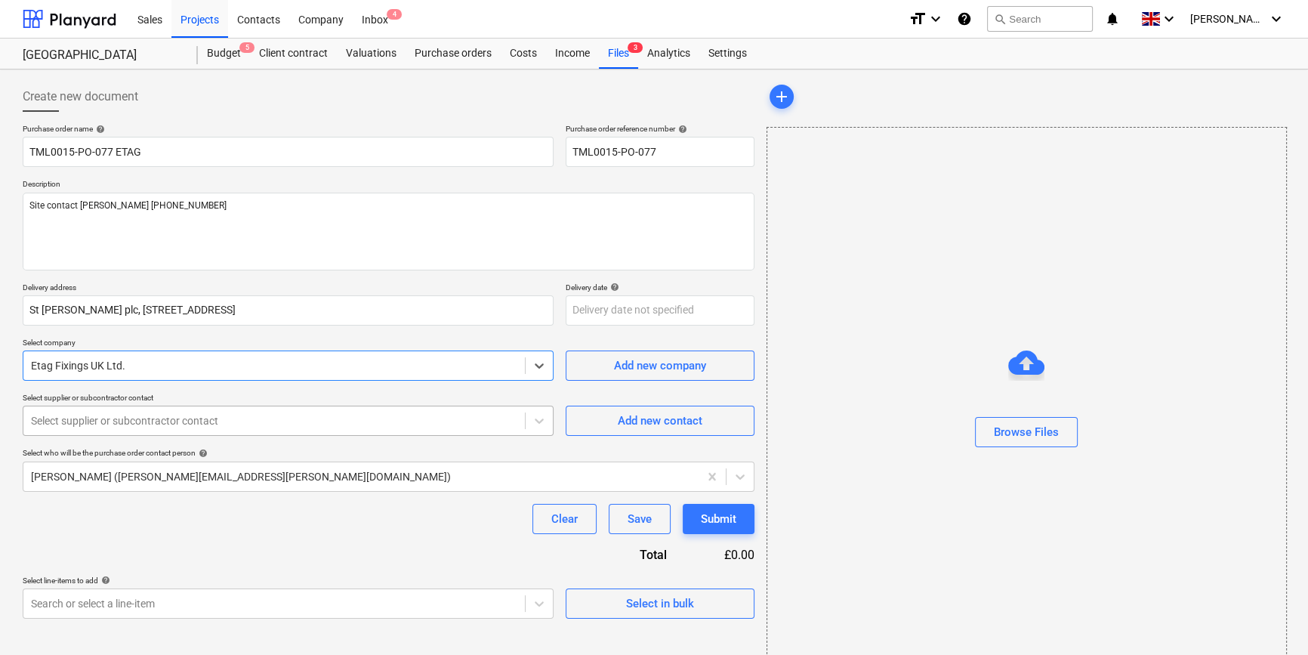
click at [115, 423] on div at bounding box center [274, 420] width 486 height 15
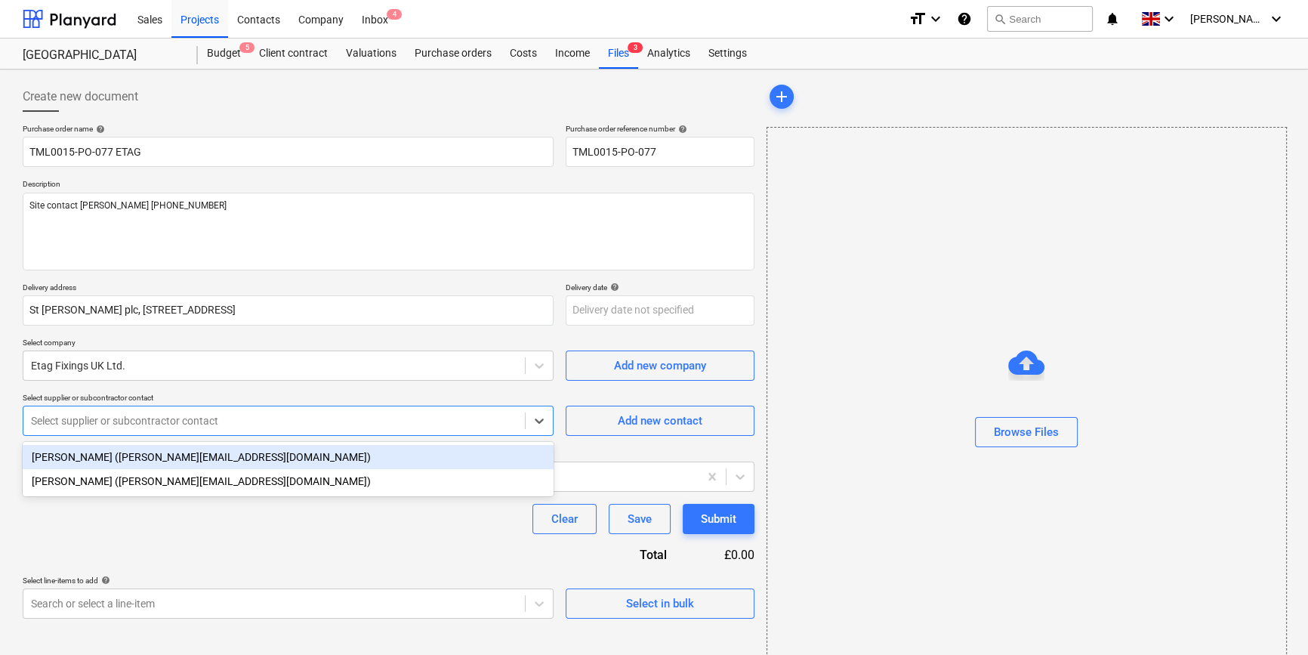
click at [118, 457] on div "[PERSON_NAME] ([PERSON_NAME][EMAIL_ADDRESS][DOMAIN_NAME])" at bounding box center [288, 457] width 531 height 24
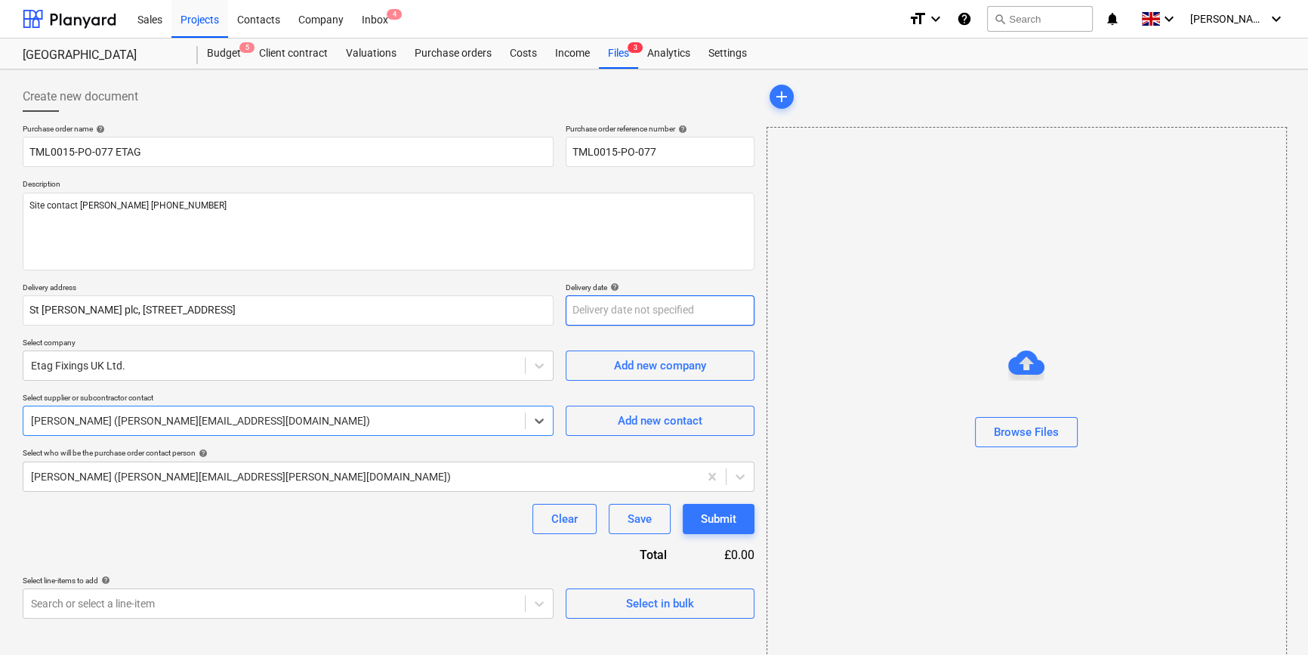
click at [604, 310] on body "Sales Projects Contacts Company Inbox 4 format_size keyboard_arrow_down help se…" at bounding box center [654, 327] width 1308 height 655
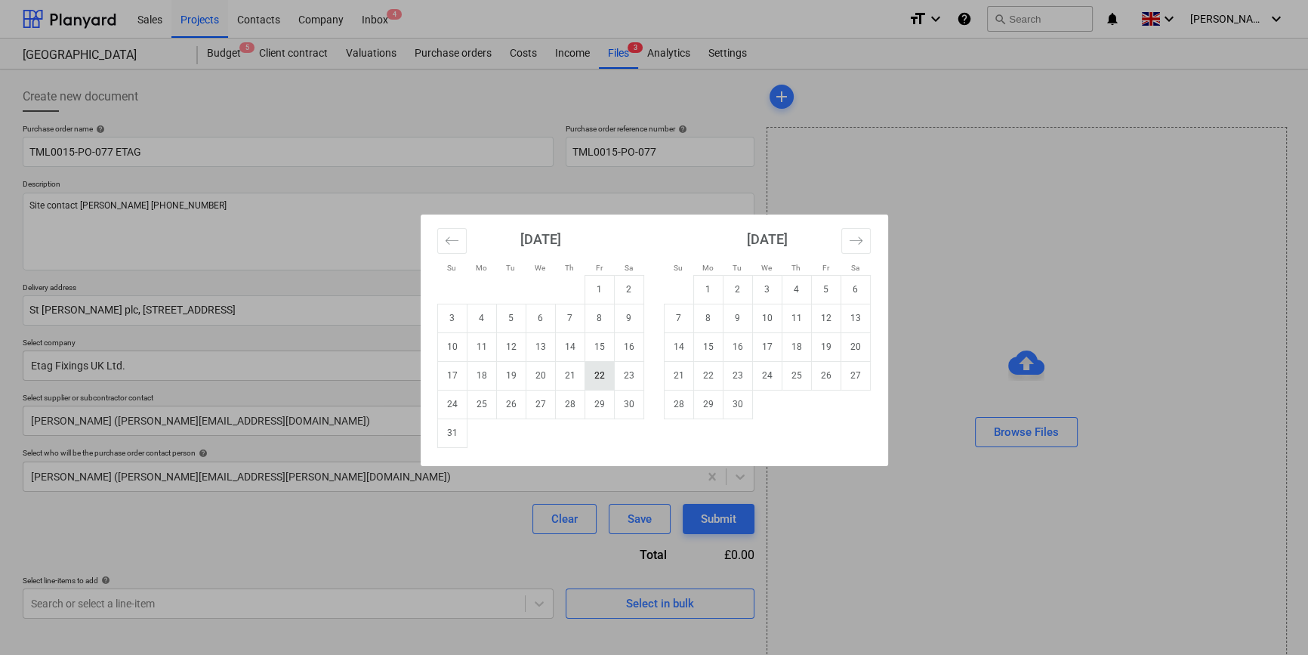
click at [594, 374] on td "22" at bounding box center [598, 375] width 29 height 29
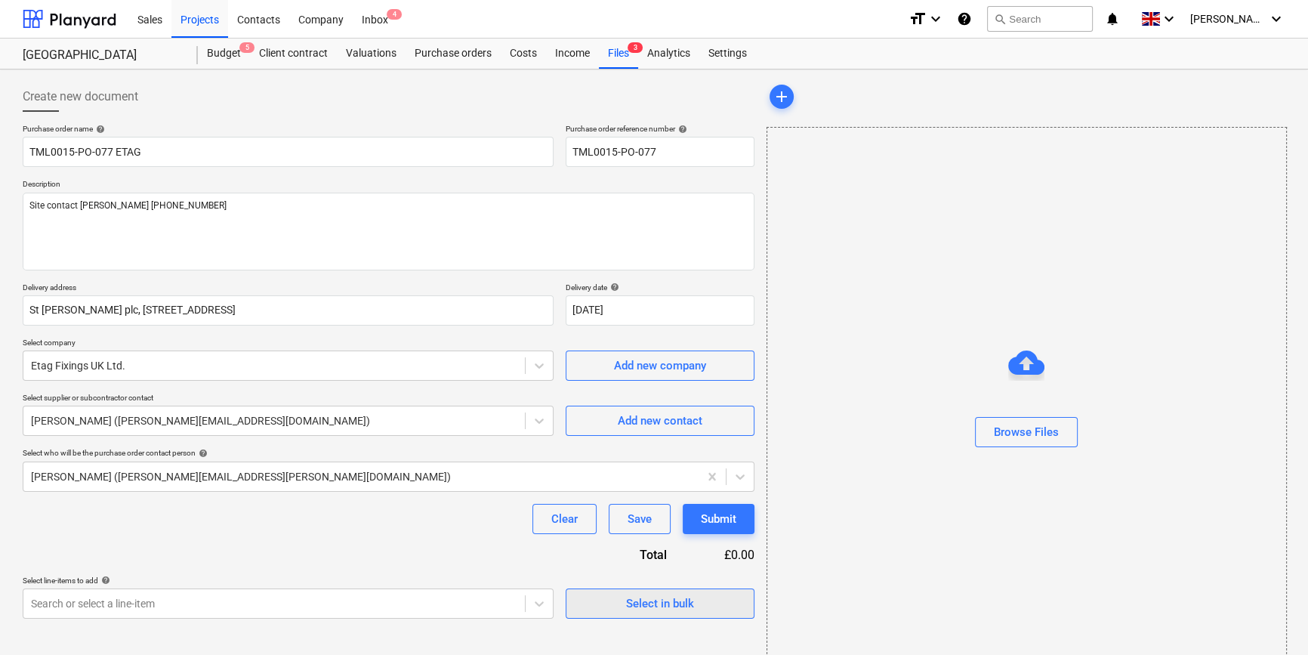
click at [639, 599] on div "Select in bulk" at bounding box center [660, 603] width 68 height 20
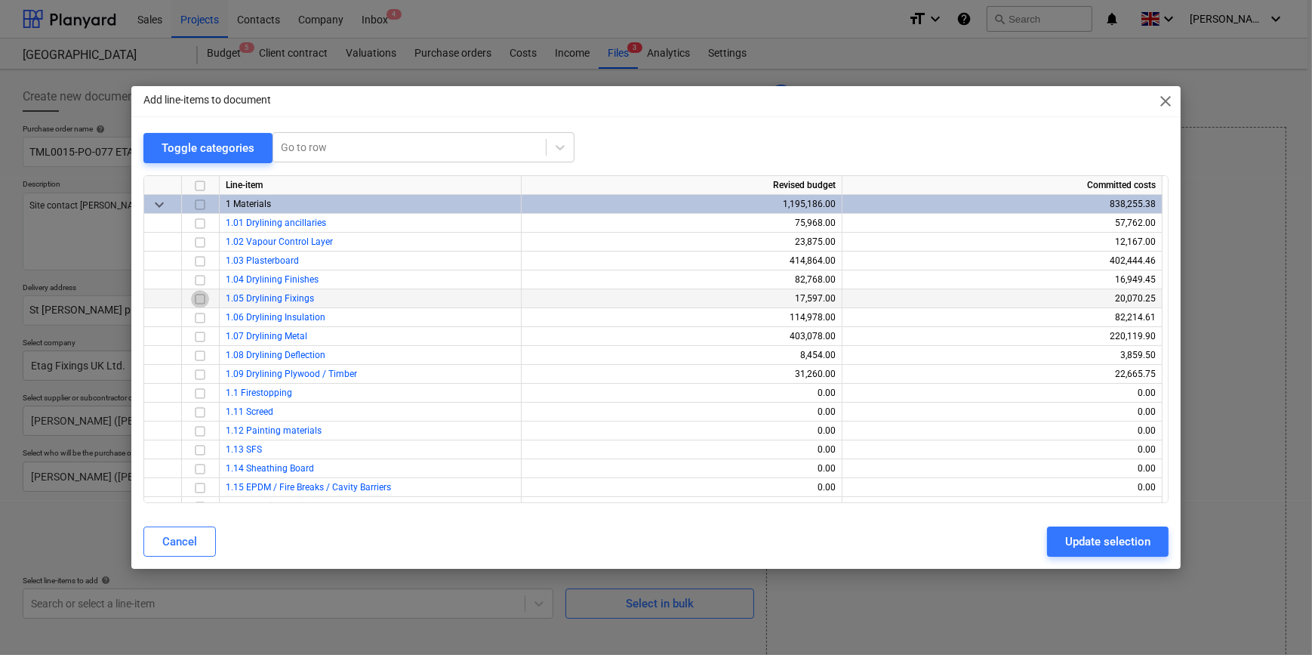
click at [199, 298] on input "checkbox" at bounding box center [200, 298] width 18 height 18
click at [1103, 542] on div "Update selection" at bounding box center [1107, 542] width 85 height 20
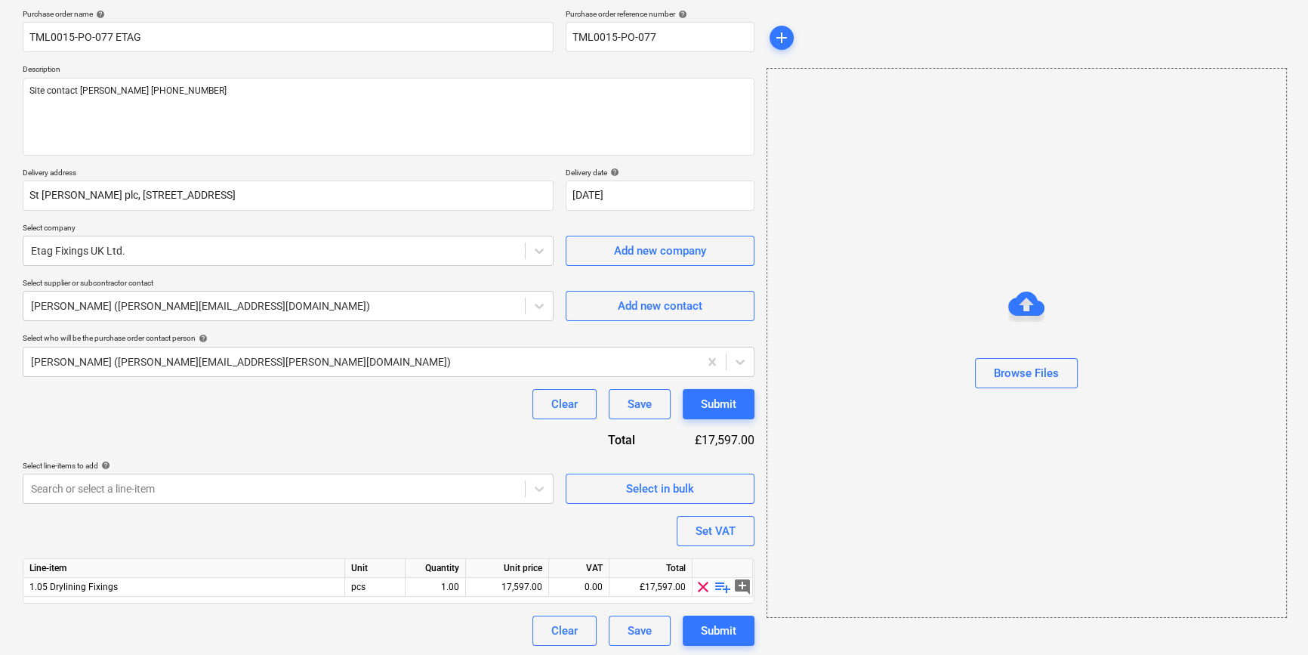
scroll to position [117, 0]
click at [720, 581] on span "playlist_add" at bounding box center [722, 584] width 18 height 18
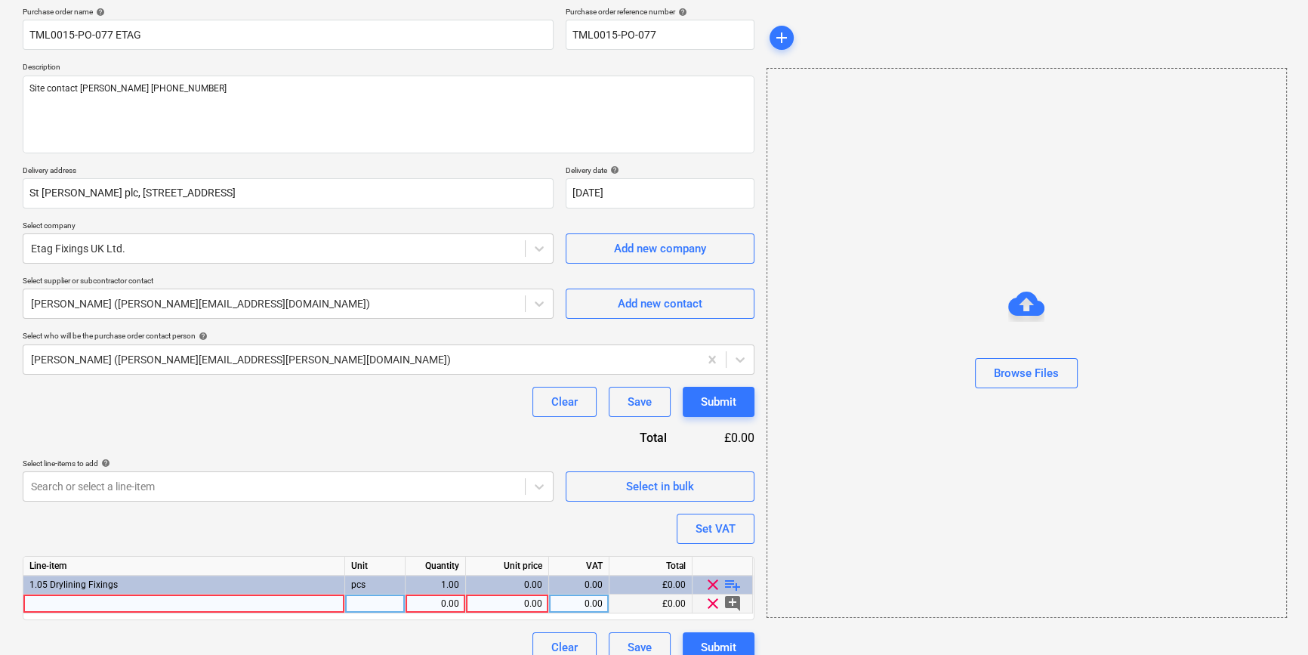
click at [54, 601] on div at bounding box center [184, 603] width 322 height 19
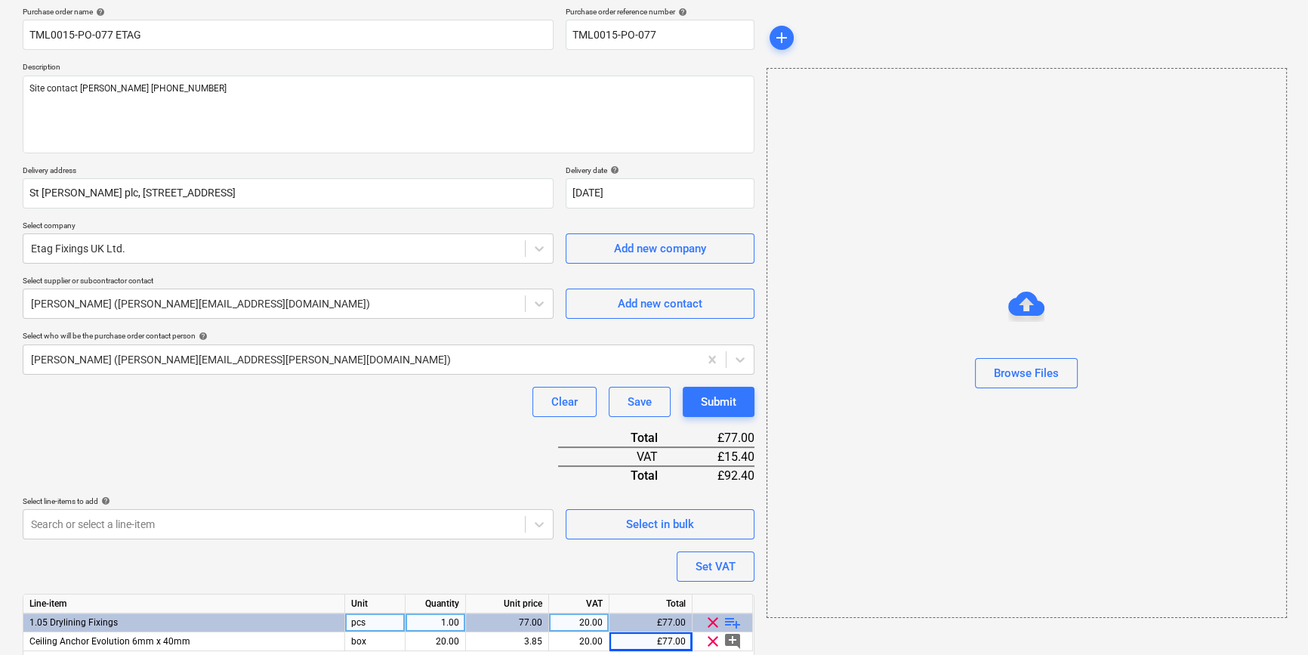
click at [735, 621] on span "playlist_add" at bounding box center [732, 622] width 18 height 18
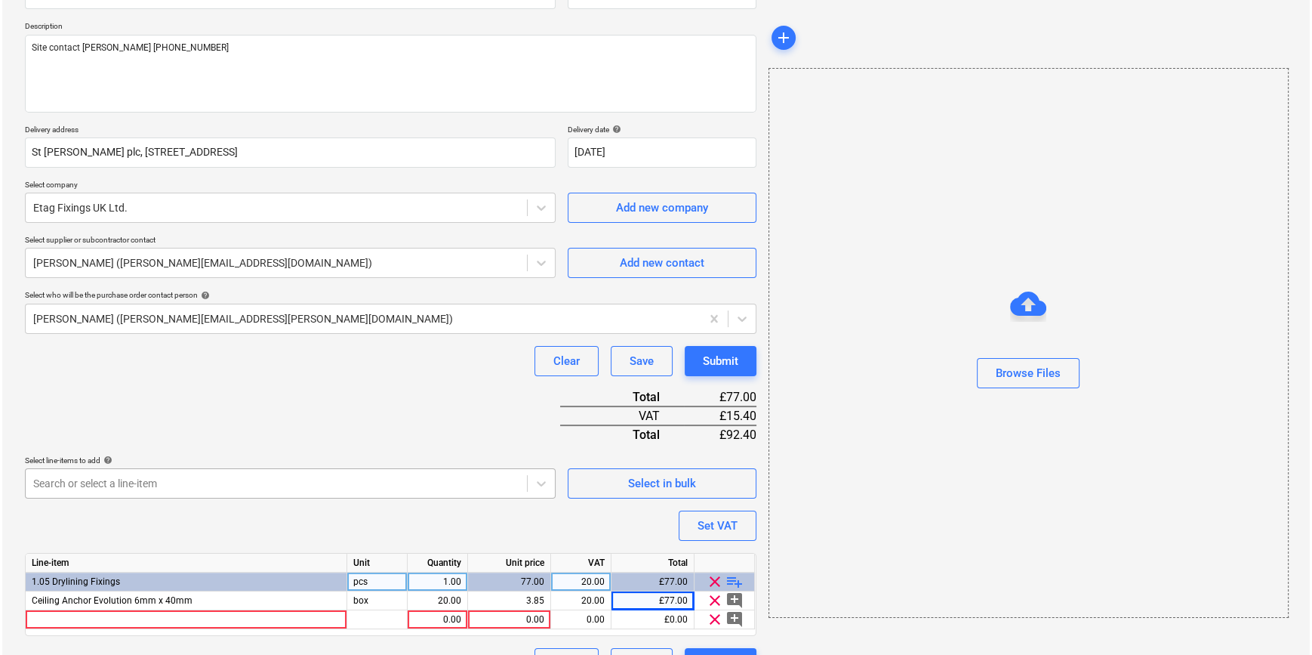
scroll to position [193, 0]
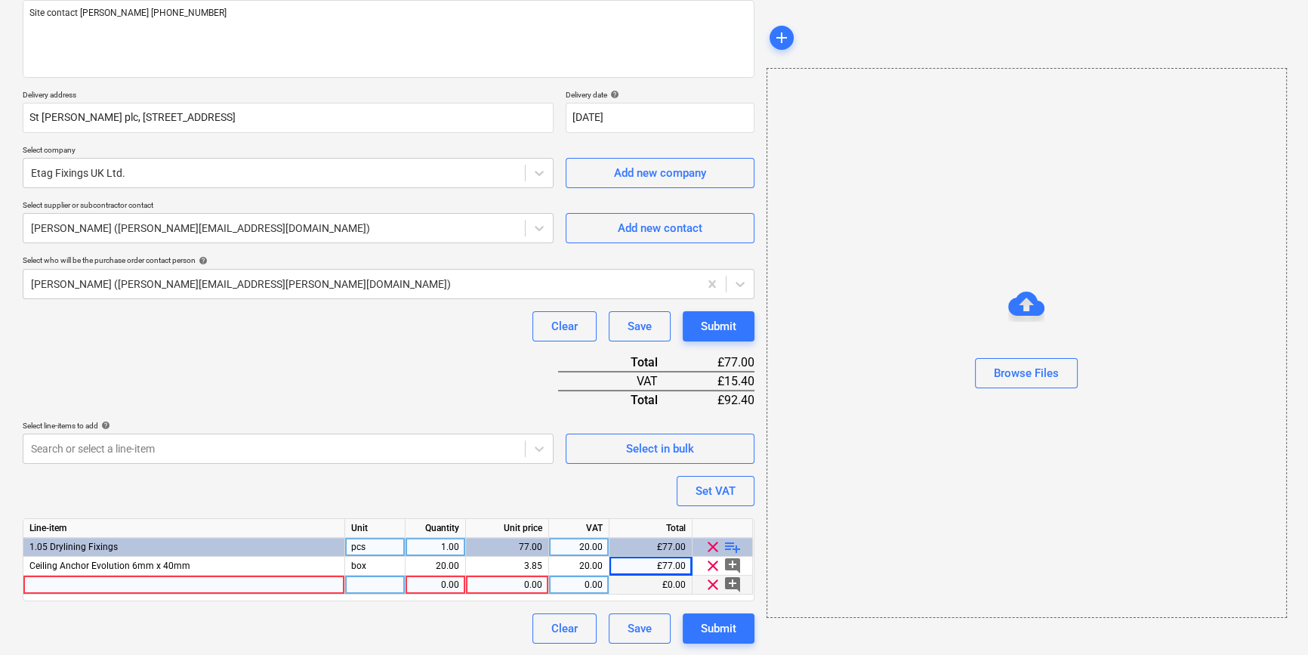
click at [38, 585] on div at bounding box center [184, 584] width 322 height 19
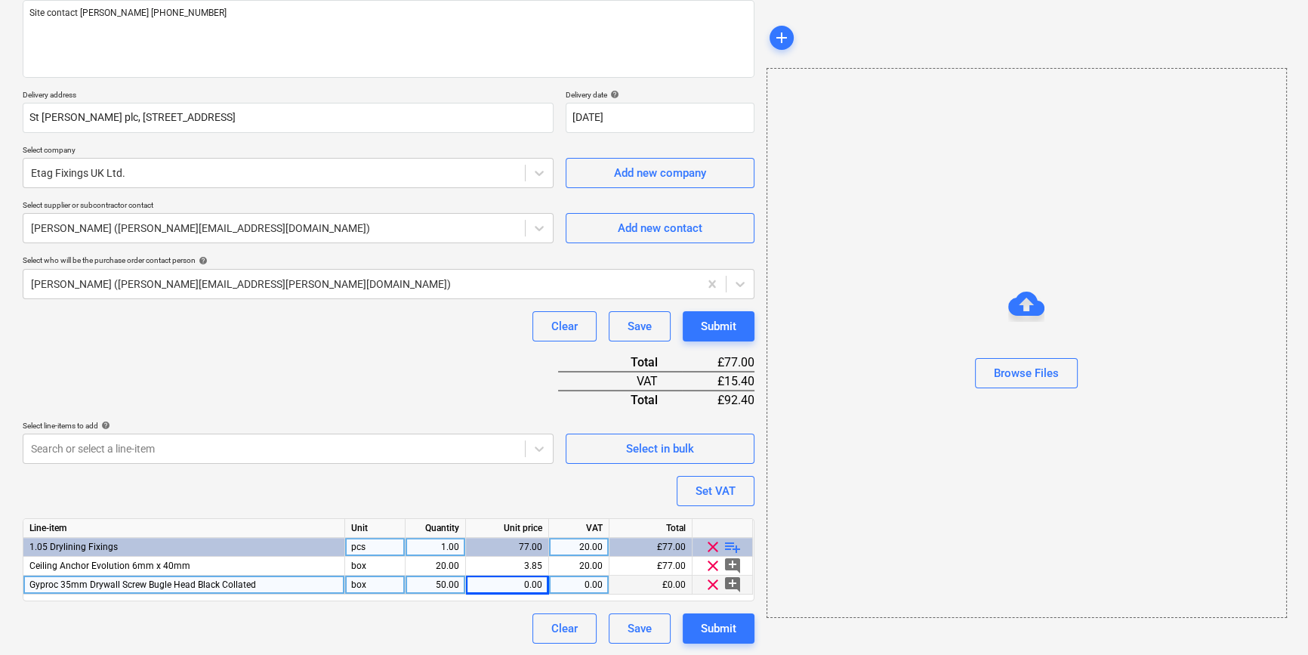
click at [515, 584] on div "0.00" at bounding box center [507, 584] width 70 height 19
click at [717, 627] on div "Submit" at bounding box center [718, 628] width 35 height 20
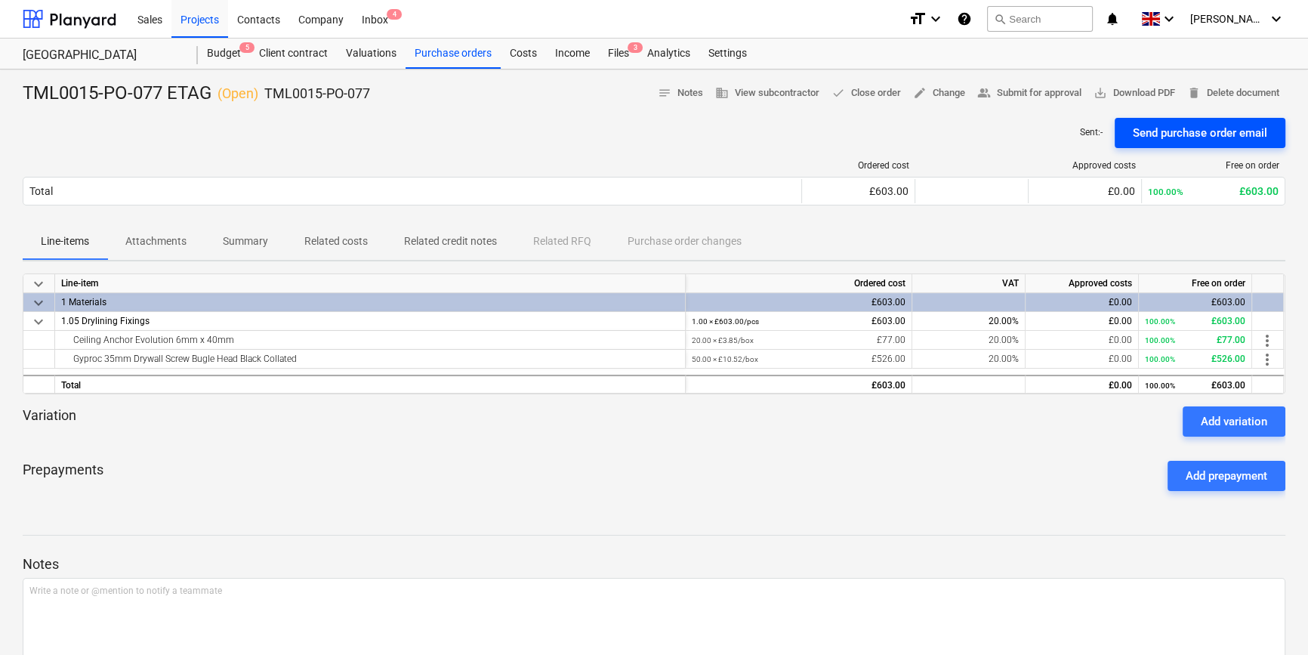
click at [1161, 137] on div "Send purchase order email" at bounding box center [1200, 133] width 134 height 20
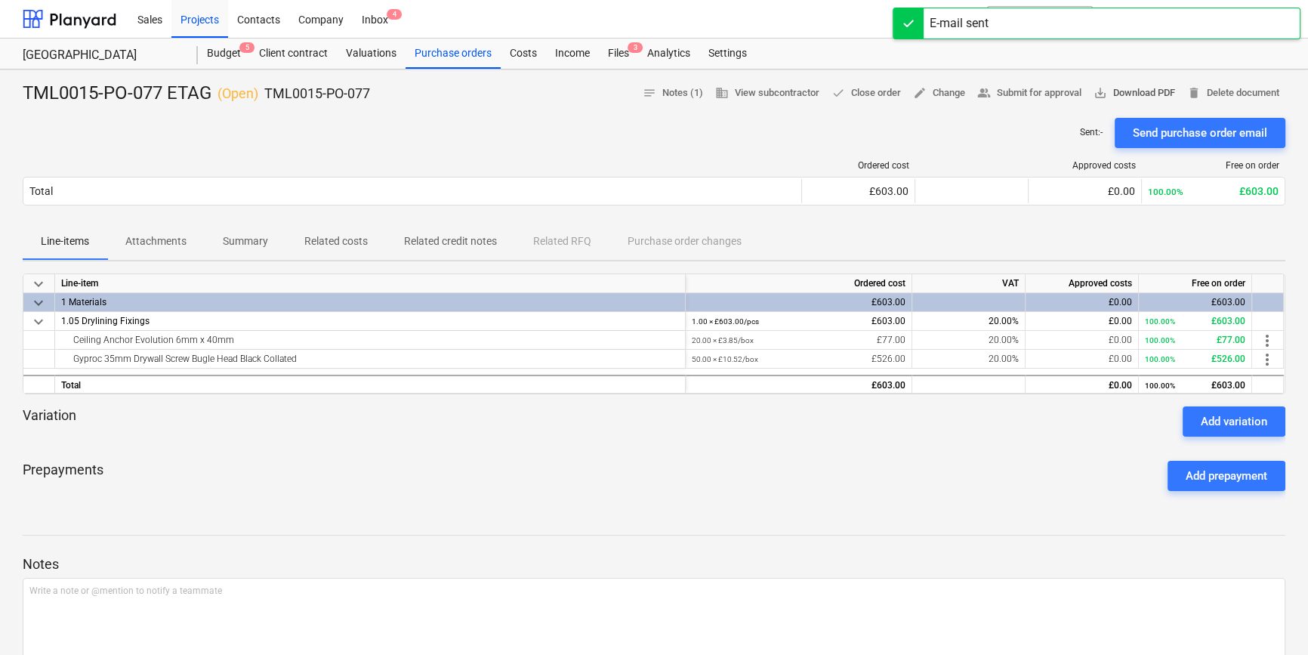
click at [1130, 94] on span "save_alt Download PDF" at bounding box center [1134, 93] width 82 height 17
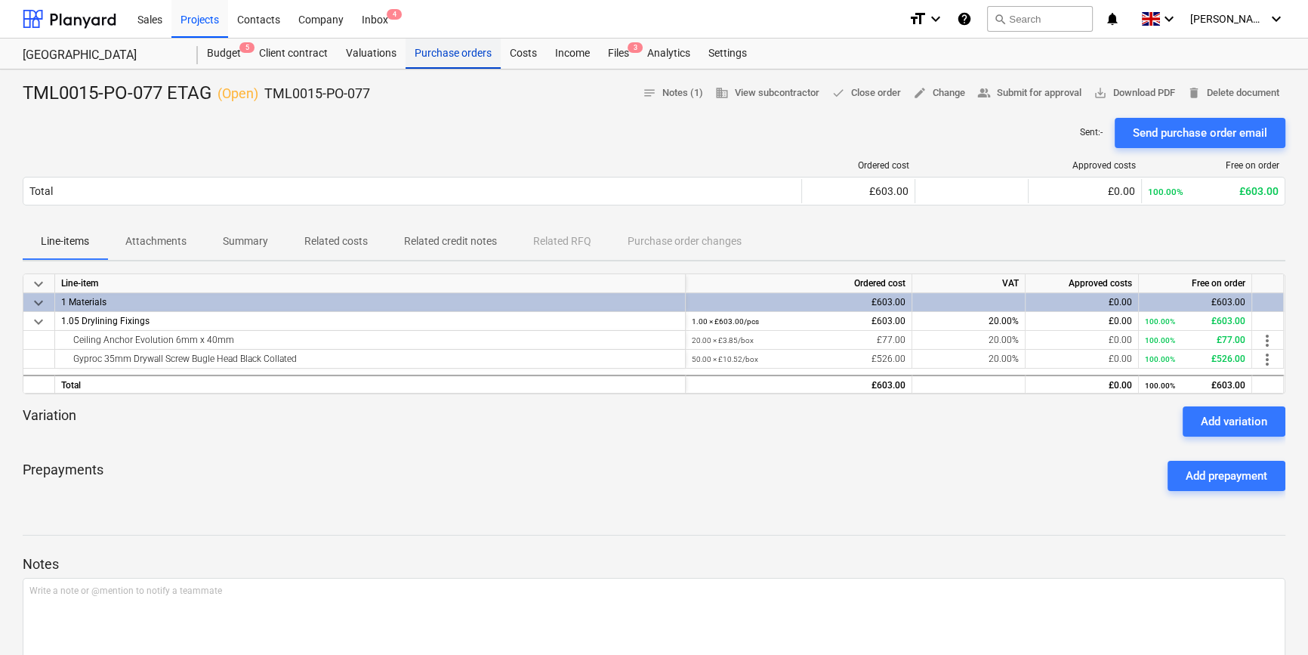
click at [419, 53] on div "Purchase orders" at bounding box center [452, 54] width 95 height 30
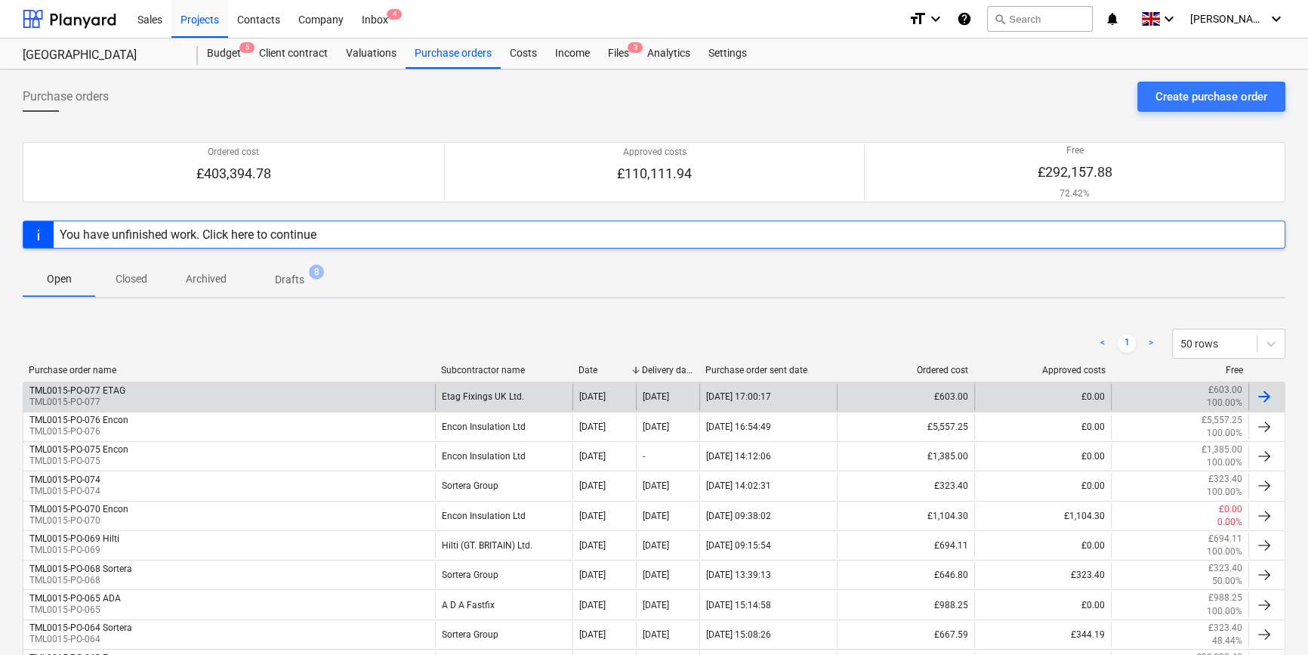
click at [1262, 396] on div at bounding box center [1264, 396] width 18 height 18
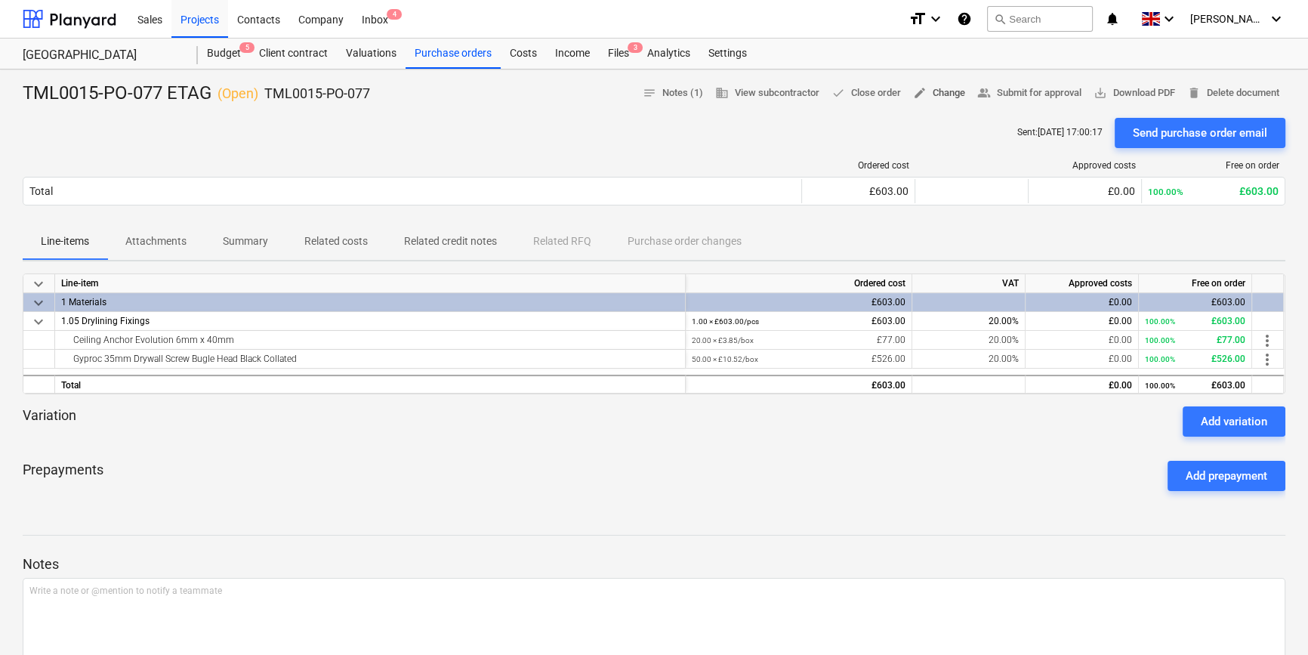
click at [942, 93] on span "edit Change" at bounding box center [939, 93] width 52 height 17
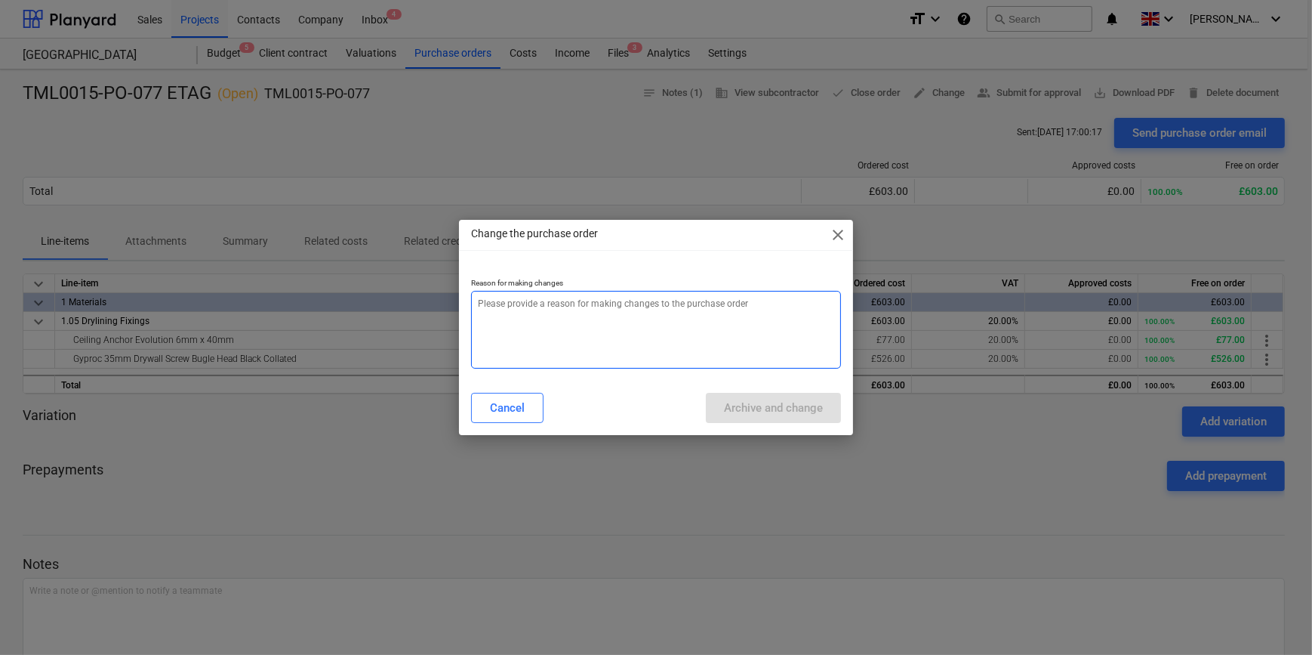
click at [541, 323] on textarea at bounding box center [655, 330] width 369 height 78
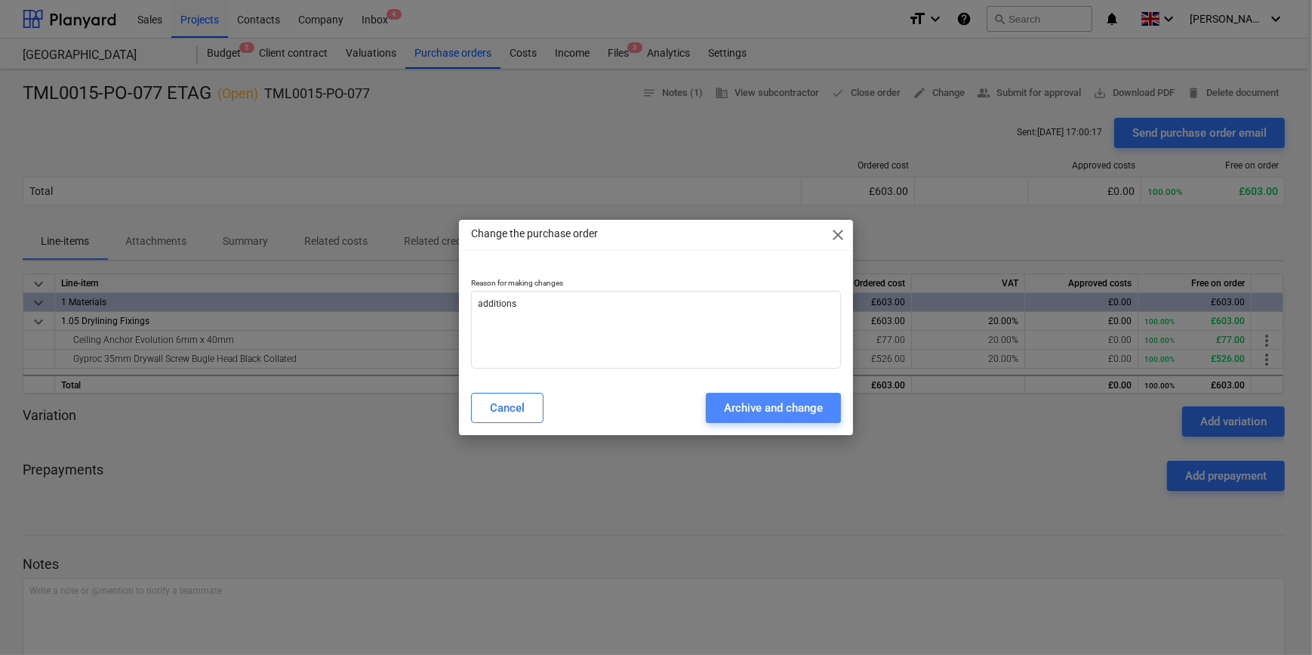
click at [778, 408] on div "Archive and change" at bounding box center [773, 408] width 99 height 20
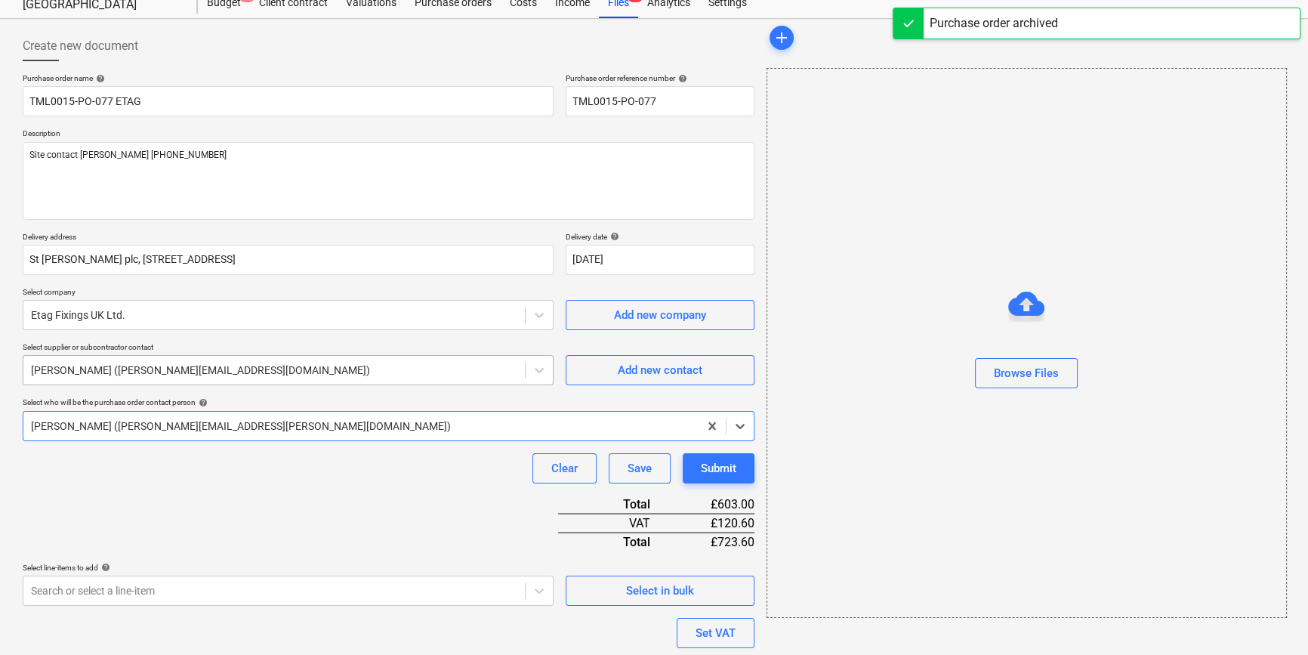
scroll to position [193, 0]
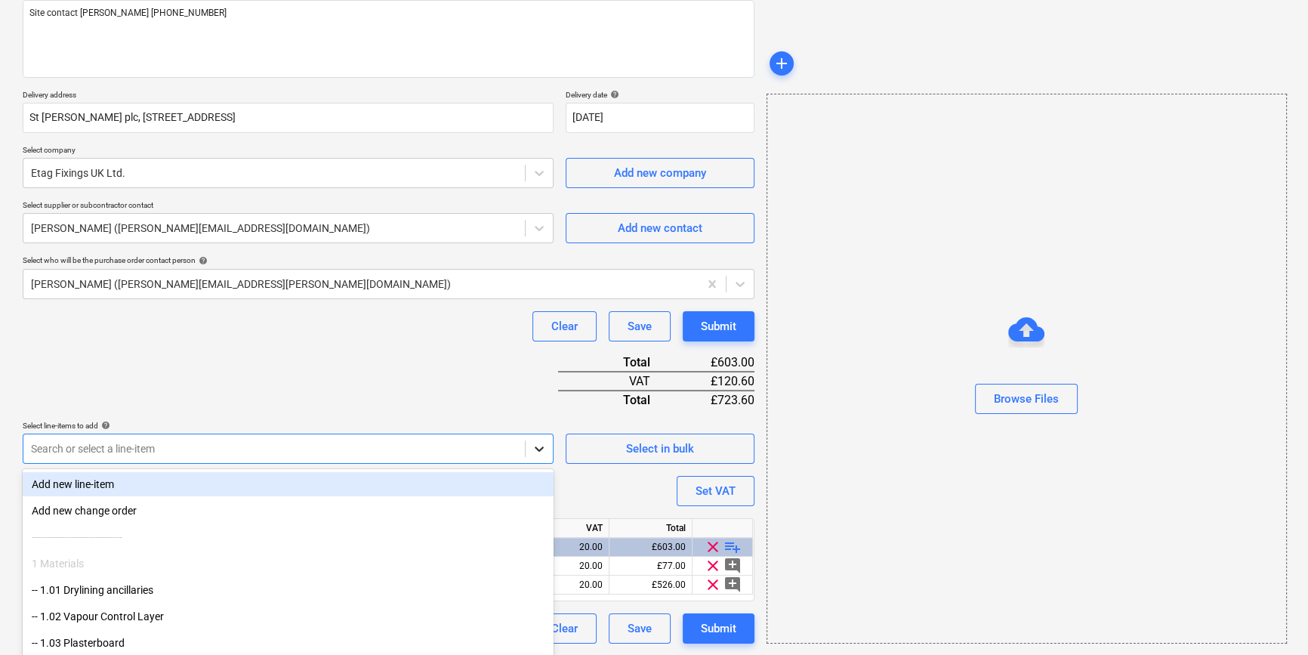
click at [538, 444] on body "Sales Projects Contacts Company Inbox 4 format_size keyboard_arrow_down help se…" at bounding box center [654, 134] width 1308 height 655
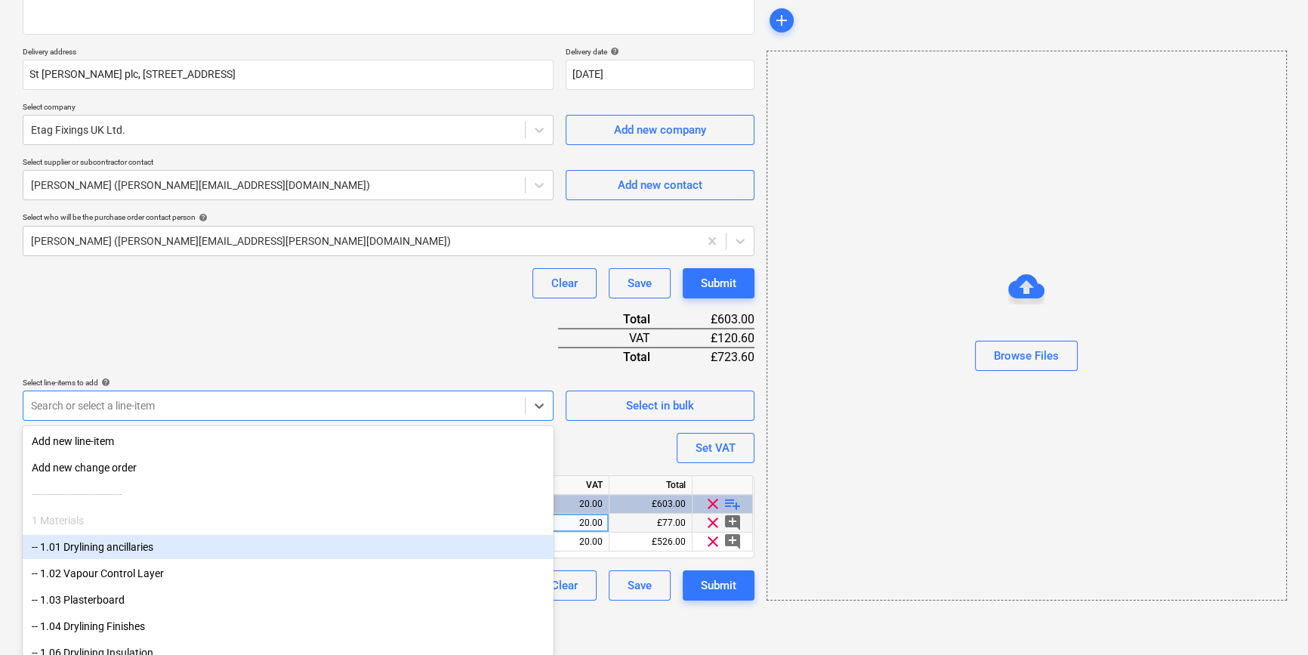
click at [183, 548] on div "-- 1.01 Drylining ancillaries" at bounding box center [288, 547] width 531 height 24
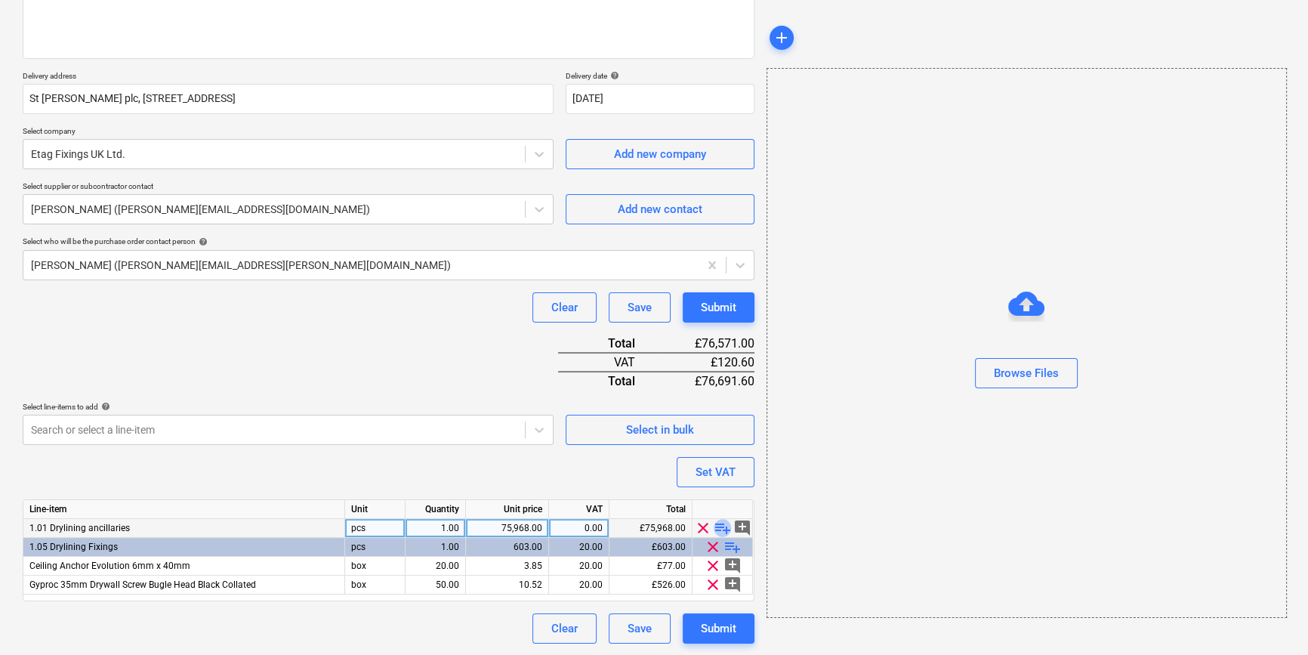
click at [722, 525] on span "playlist_add" at bounding box center [722, 528] width 18 height 18
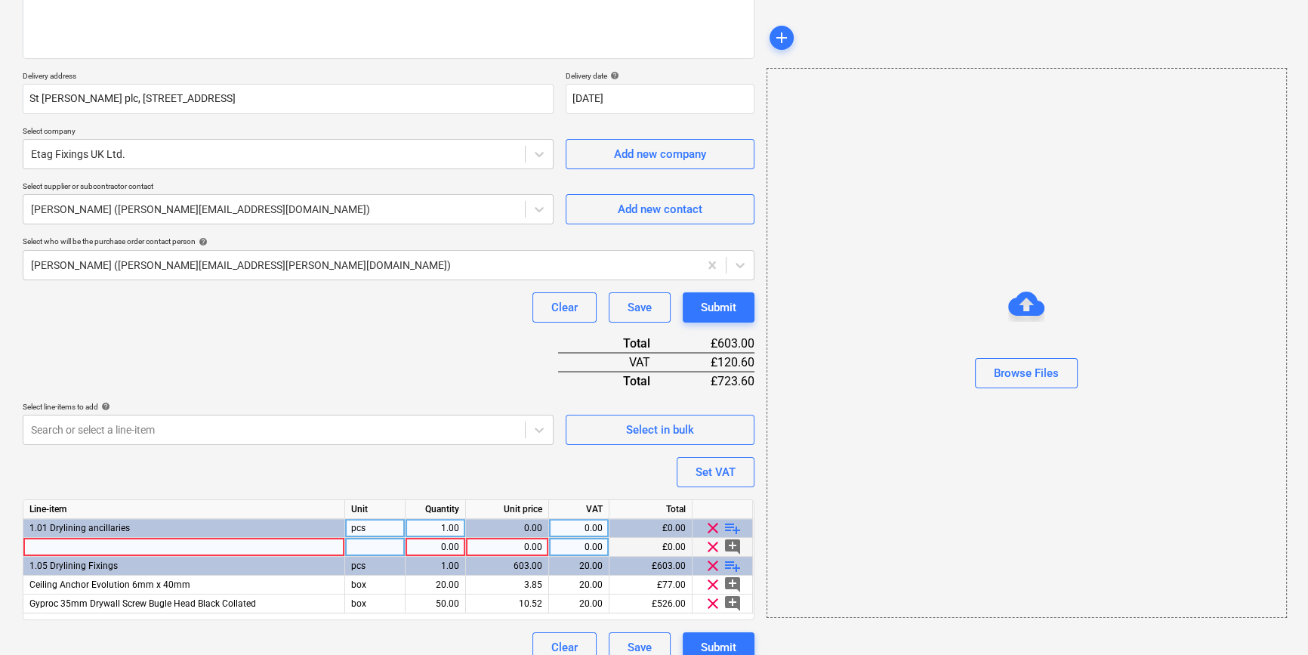
click at [88, 546] on div at bounding box center [184, 547] width 322 height 19
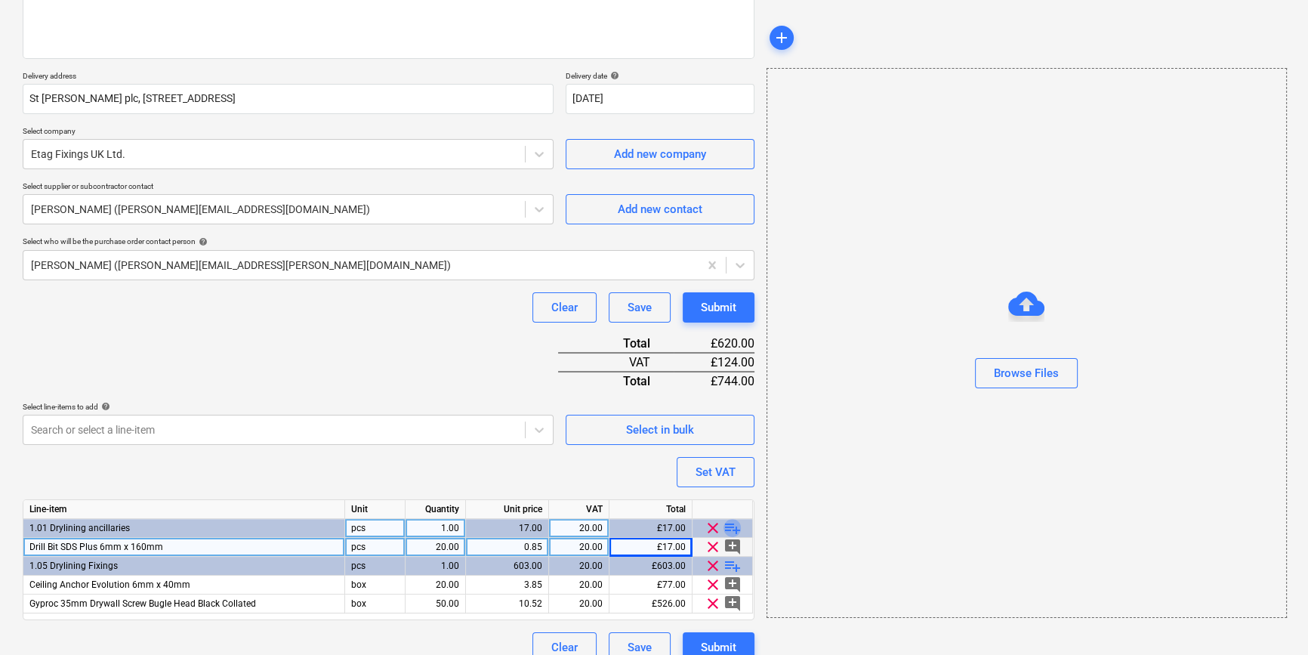
click at [736, 525] on span "playlist_add" at bounding box center [732, 528] width 18 height 18
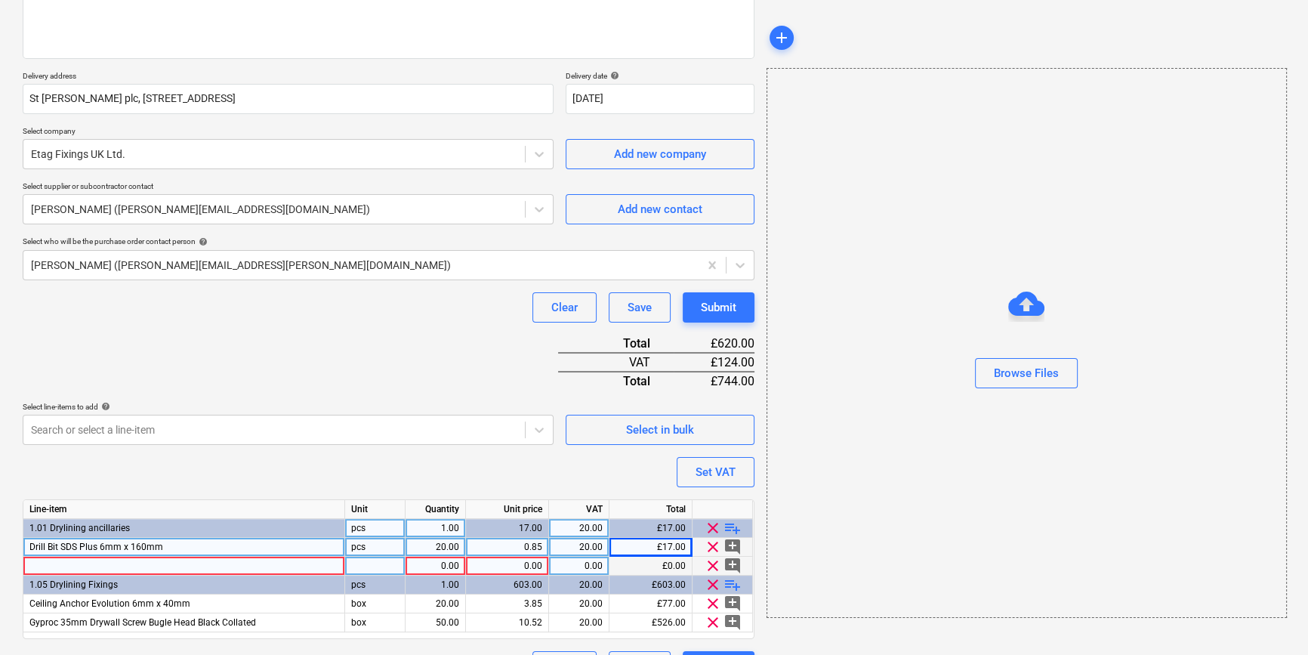
click at [54, 562] on div at bounding box center [184, 565] width 322 height 19
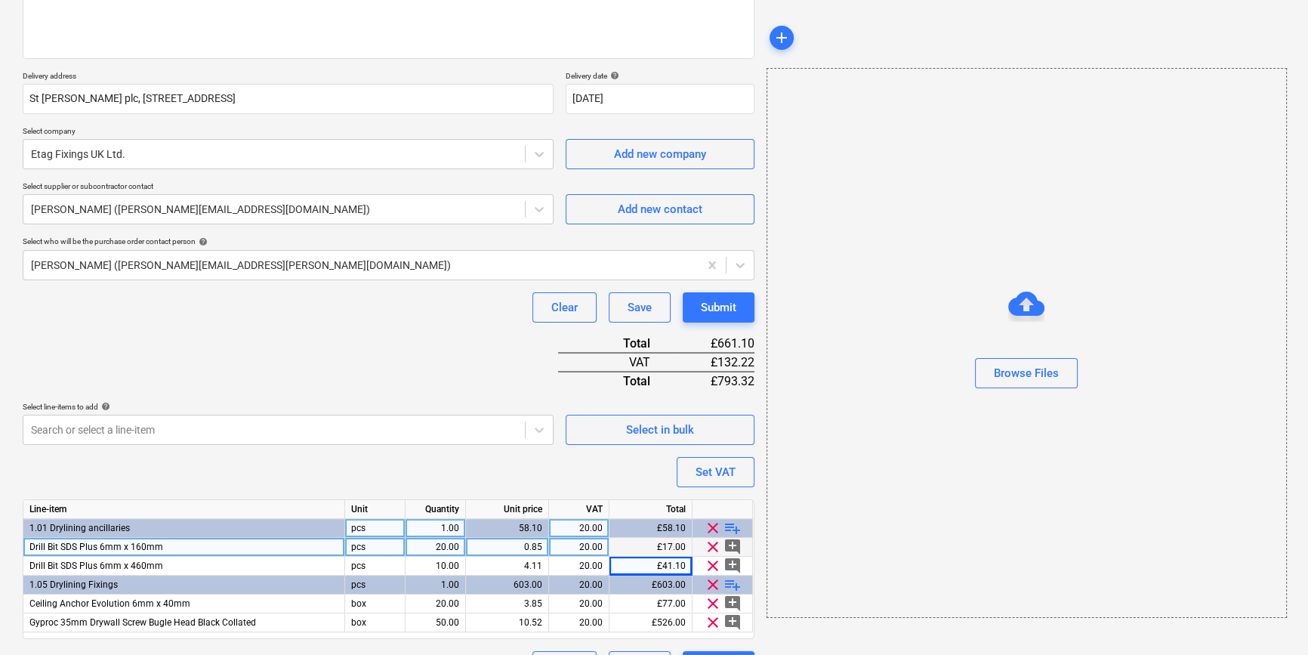
click at [738, 525] on span "playlist_add" at bounding box center [732, 528] width 18 height 18
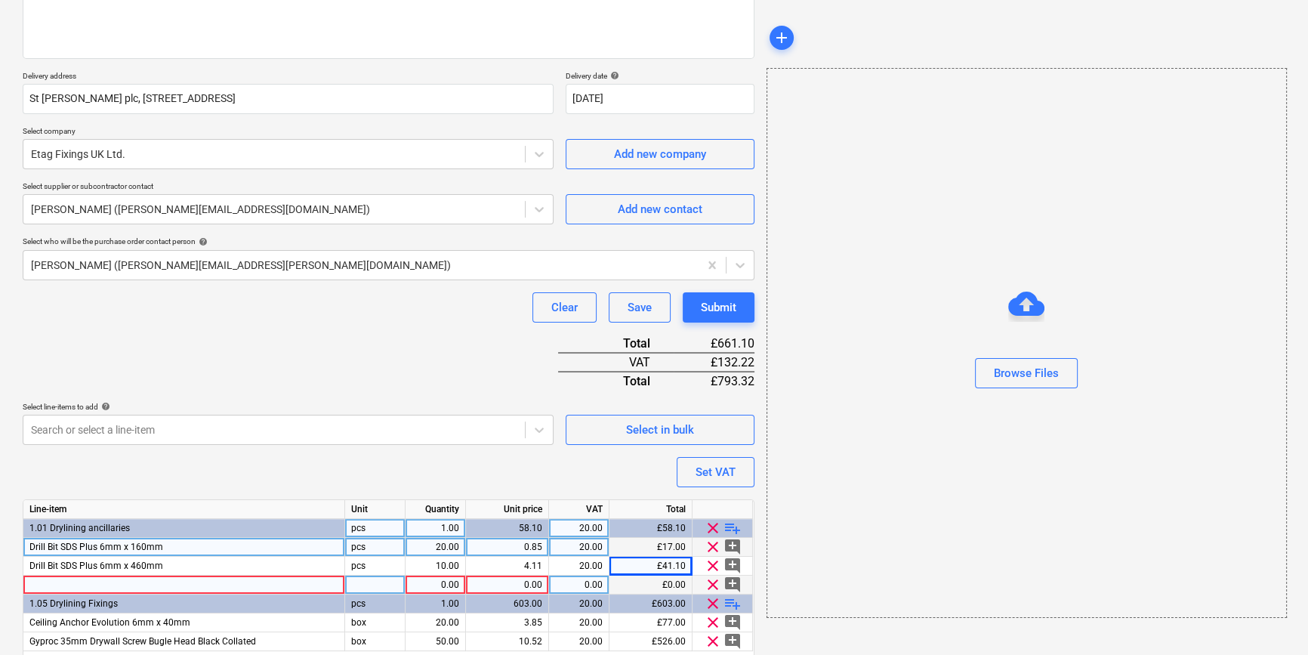
click at [69, 586] on div at bounding box center [184, 584] width 322 height 19
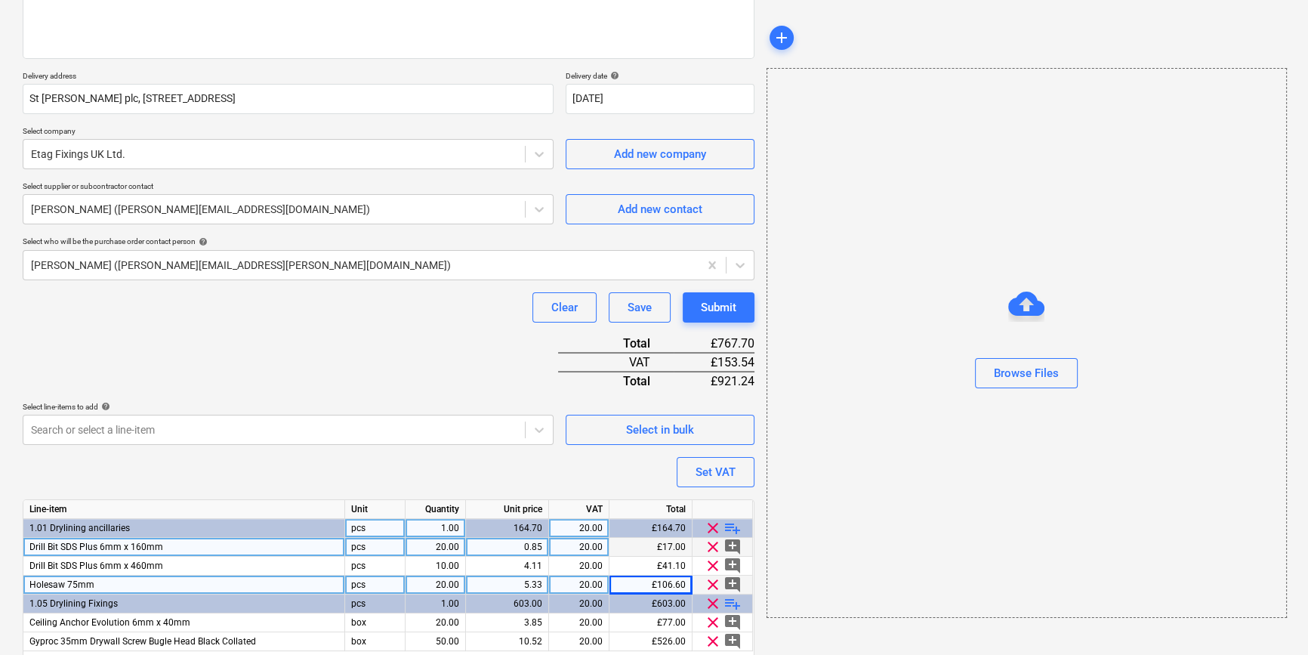
click at [728, 529] on span "playlist_add" at bounding box center [732, 528] width 18 height 18
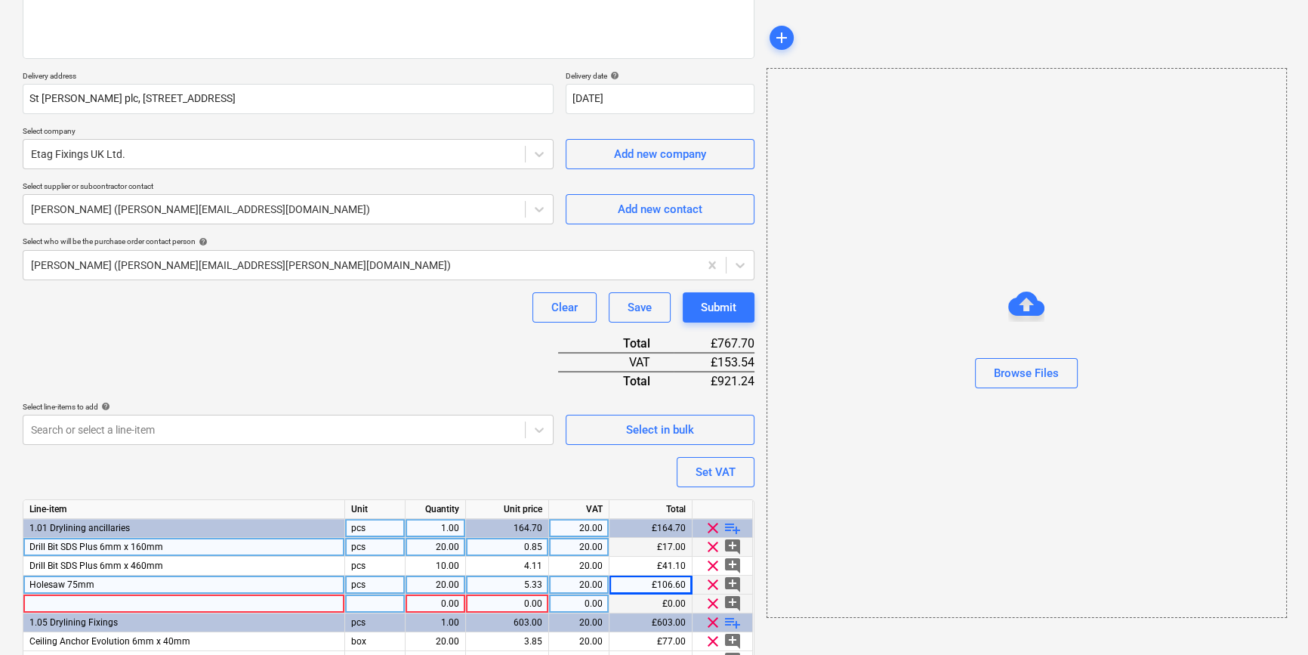
click at [41, 604] on div at bounding box center [184, 603] width 322 height 19
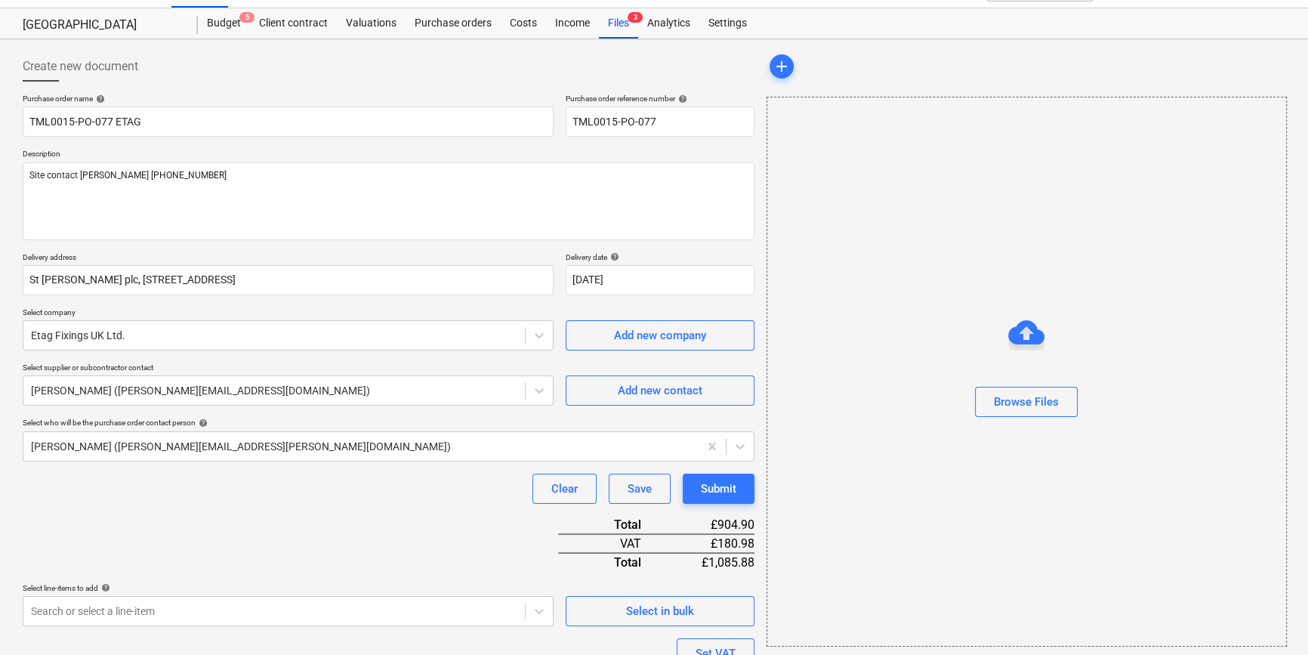
scroll to position [5, 0]
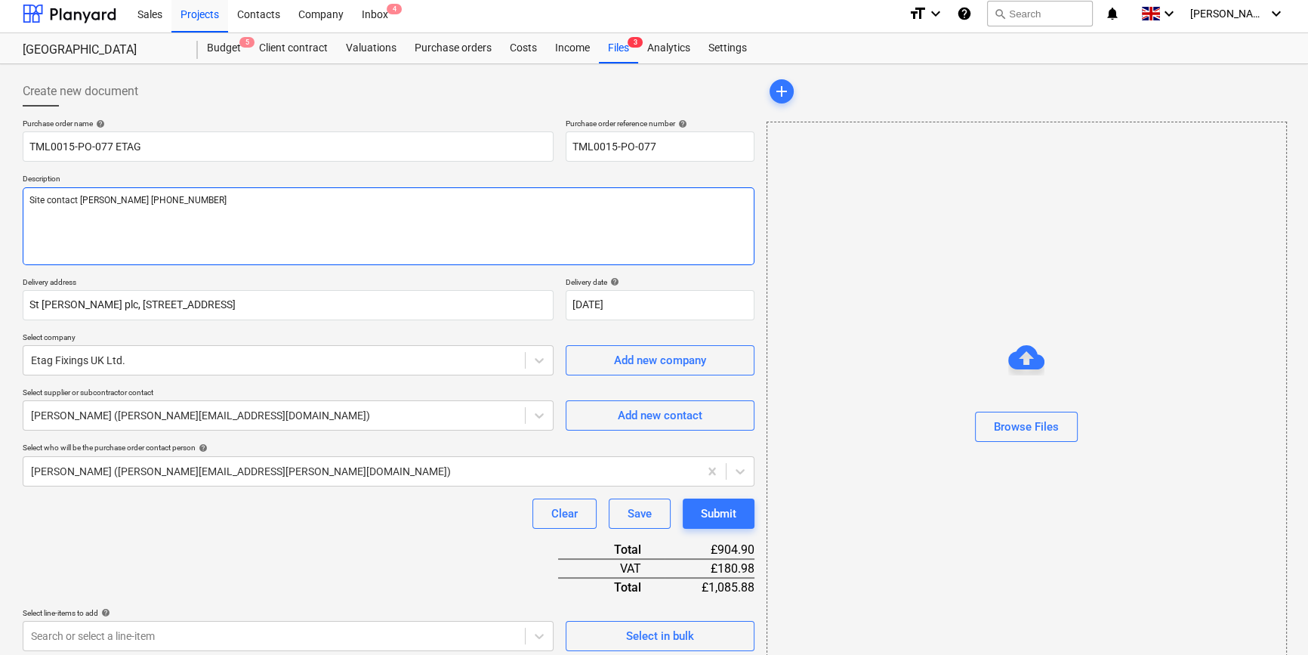
click at [38, 227] on textarea "Site contact [PERSON_NAME] [PHONE_NUMBER]" at bounding box center [389, 226] width 732 height 78
click at [171, 197] on textarea "Site contact [PERSON_NAME] [PHONE_NUMBER]" at bounding box center [389, 226] width 732 height 78
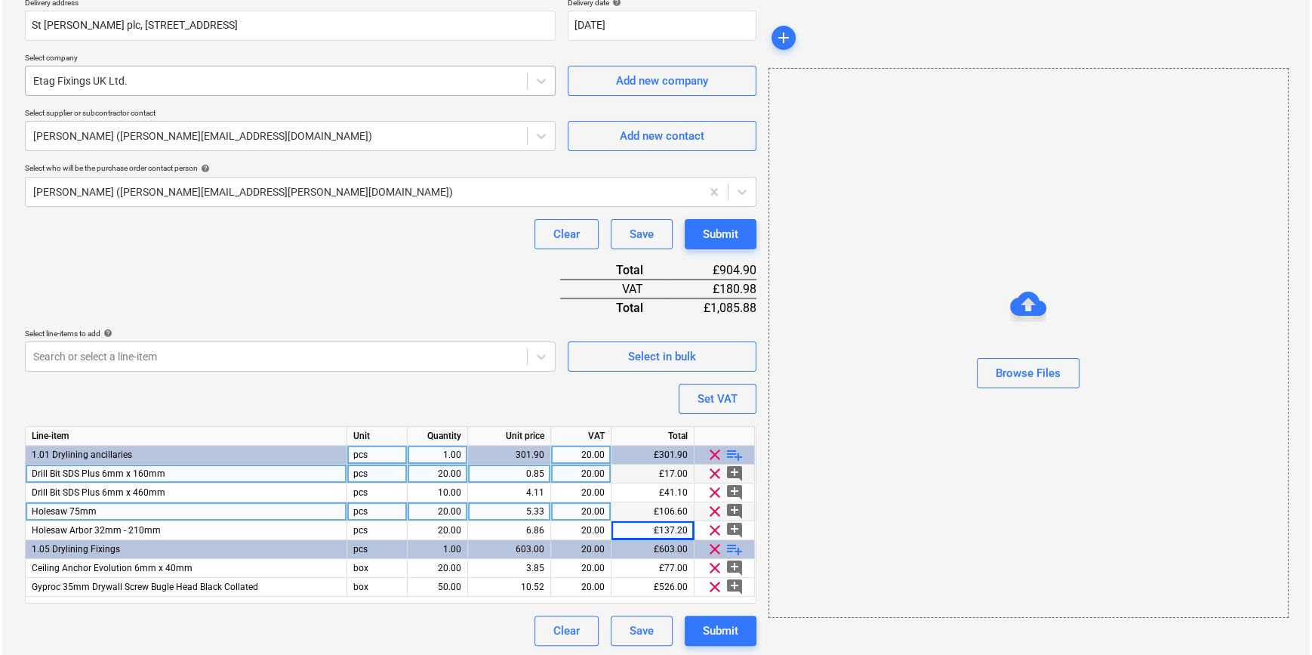
scroll to position [287, 0]
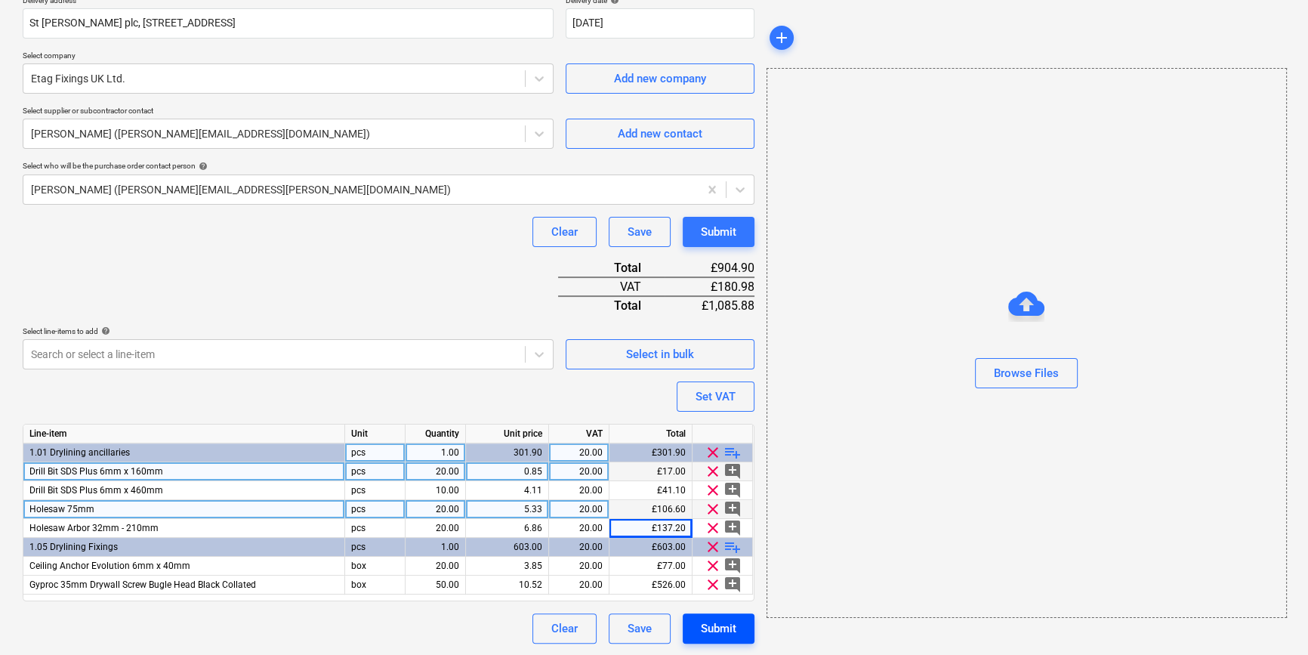
click at [723, 631] on div "Submit" at bounding box center [718, 628] width 35 height 20
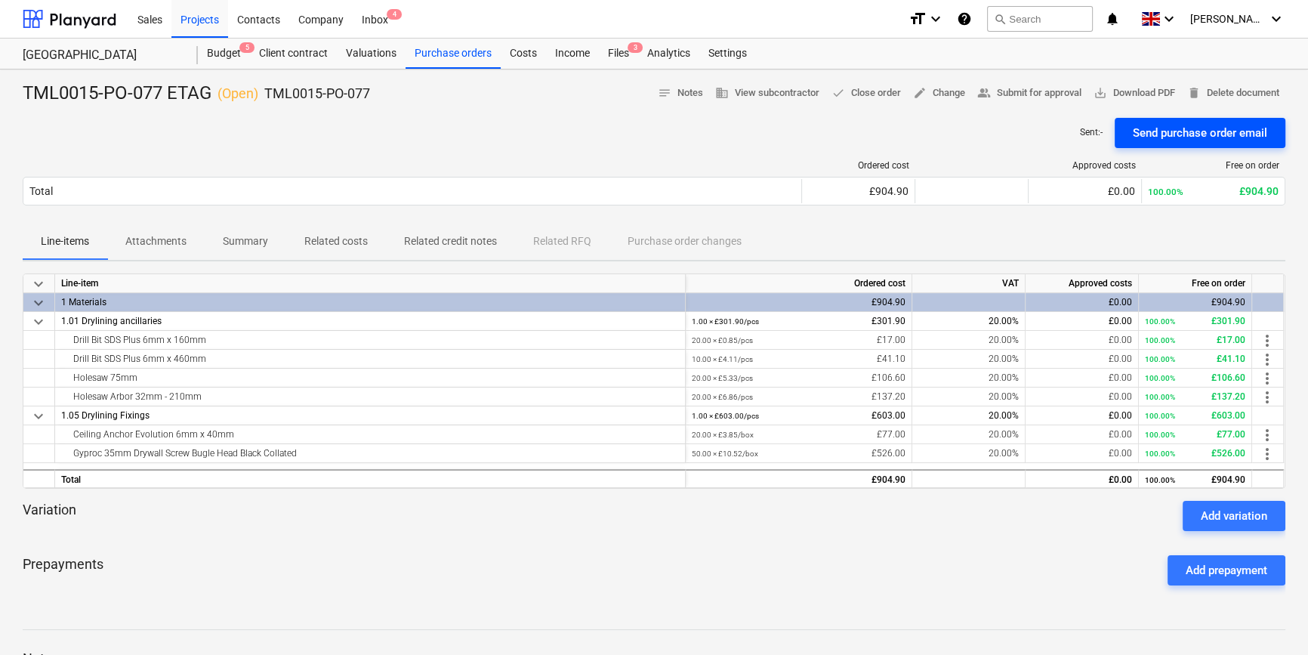
click at [1167, 131] on div "Send purchase order email" at bounding box center [1200, 133] width 134 height 20
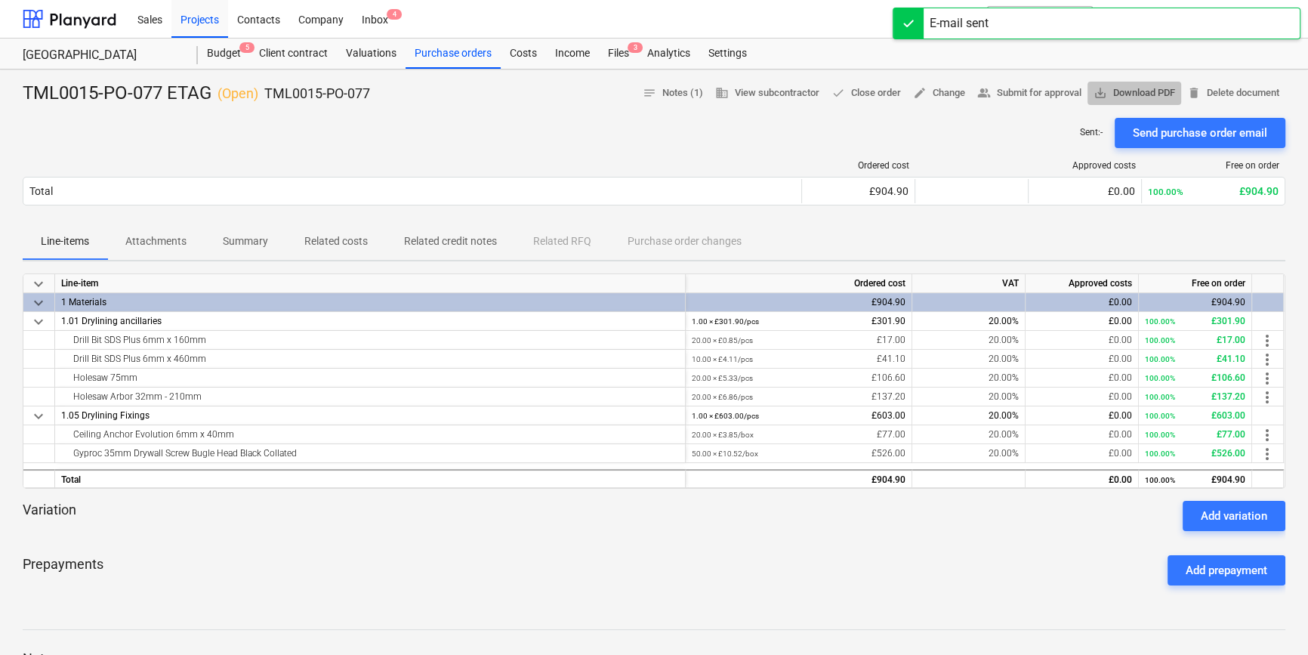
click at [1149, 98] on span "save_alt Download PDF" at bounding box center [1134, 93] width 82 height 17
